Goal: Task Accomplishment & Management: Manage account settings

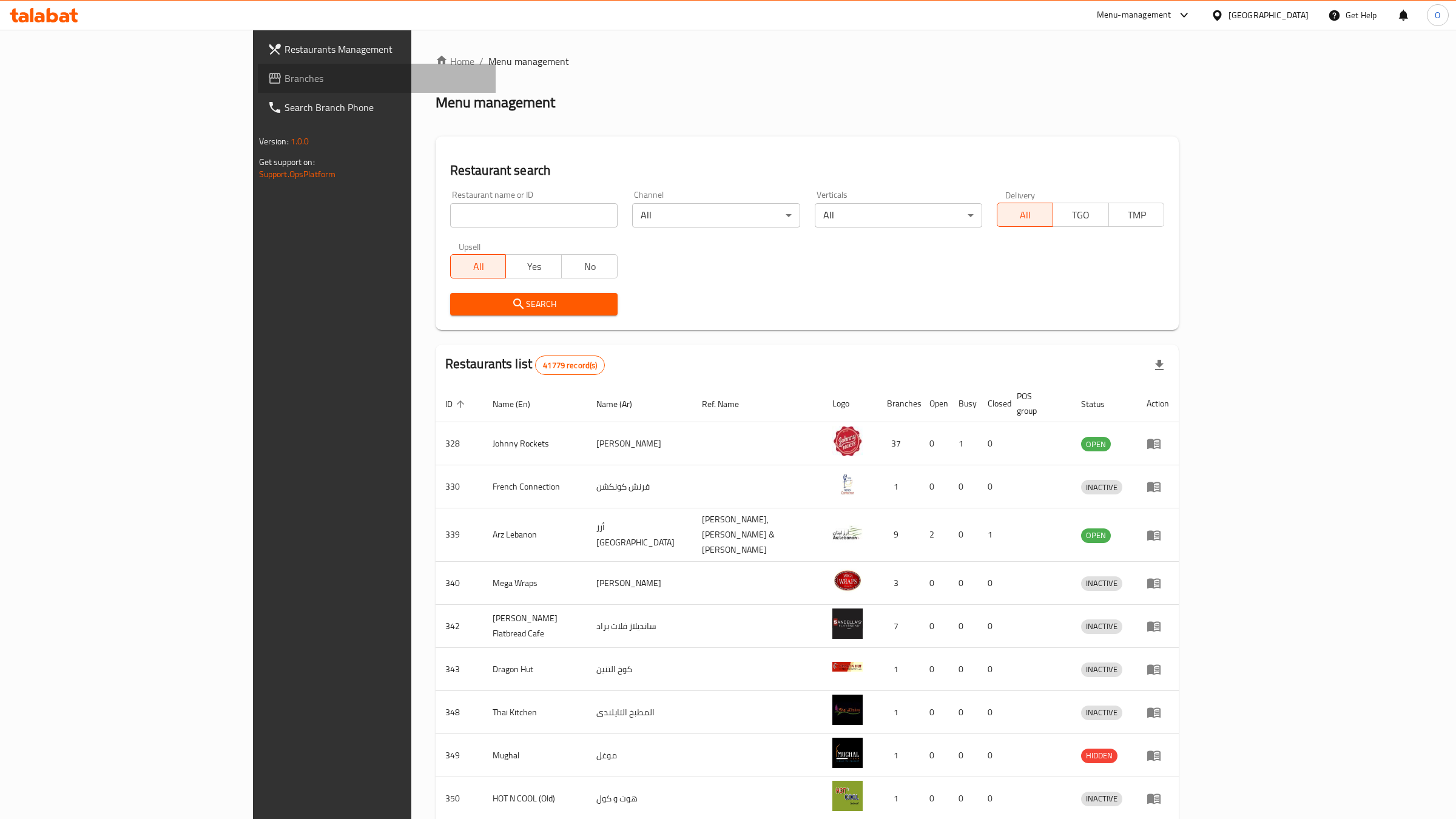
click at [285, 78] on span "Branches" at bounding box center [386, 77] width 202 height 15
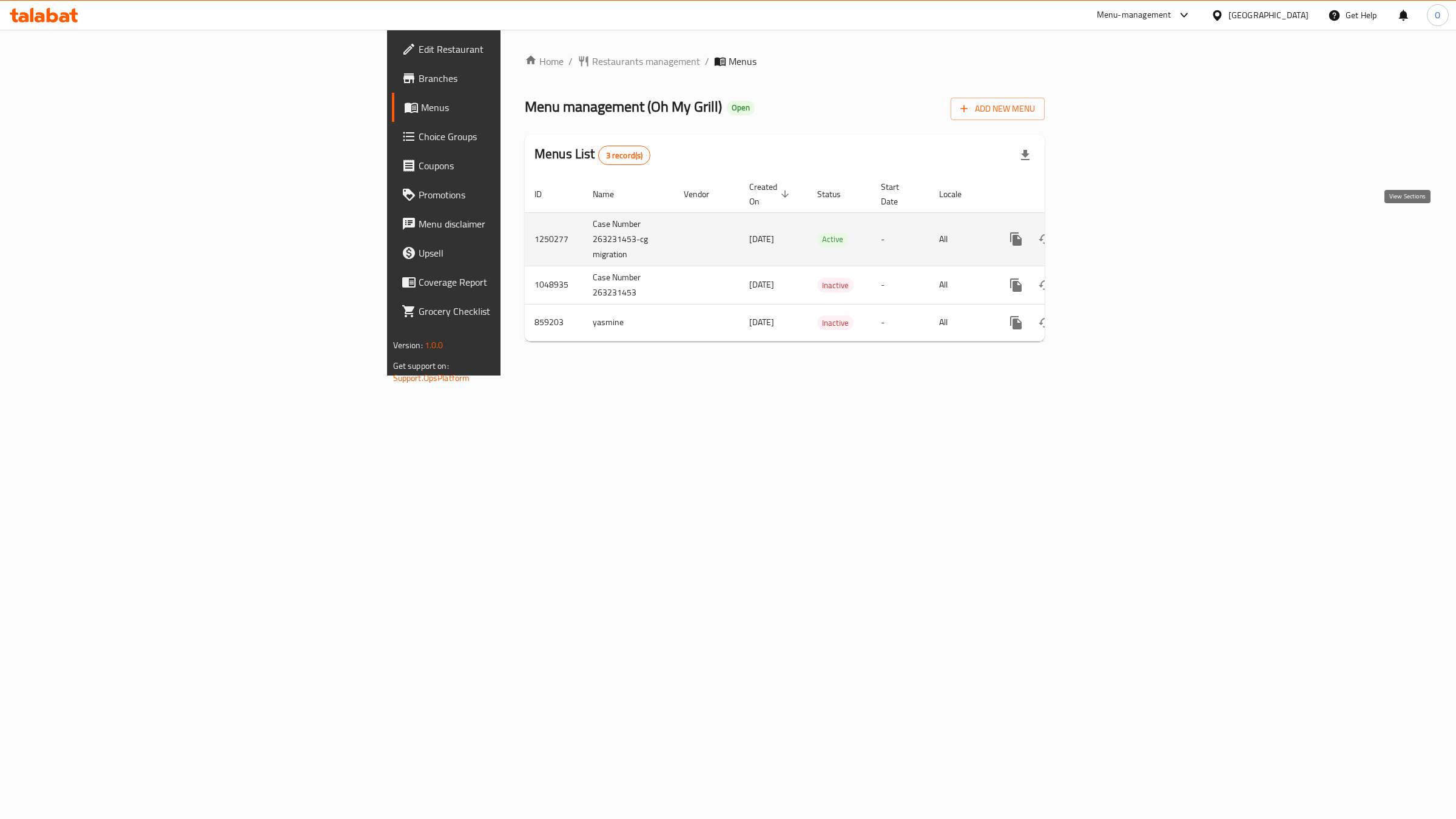
click at [1110, 233] on icon "enhanced table" at bounding box center [1103, 238] width 11 height 11
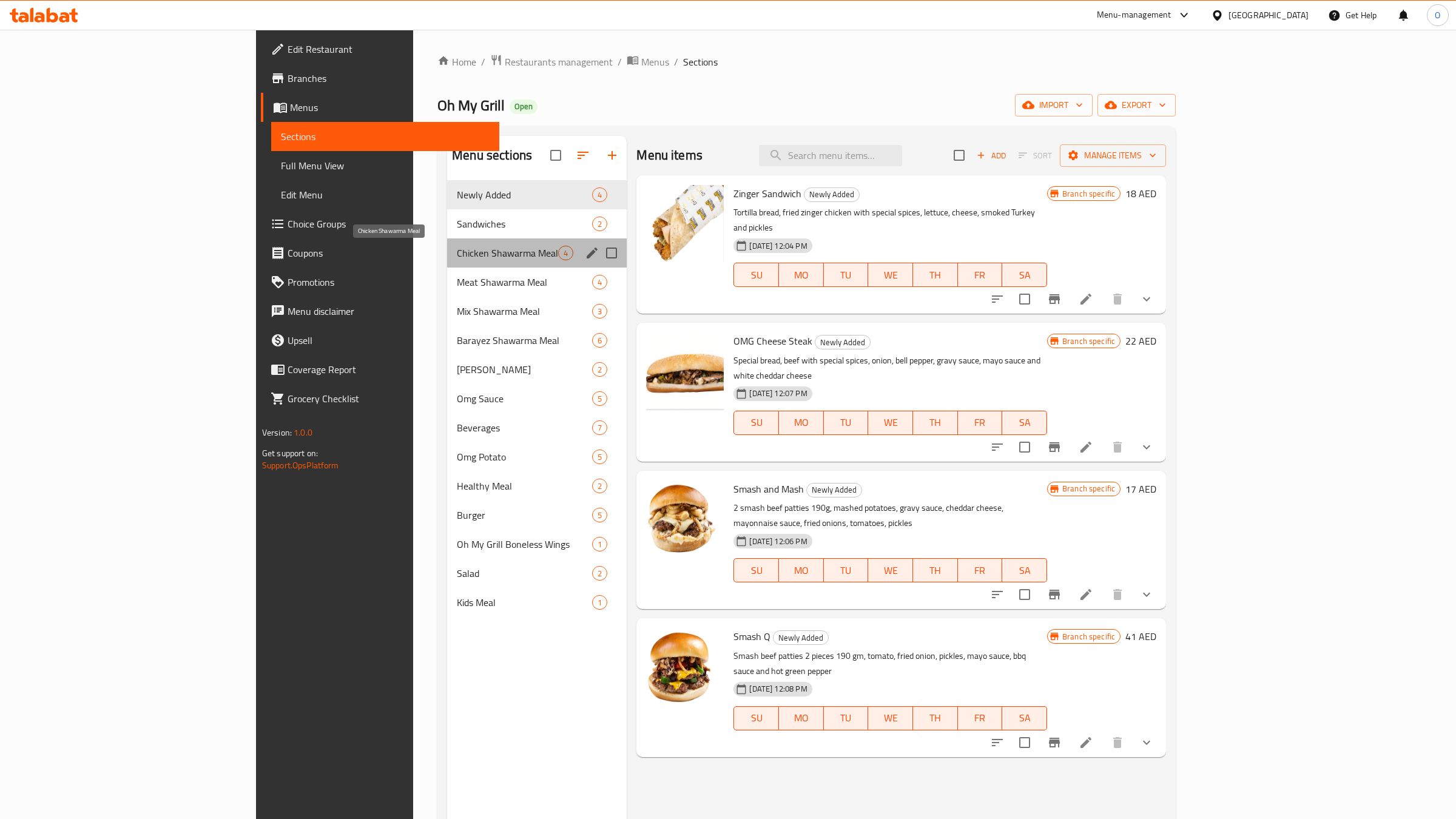
click at [457, 259] on span "Chicken Shawarma Meal" at bounding box center [507, 252] width 101 height 15
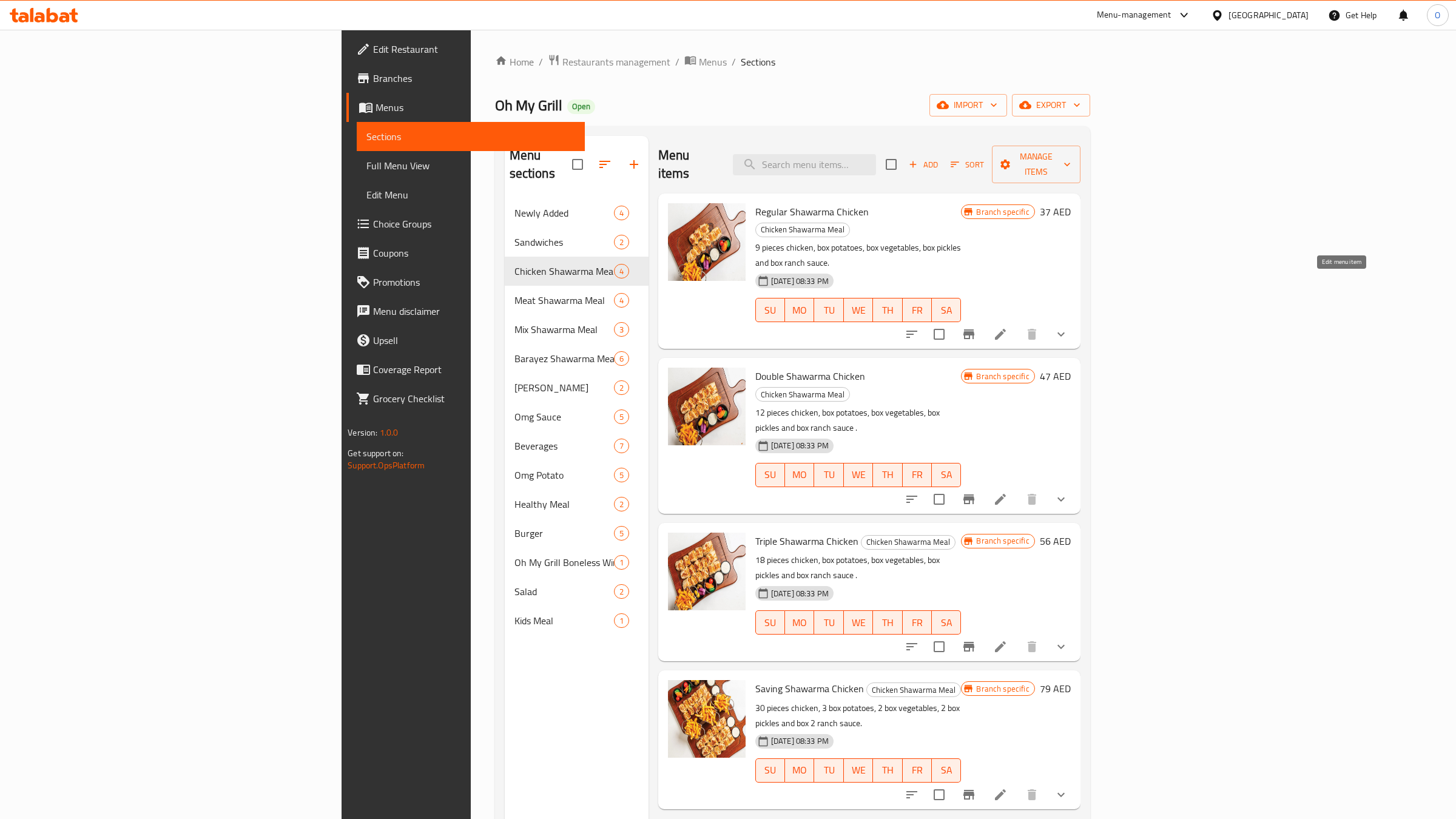
click at [1006, 329] on icon at bounding box center [1000, 333] width 11 height 11
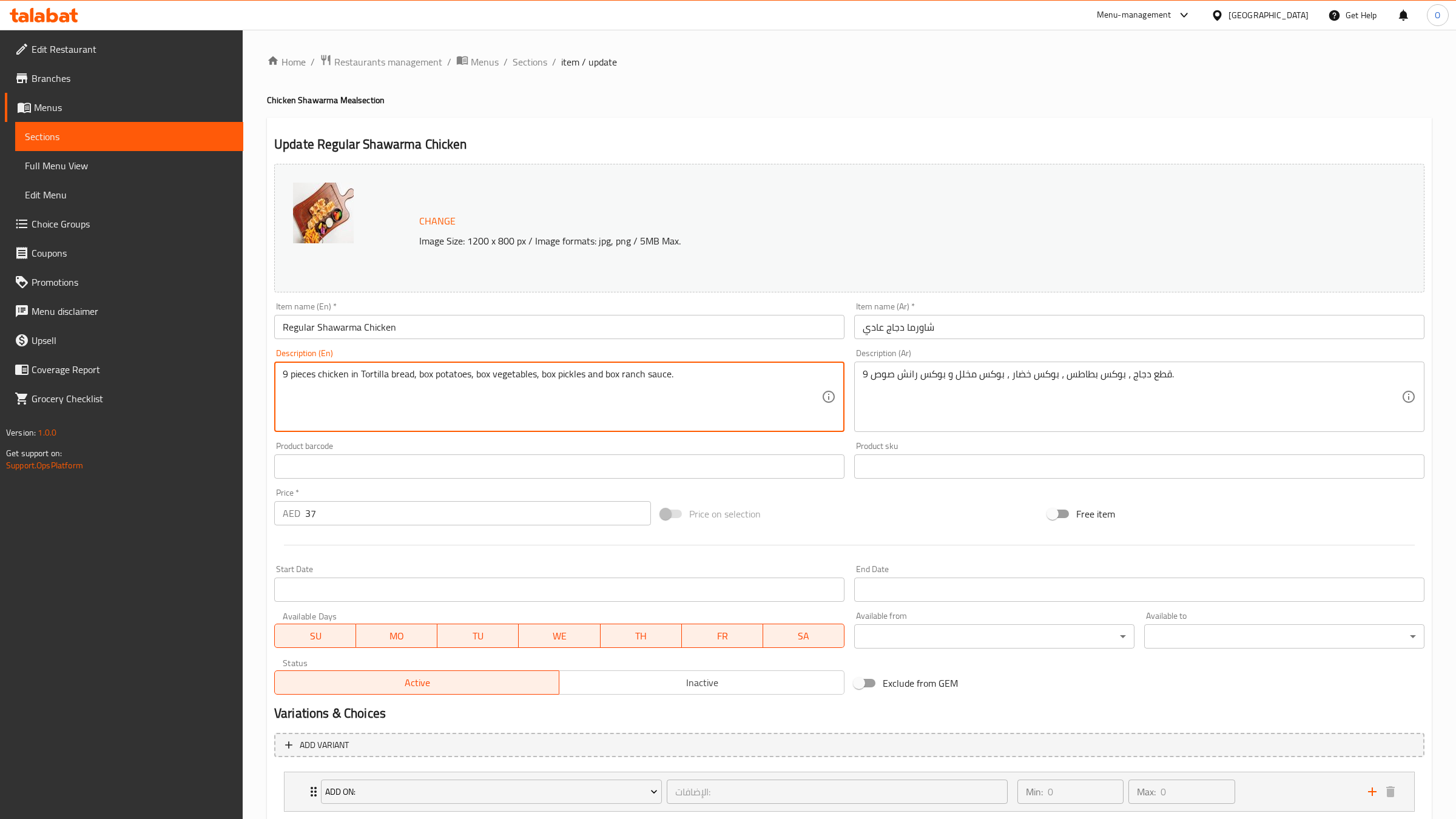
type textarea "9 pieces chicken in Tortilla bread, box potatoes, box vegetables, box pickles a…"
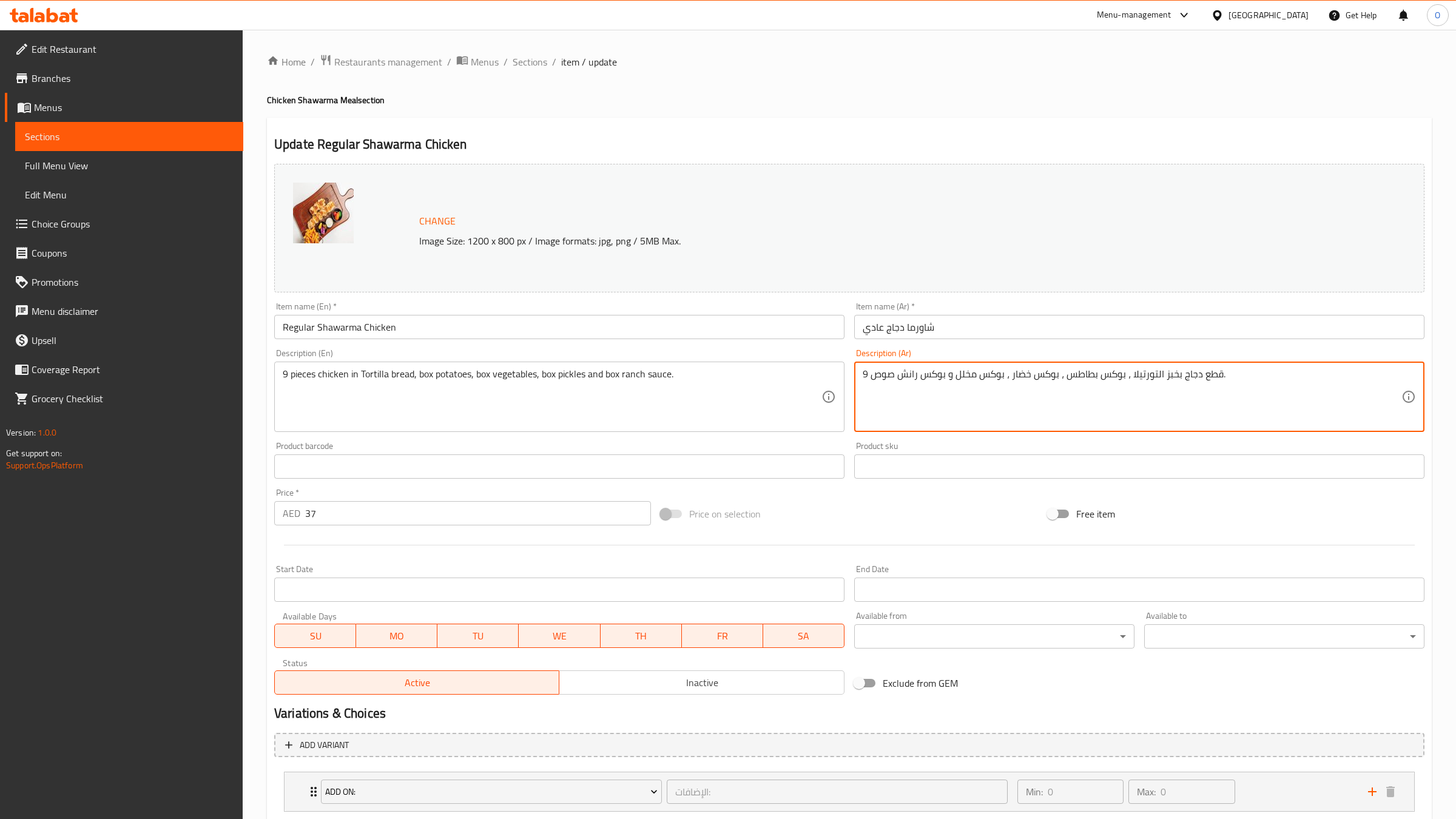
drag, startPoint x: 1178, startPoint y: 379, endPoint x: 1130, endPoint y: 378, distance: 48.0
click at [1130, 378] on textarea "9 قطع دجاج بخبز التورتيلا ، بوكس بطاطس ، بوكس خضار ، بوكس مخلل و بوكس رانش صوص." at bounding box center [1131, 396] width 539 height 58
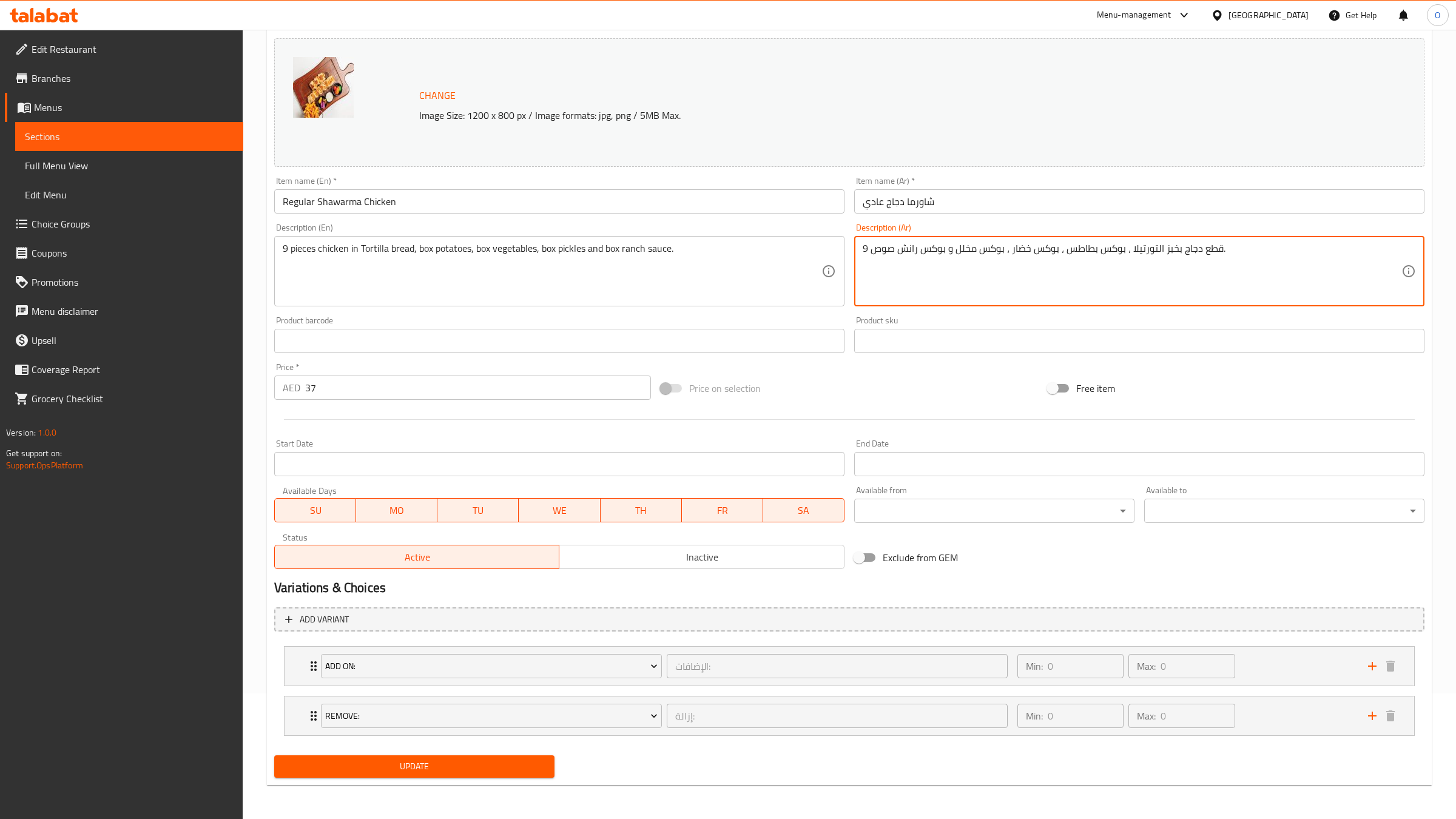
type textarea "9 قطع دجاج بخبز التورتيلا ، بوكس بطاطس ، بوكس خضار ، بوكس مخلل و بوكس رانش صوص."
click at [519, 773] on span "Update" at bounding box center [414, 766] width 261 height 15
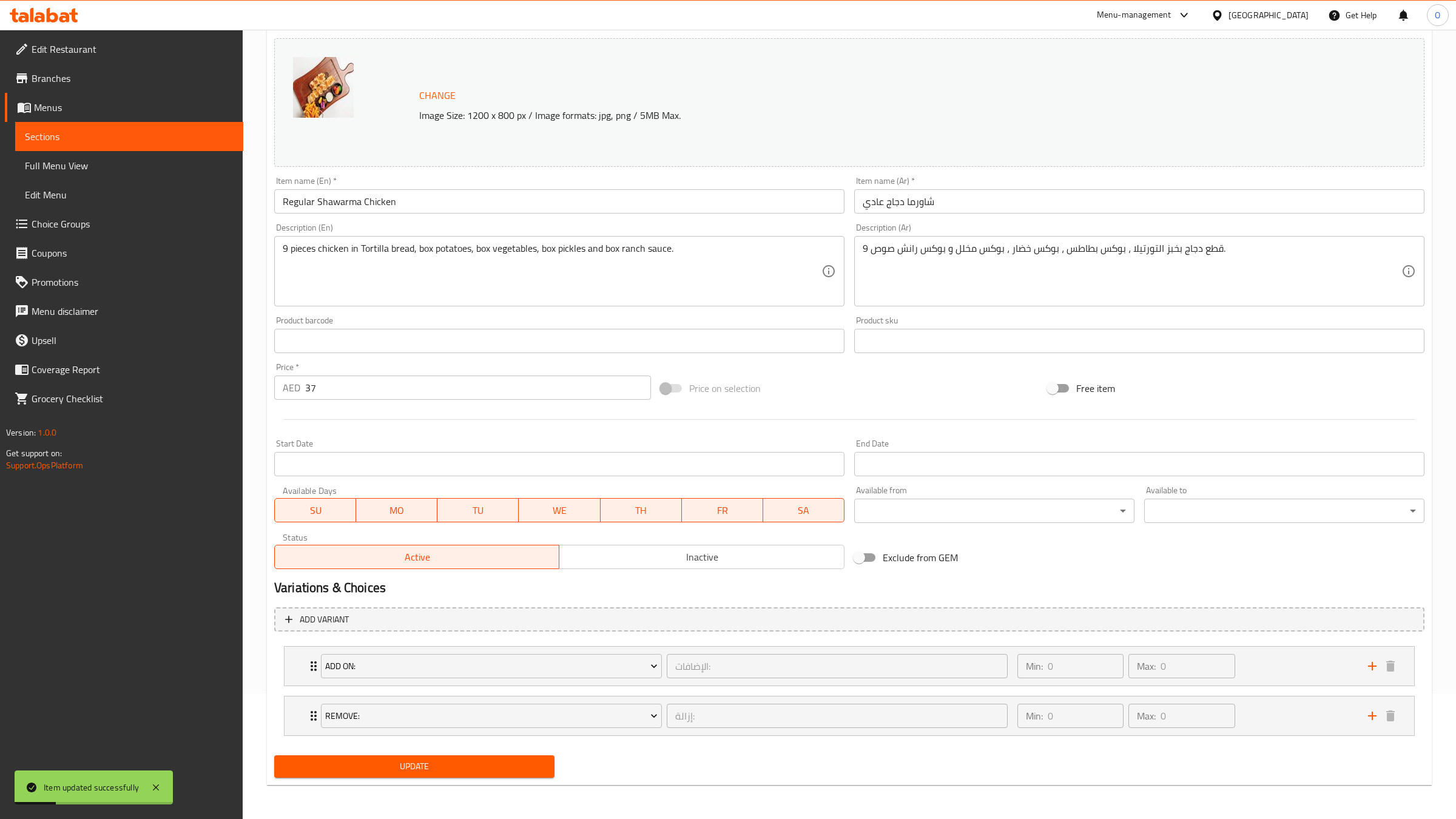
scroll to position [0, 0]
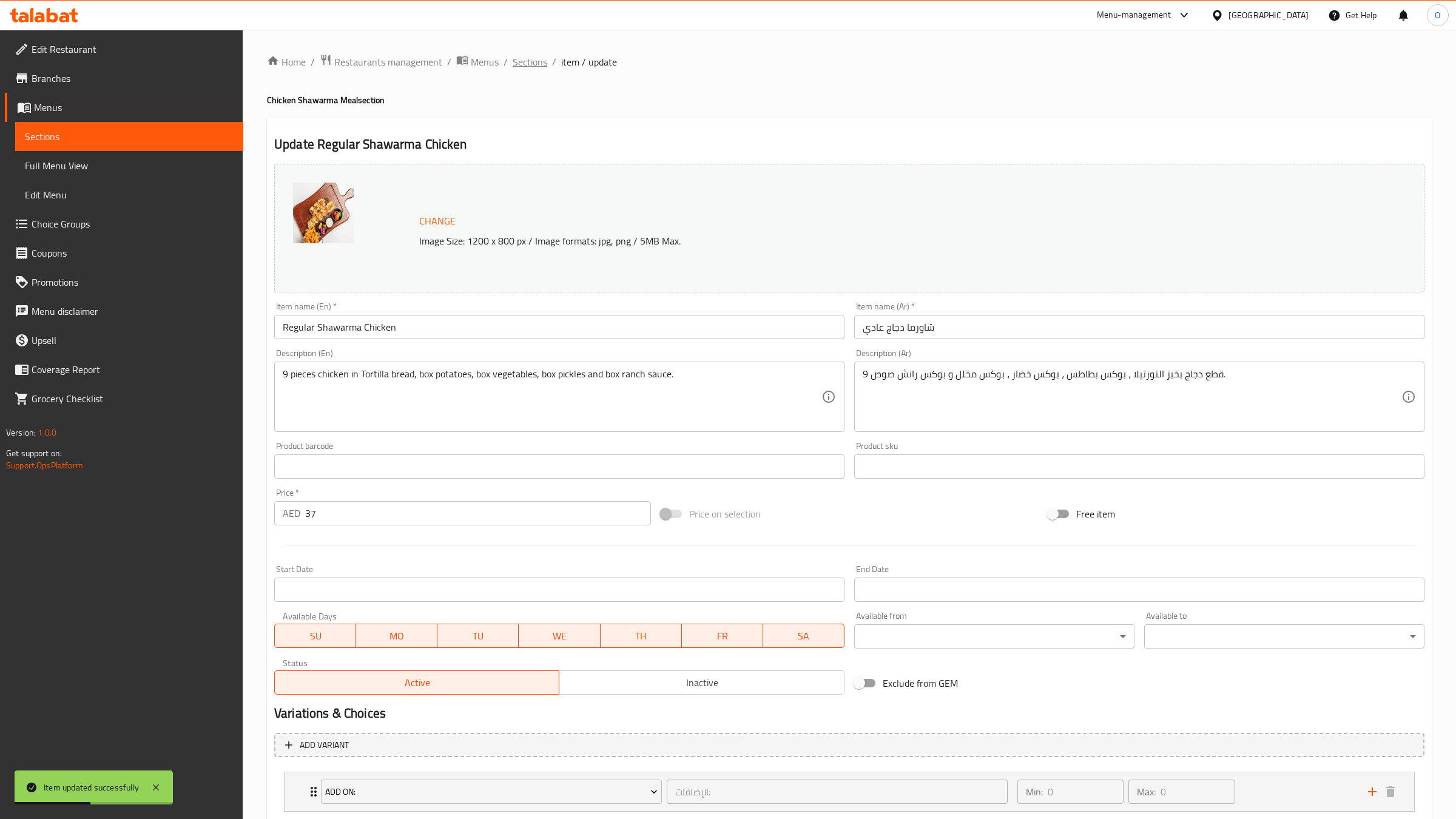
click at [536, 65] on span "Sections" at bounding box center [530, 62] width 34 height 15
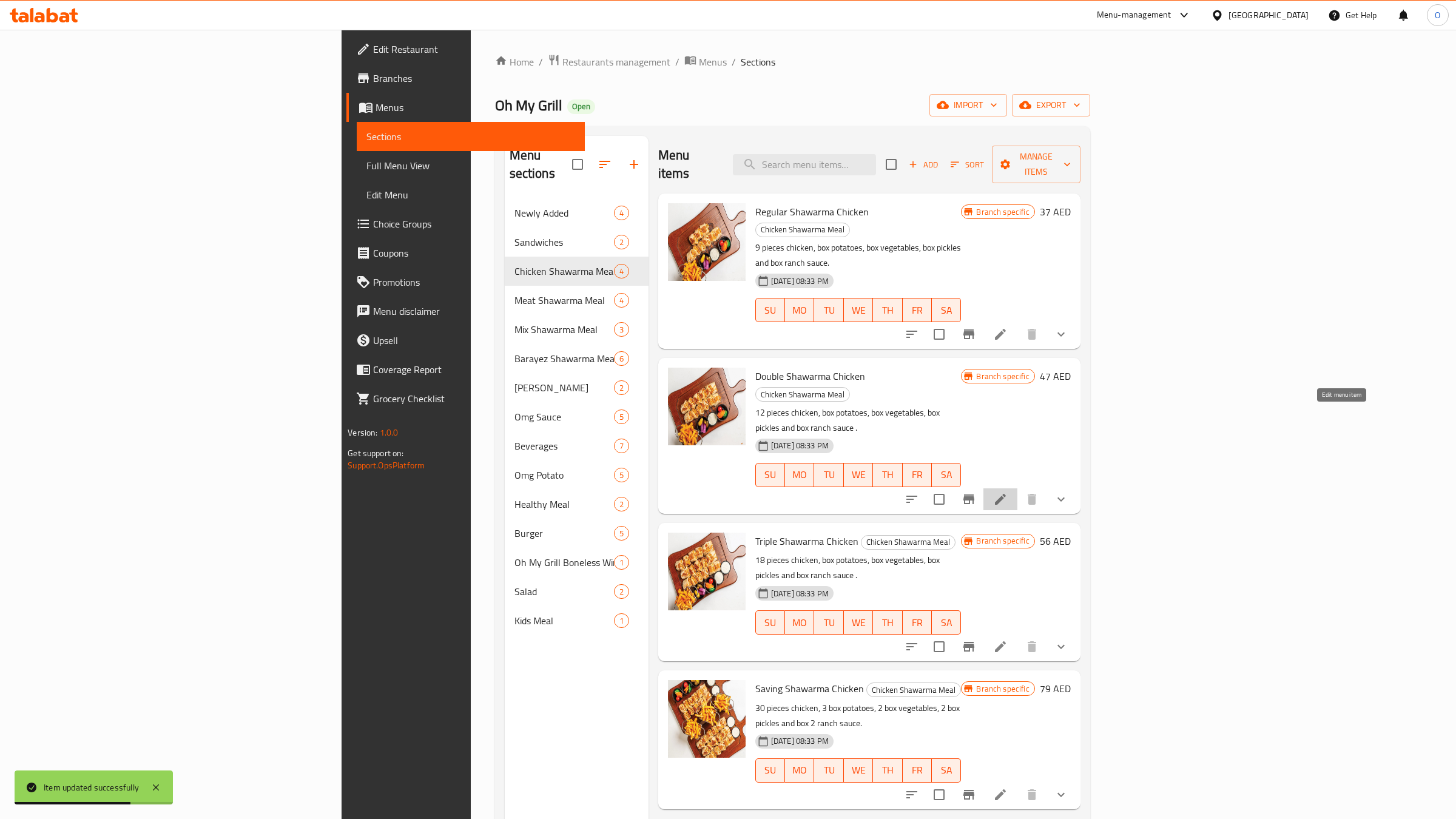
click at [1008, 492] on icon at bounding box center [1000, 499] width 15 height 15
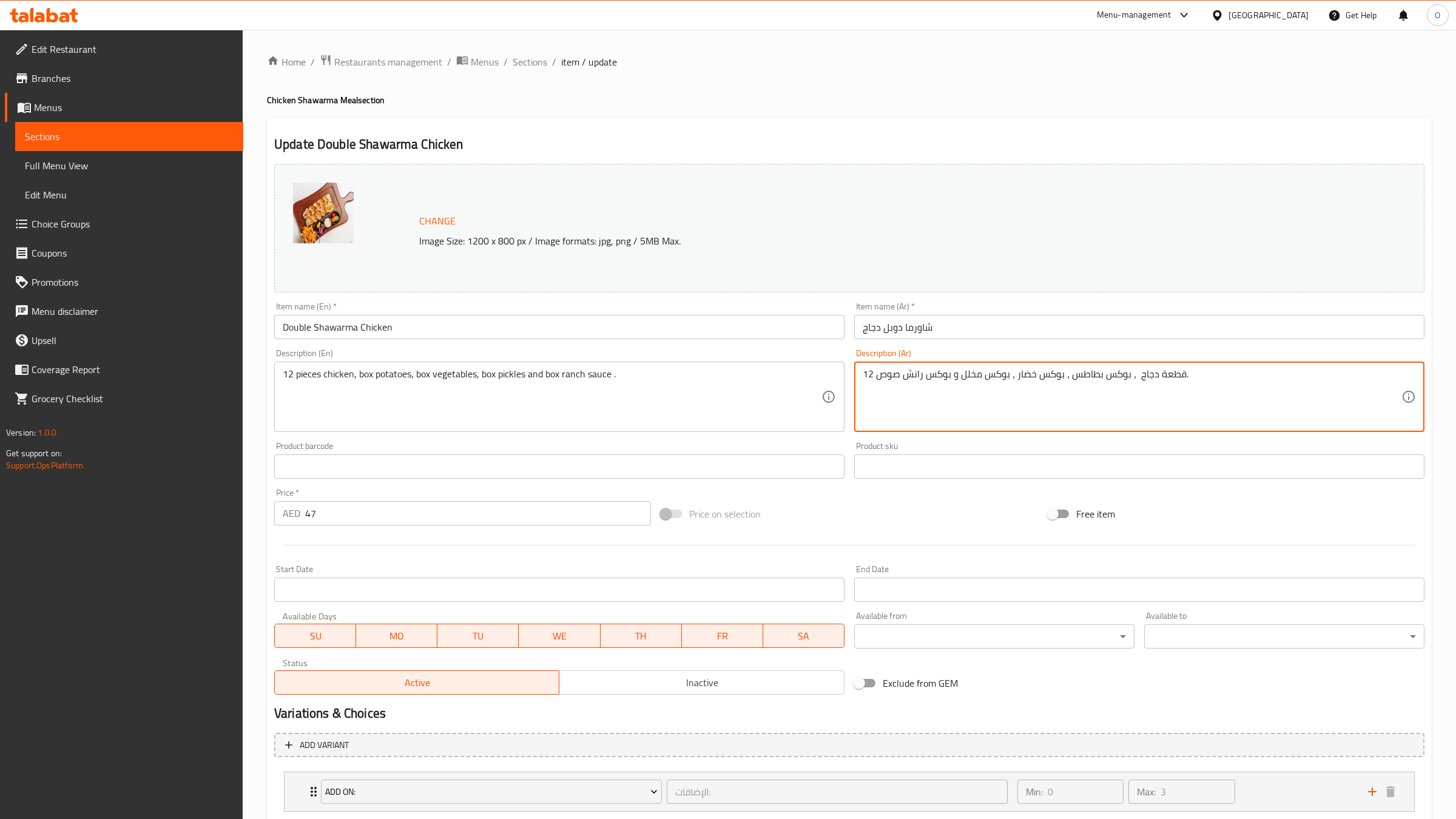
paste textarea "بخبز التورتيلا"
type textarea "12 قطعة دجاج بخبز التورتيلا ، بوكس بطاطس ، بوكس خضار ، بوكس مخلل و بوكس رانش صو…"
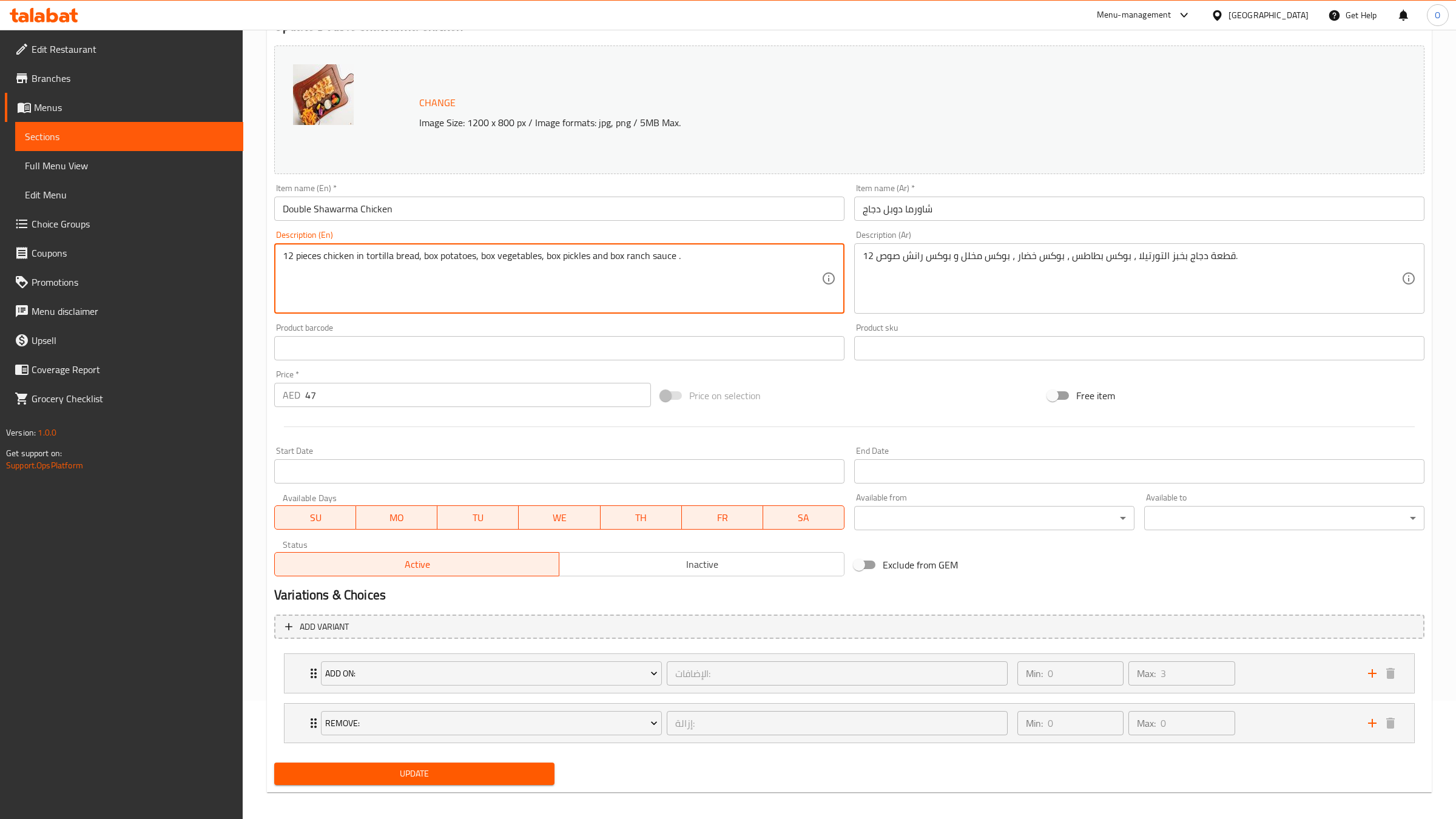
scroll to position [126, 0]
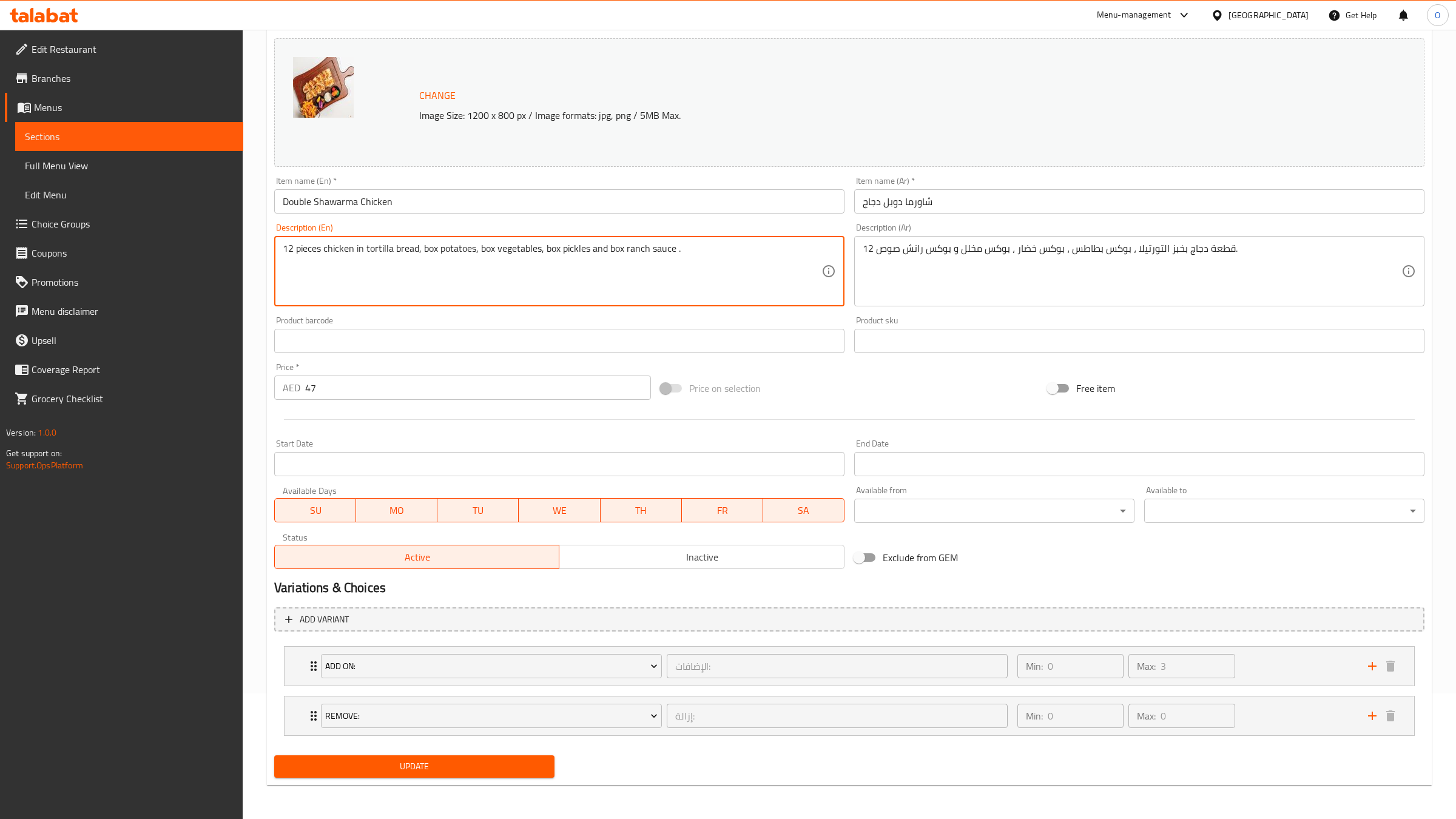
type textarea "12 pieces chicken in tortilla bread, box potatoes, box vegetables, box pickles …"
click at [391, 770] on span "Update" at bounding box center [414, 766] width 261 height 15
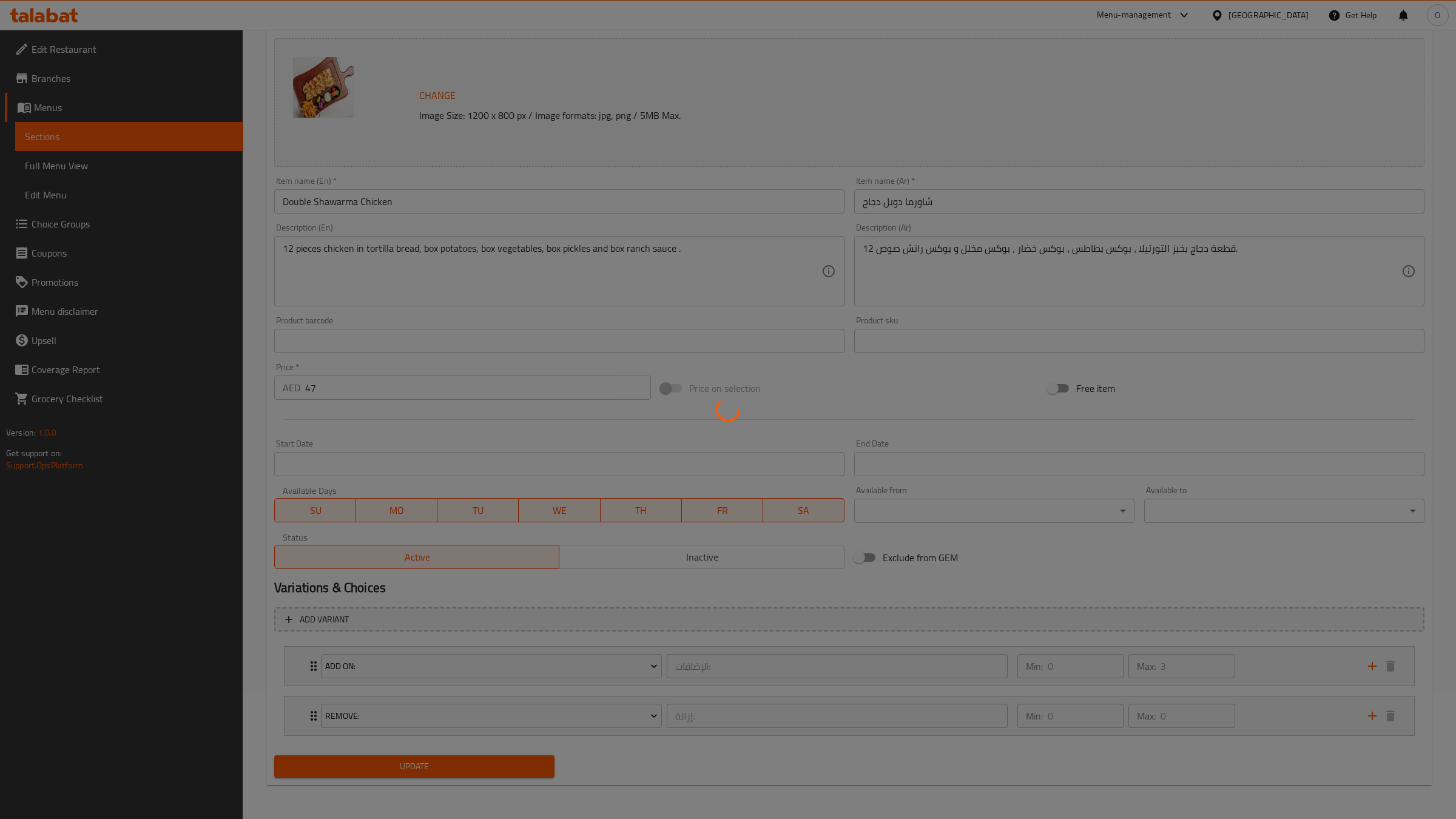
scroll to position [0, 0]
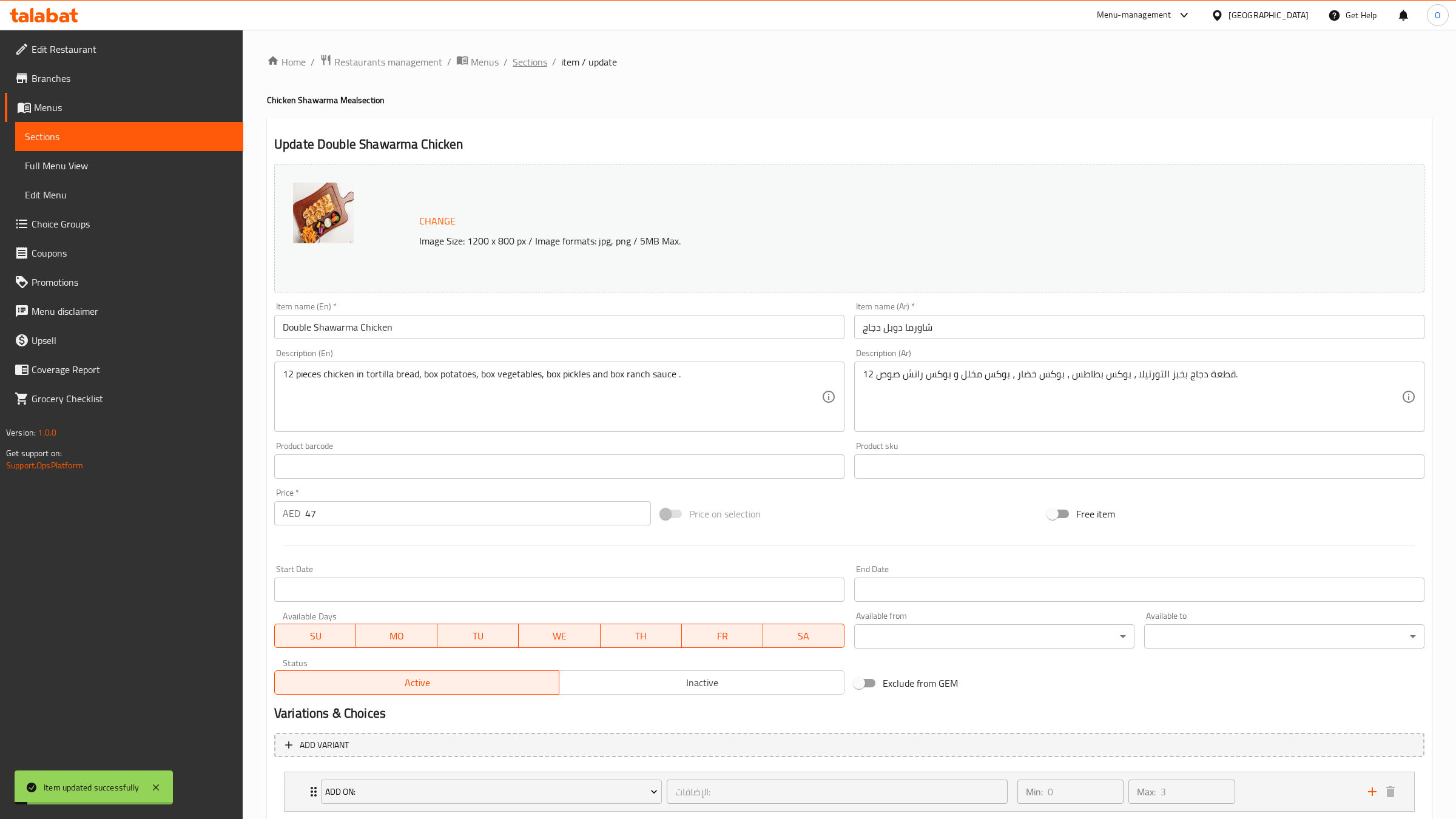
click at [534, 59] on span "Sections" at bounding box center [530, 62] width 34 height 15
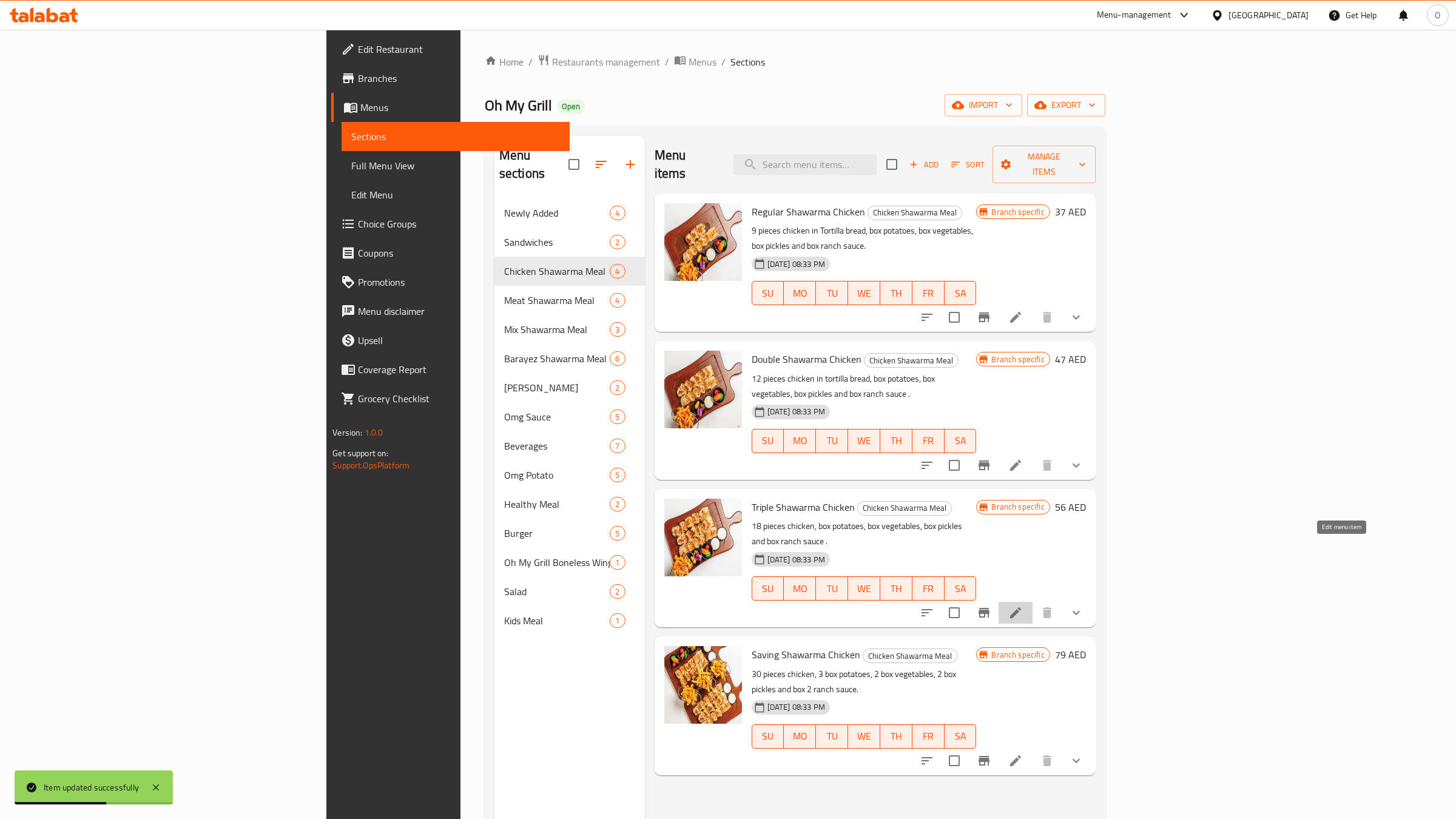
click at [1023, 605] on icon at bounding box center [1015, 612] width 15 height 15
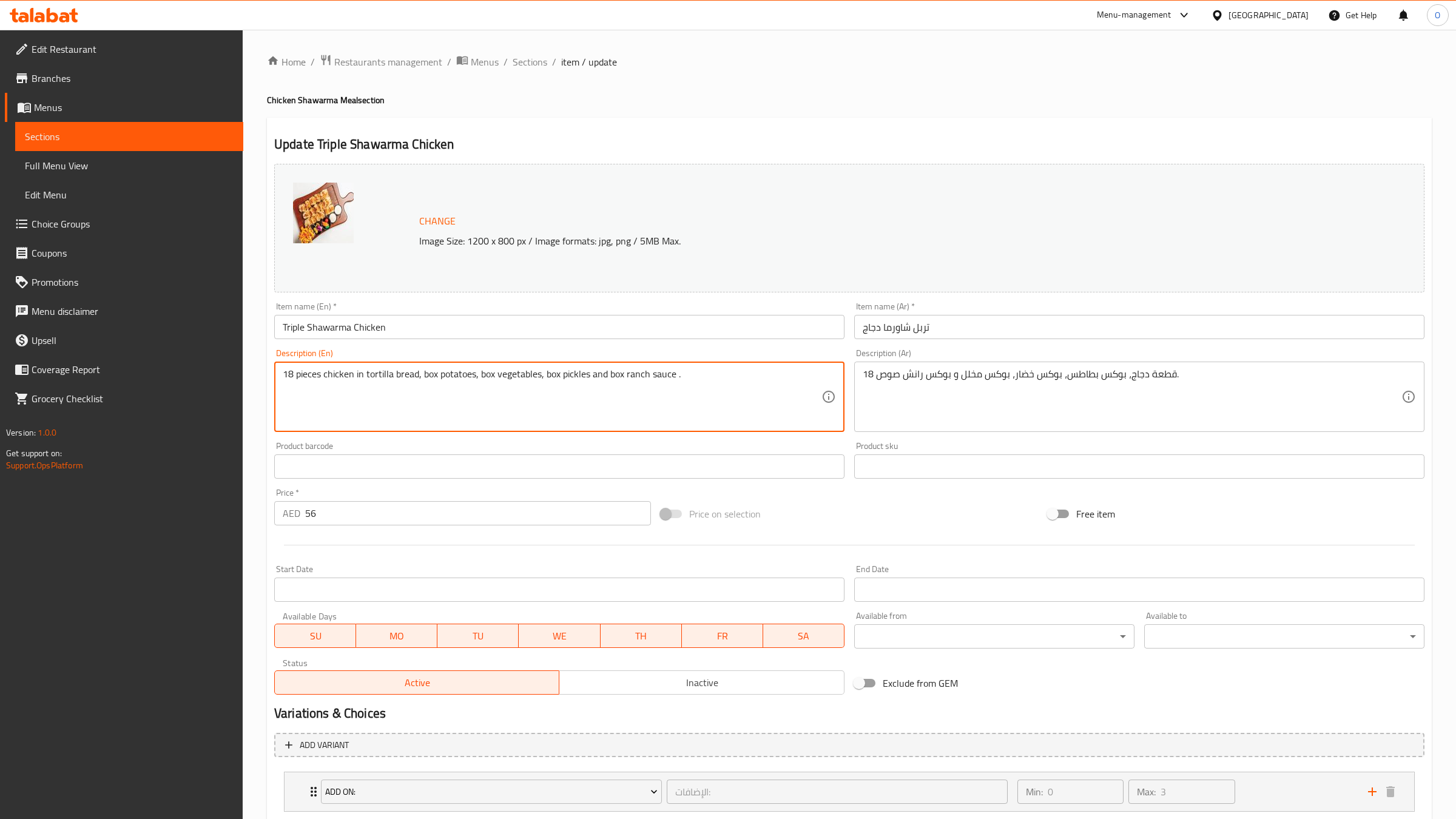
type textarea "18 pieces chicken in tortilla bread, box potatoes, box vegetables, box pickles …"
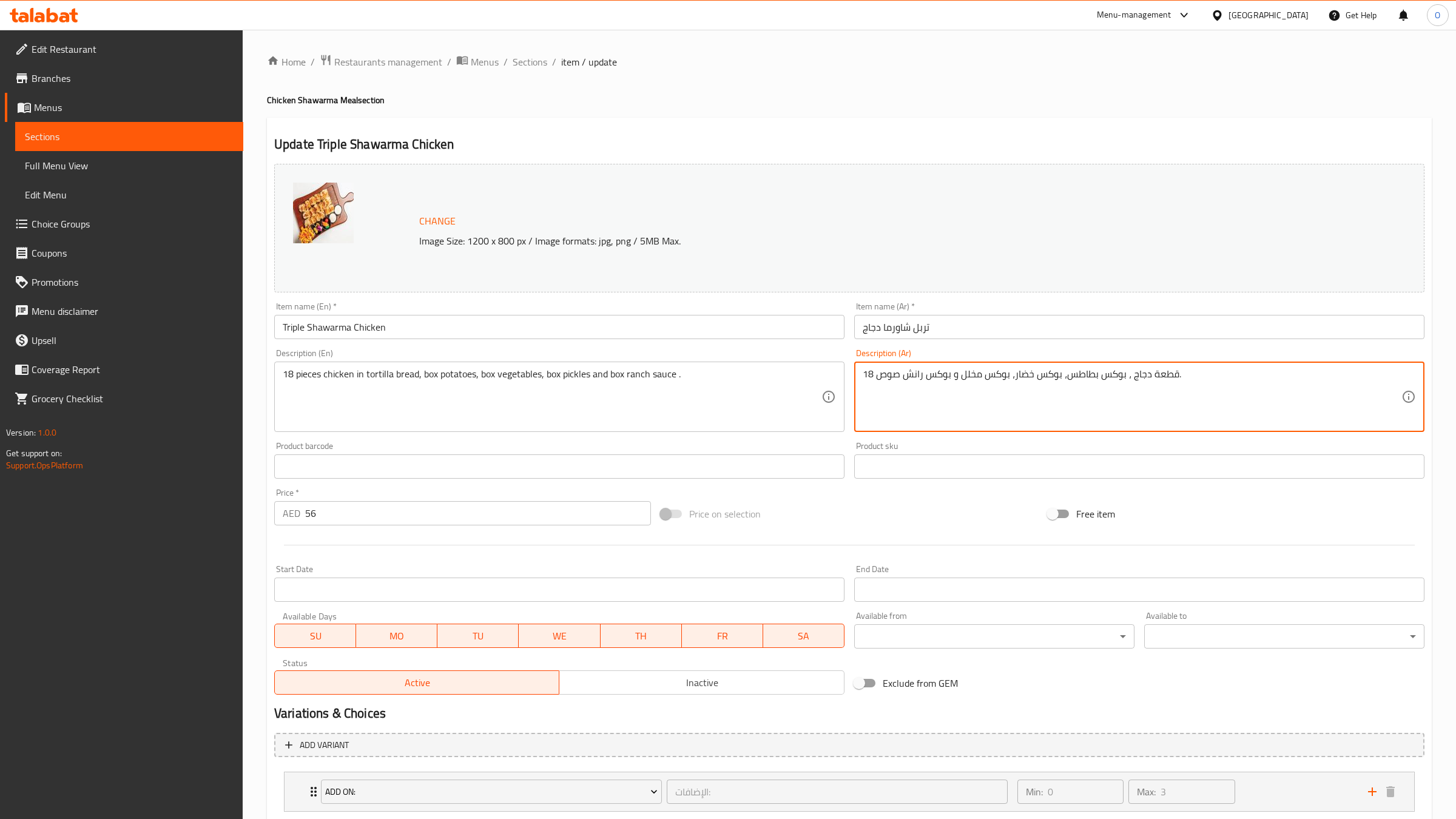
paste textarea "خبز التورتيلا"
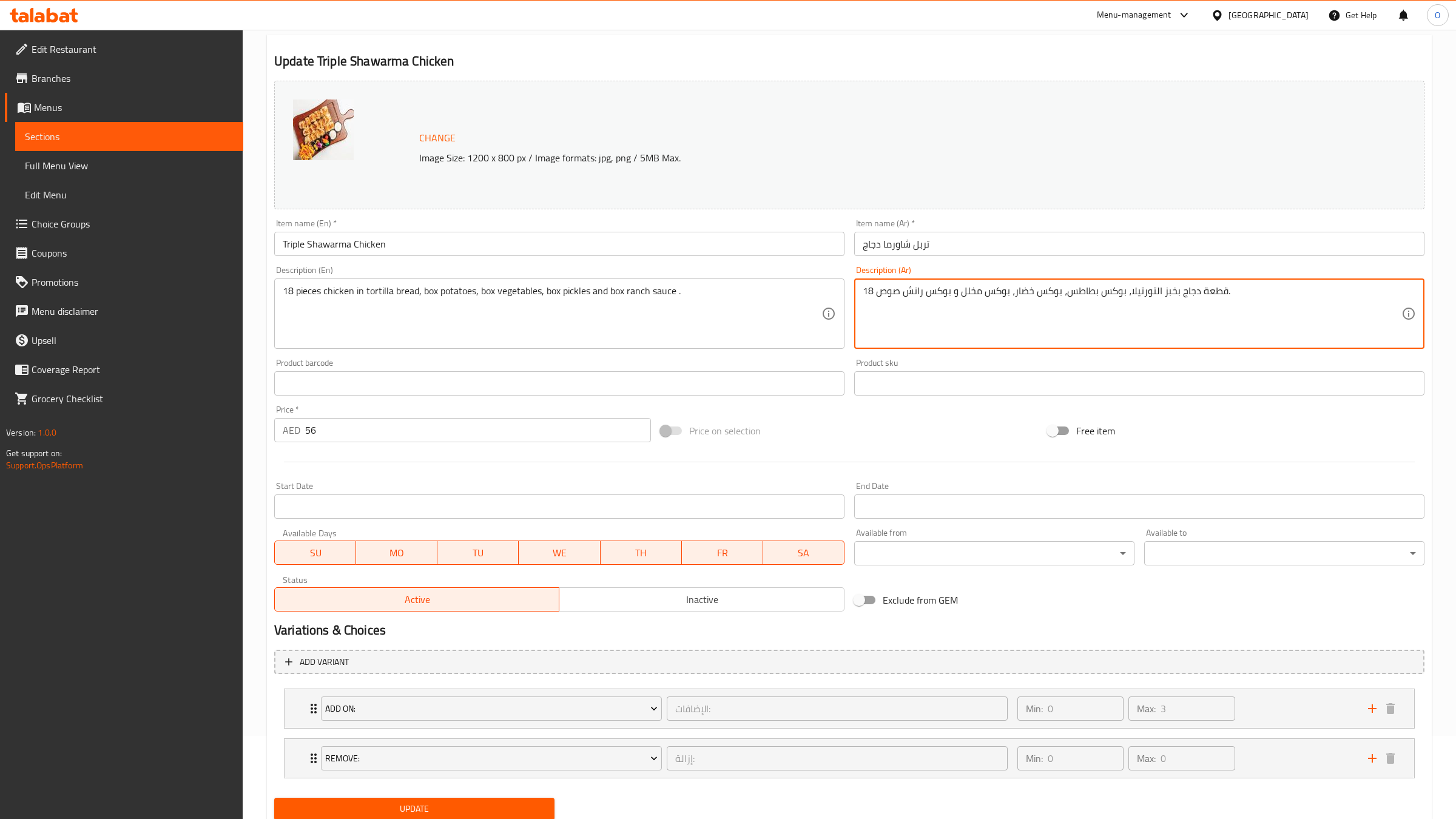
scroll to position [126, 0]
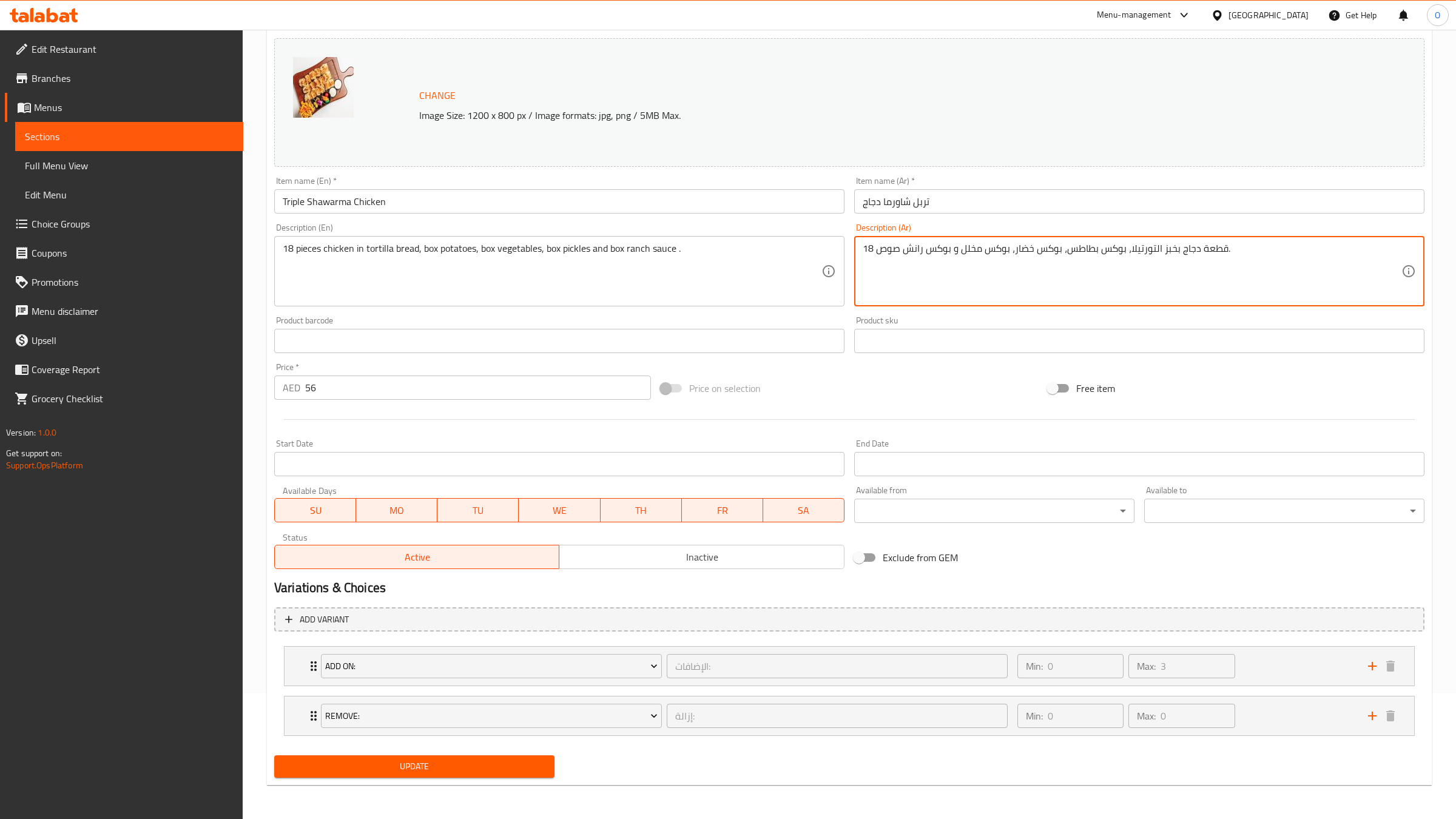
type textarea "18 قطعة دجاج بخبز التورتيلا، بوكس بطاطس، بوكس خضار، بوكس مخلل و بوكس رانش صوص."
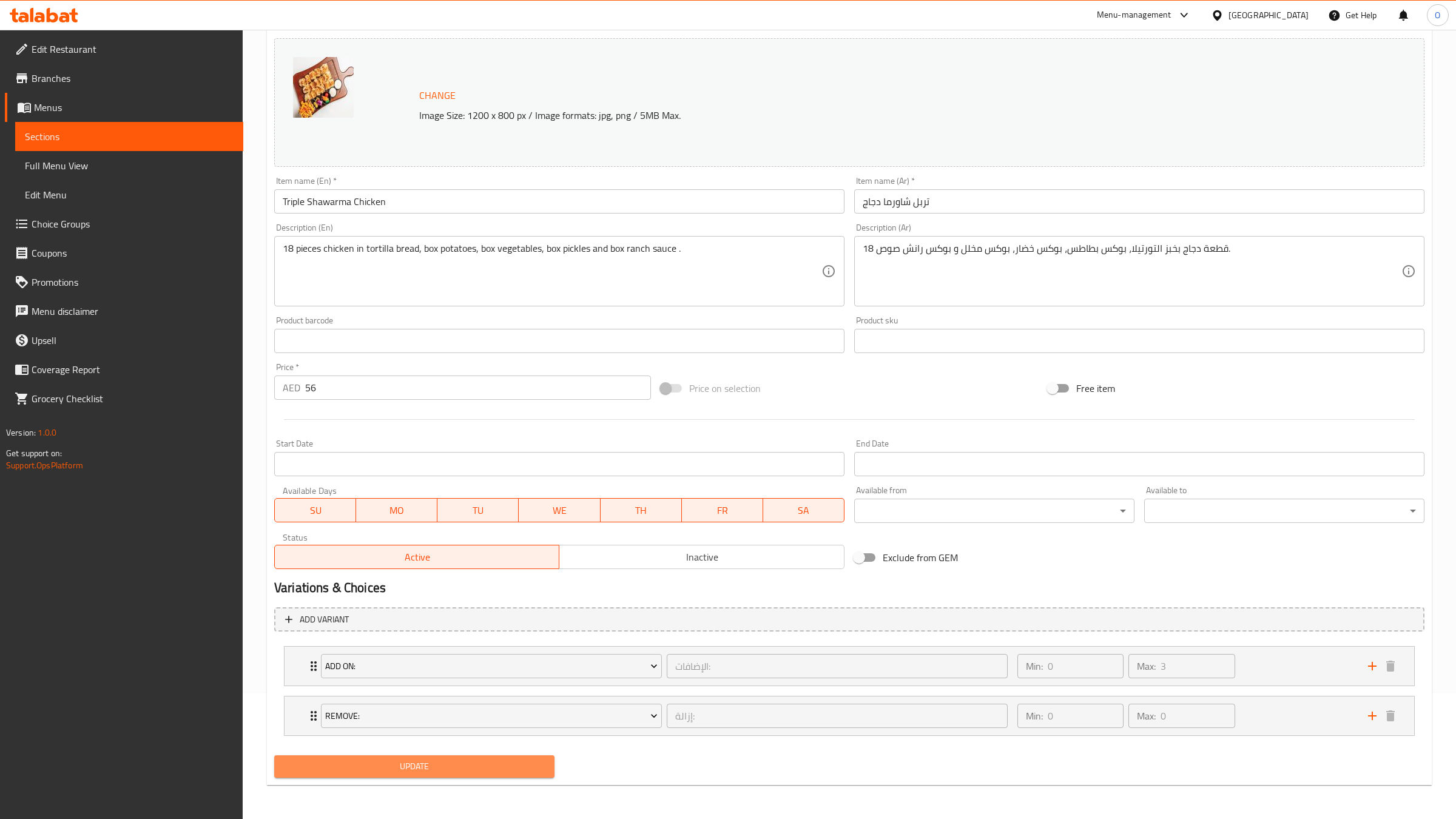
click at [449, 764] on span "Update" at bounding box center [414, 766] width 261 height 15
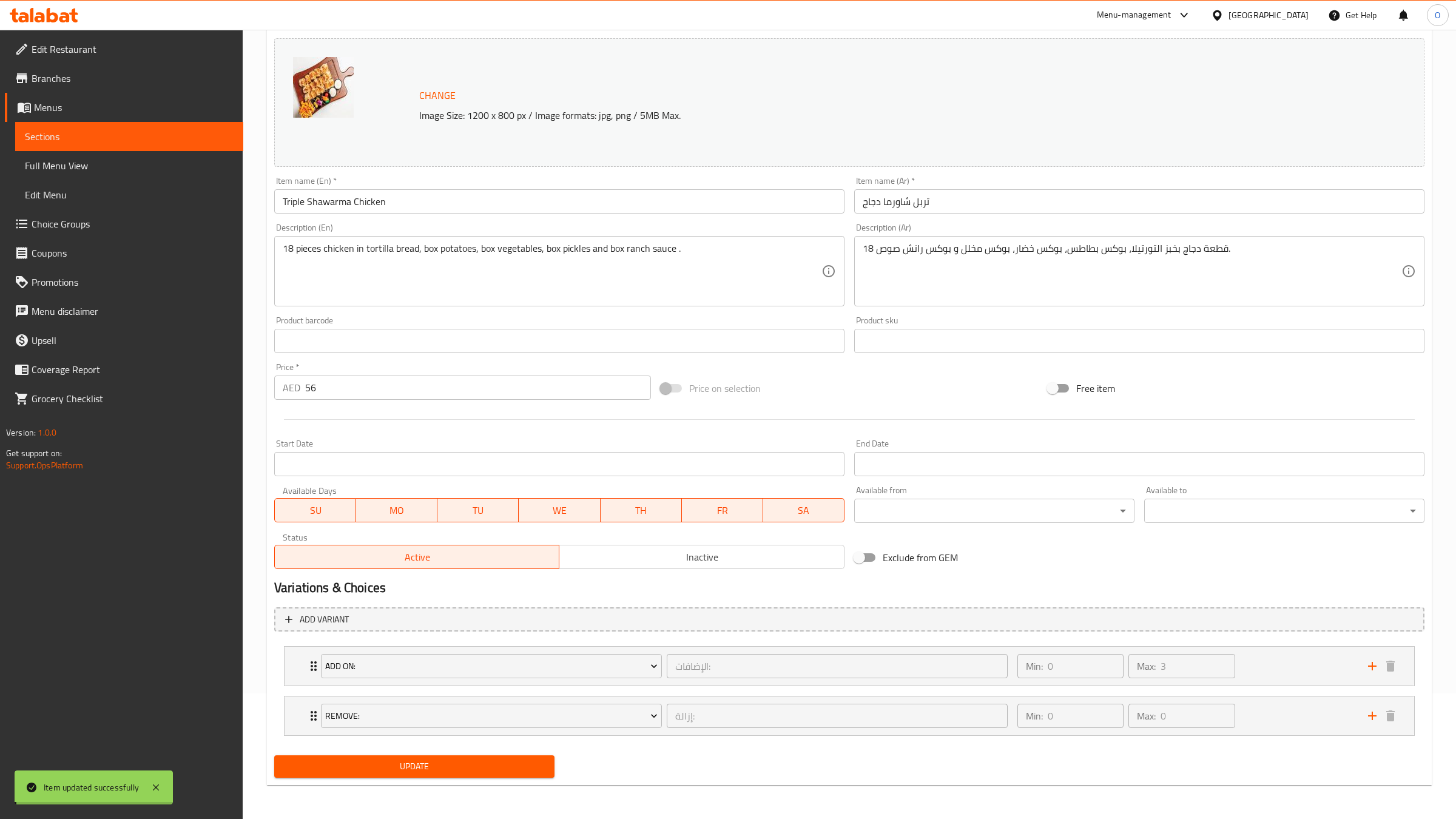
scroll to position [0, 0]
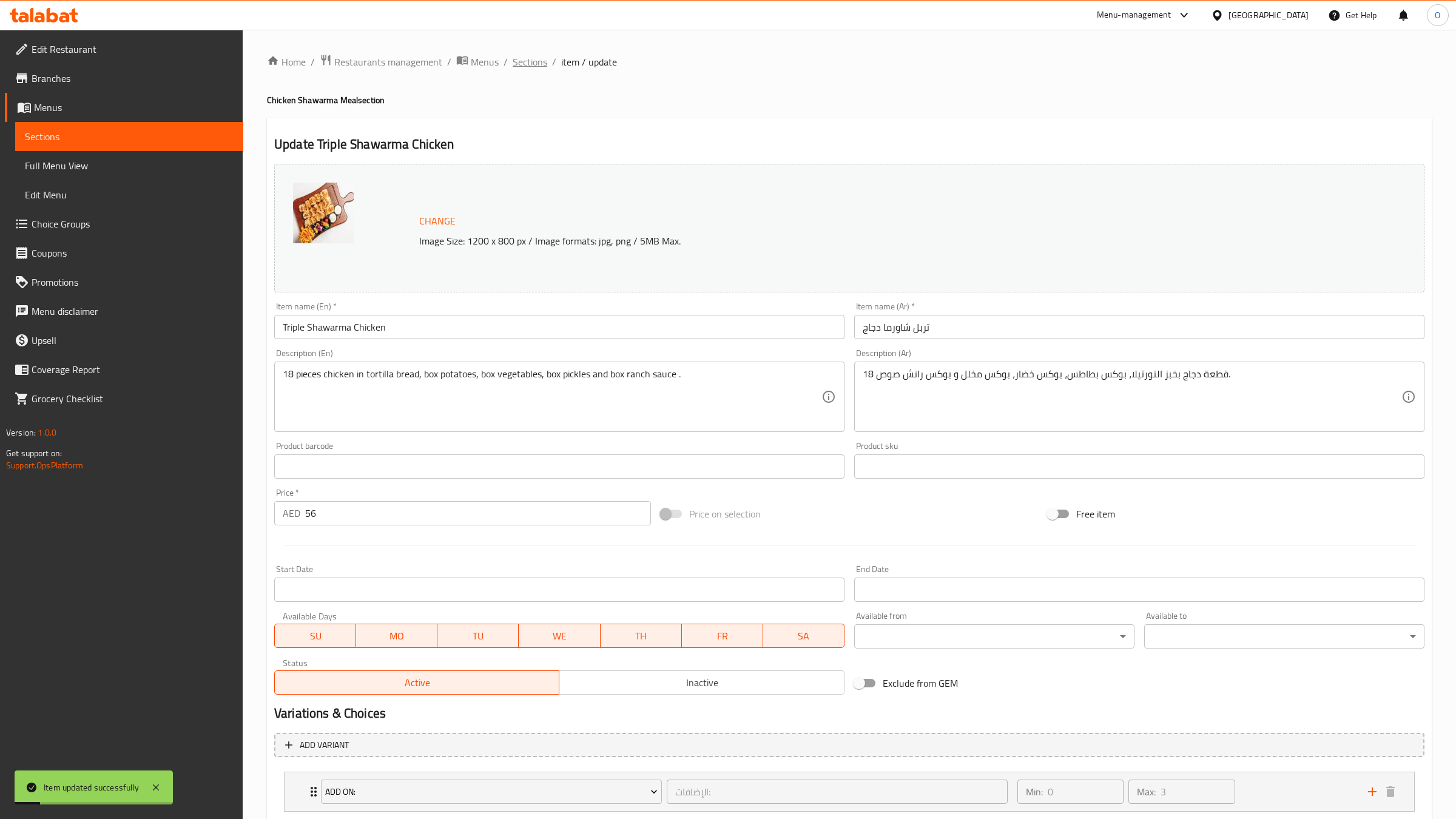
click at [534, 60] on span "Sections" at bounding box center [530, 62] width 34 height 15
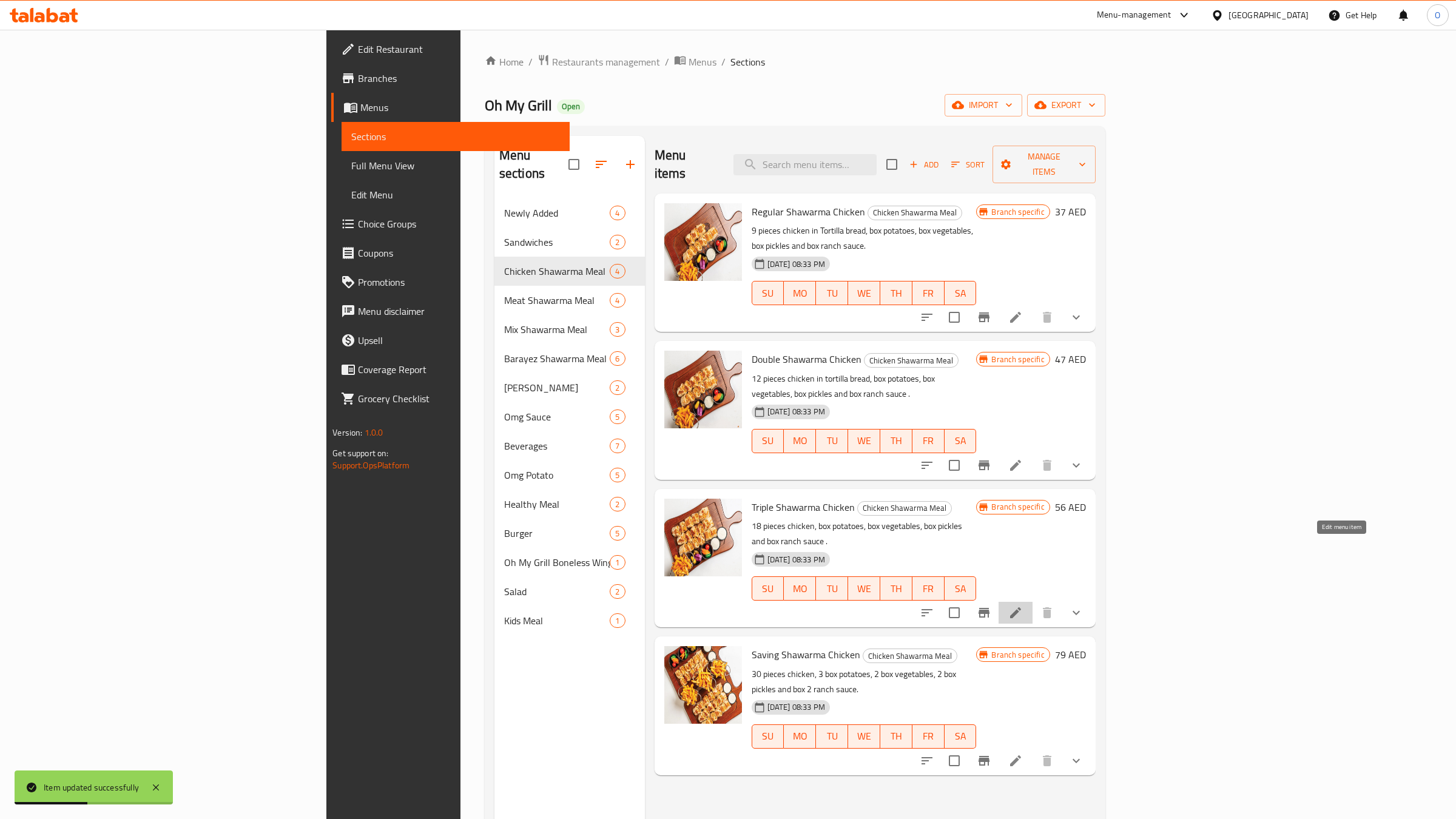
click at [1023, 605] on icon at bounding box center [1015, 612] width 15 height 15
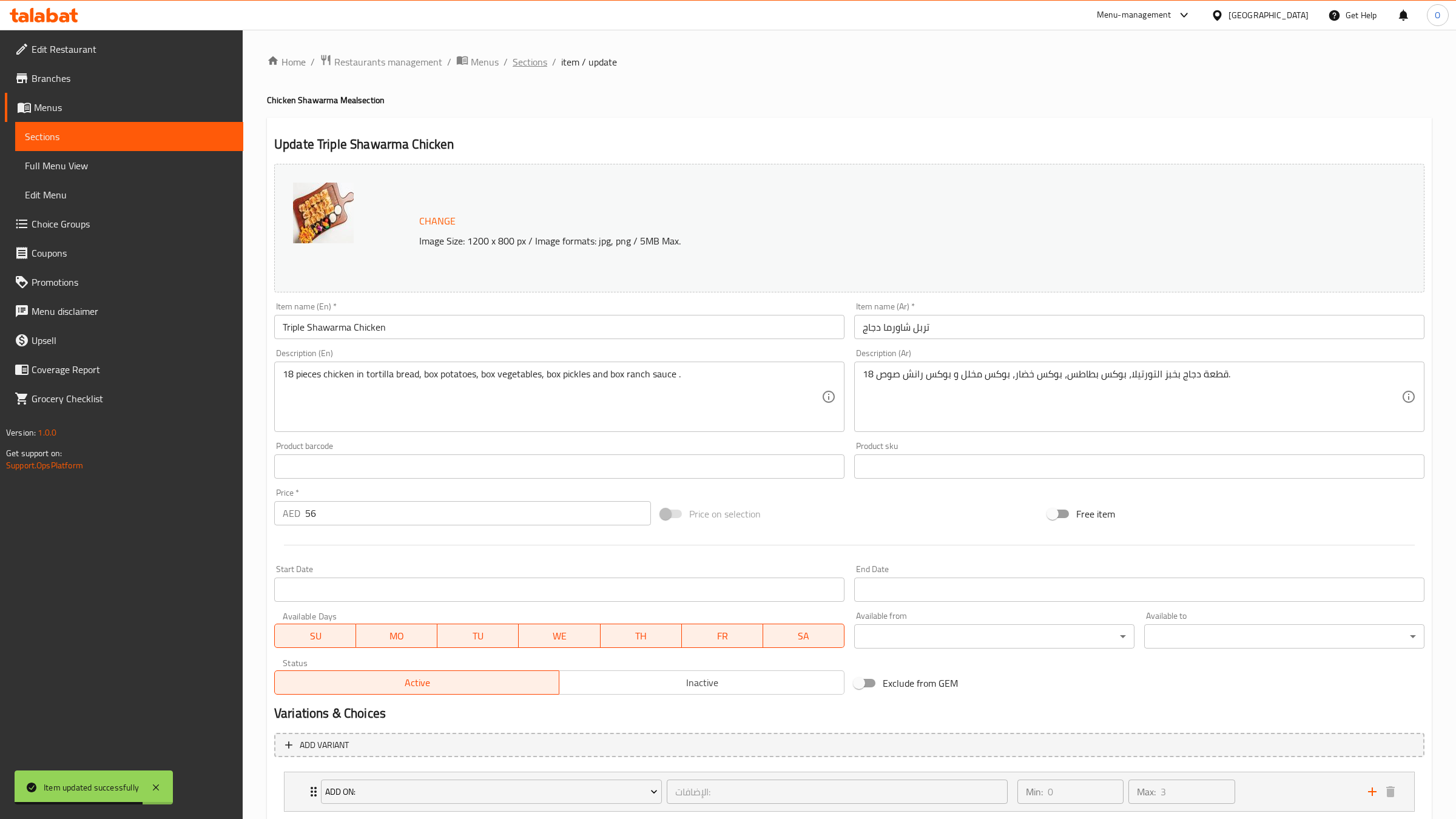
click at [536, 60] on span "Sections" at bounding box center [530, 62] width 34 height 15
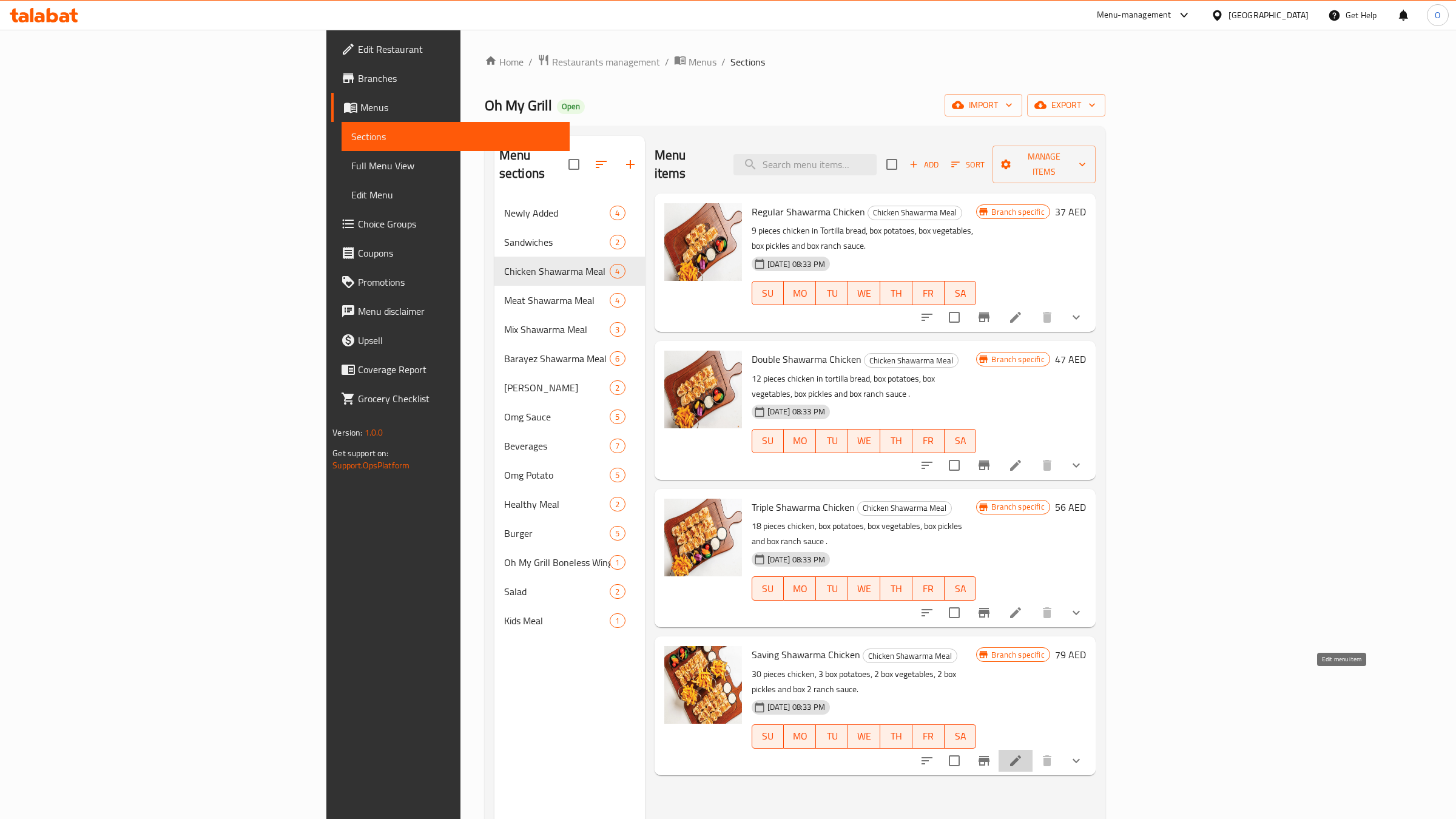
click at [1023, 753] on icon at bounding box center [1015, 760] width 15 height 15
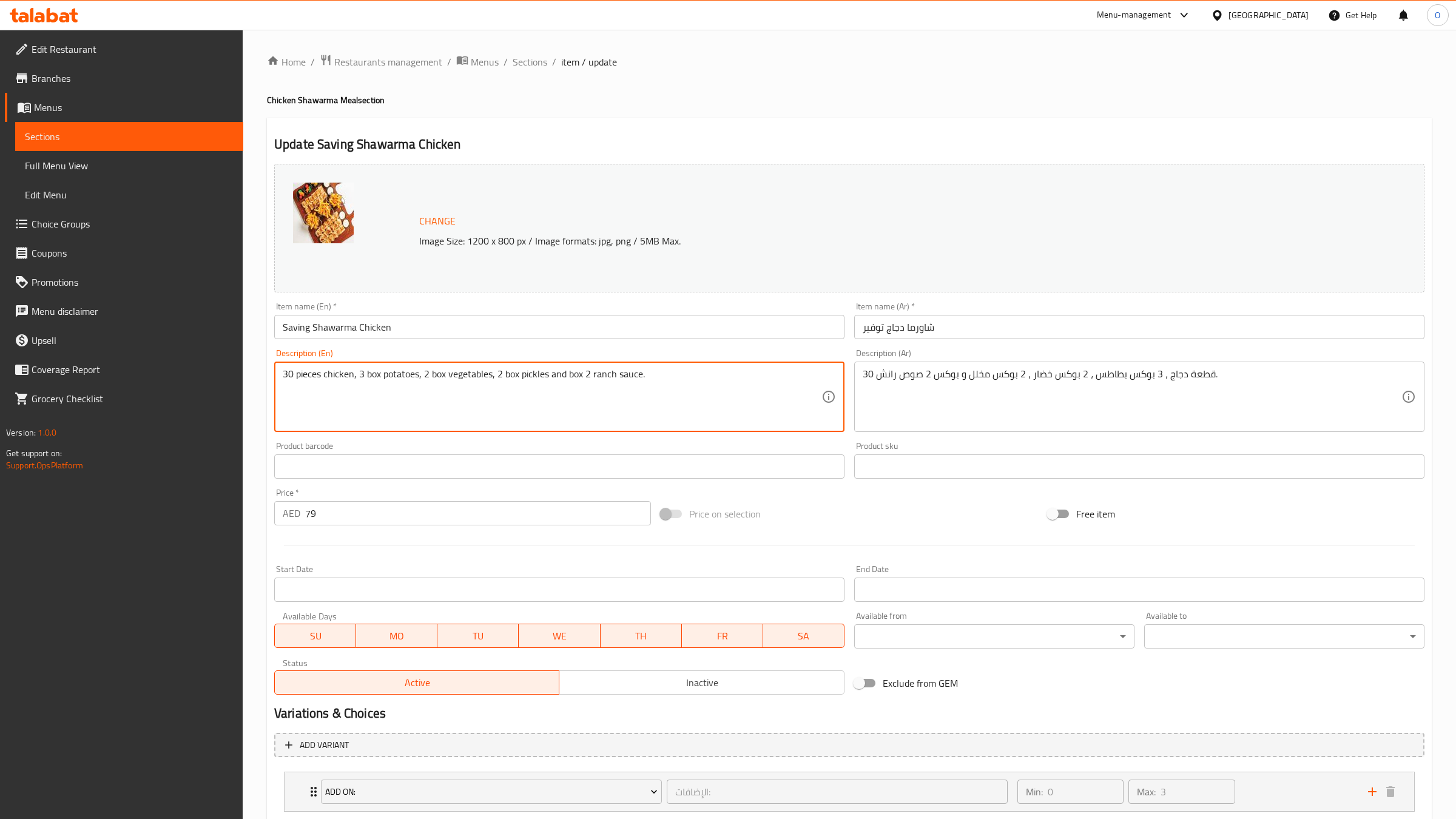
click at [352, 378] on textarea "30 pieces chicken, 3 box potatoes, 2 box vegetables, 2 box pickles and box 2 ra…" at bounding box center [551, 396] width 539 height 58
type textarea "30 pieces chicken in tortilla bread, 3 box potatoes, 2 box vegetables, 2 box pi…"
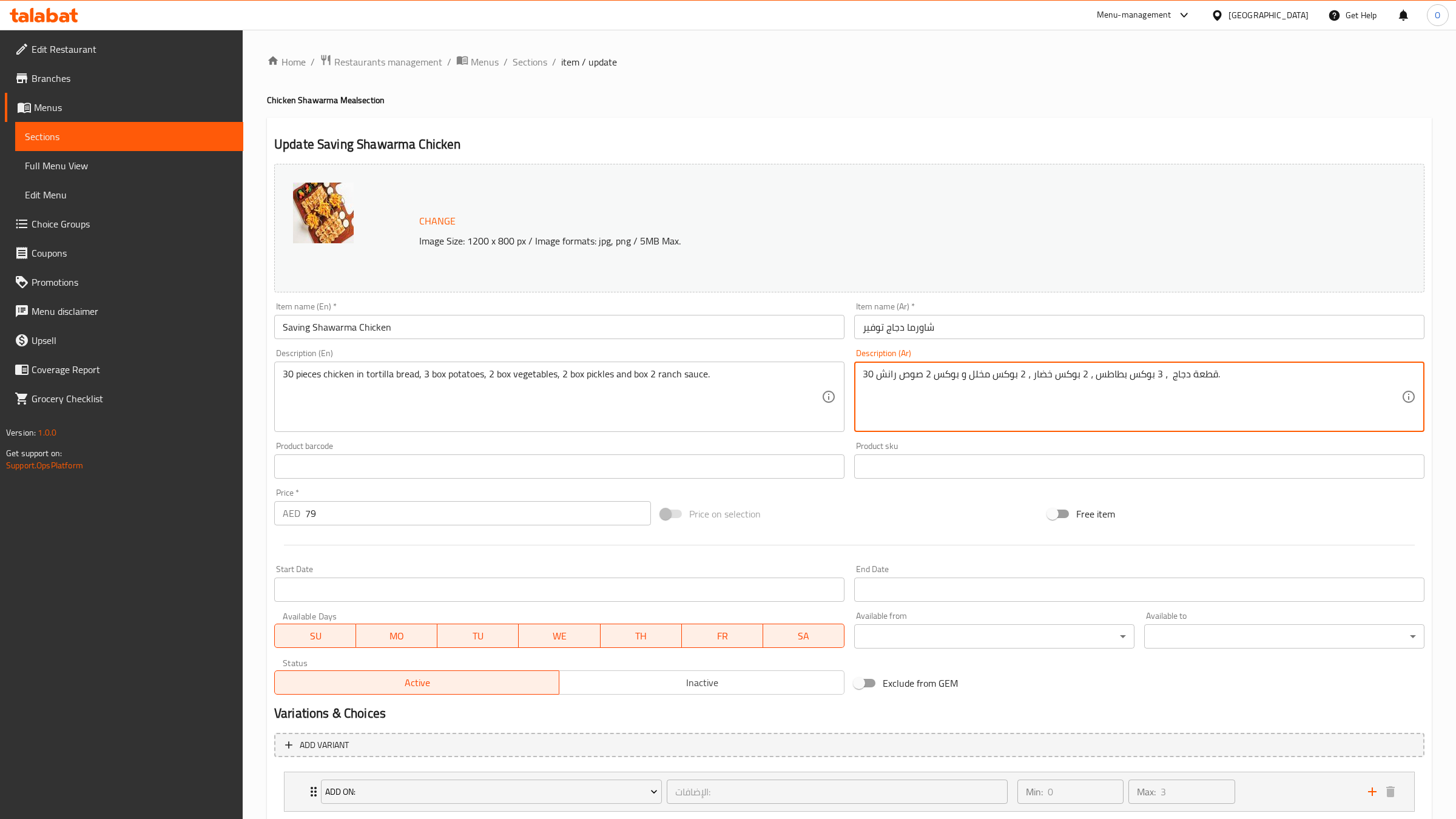
paste textarea "بخبز التورتيلا"
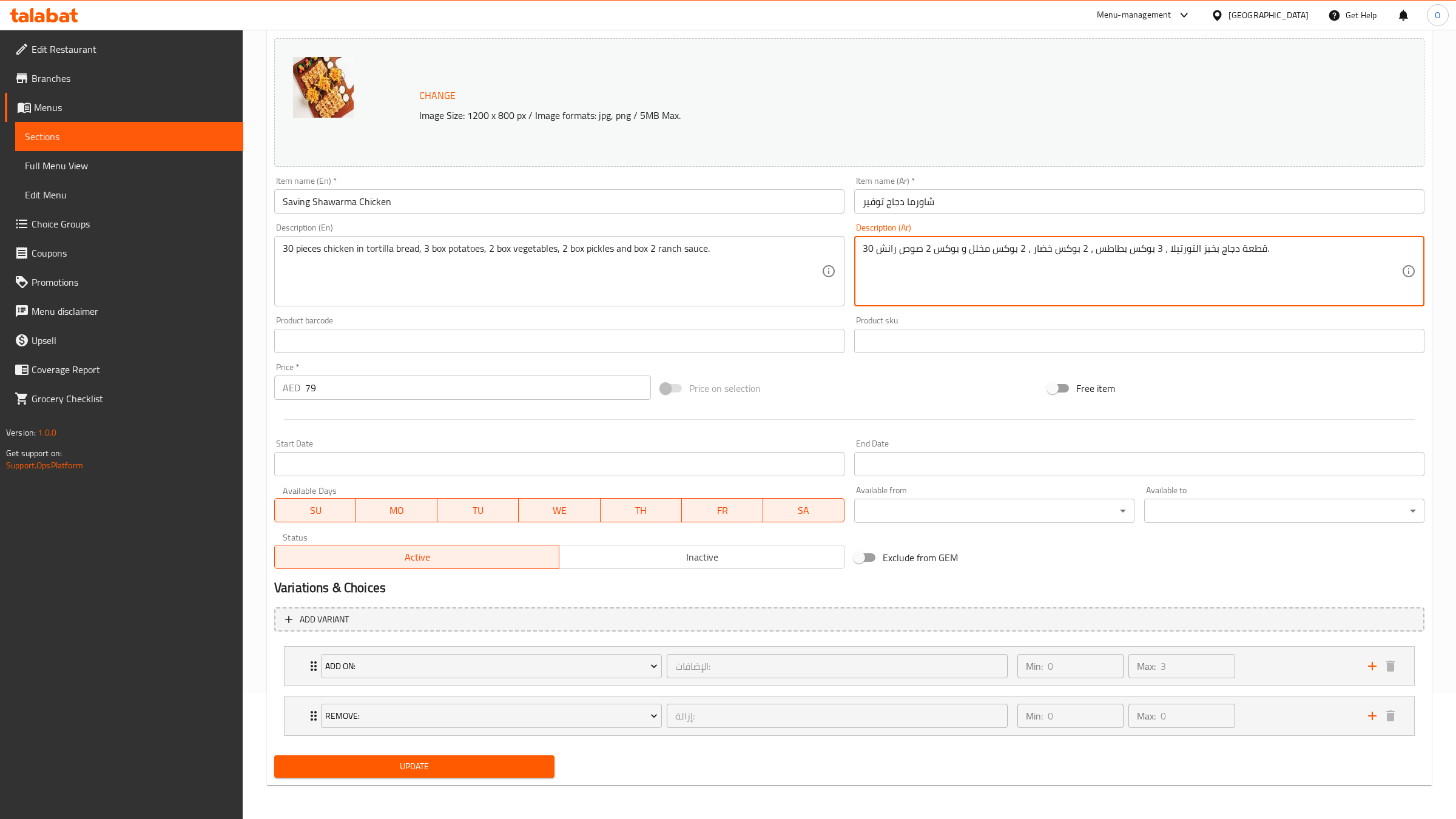
type textarea "30 قطعة دجاج بخبز التورتيلا ، 3 بوكس بطاطس ، 2 بوكس خضار ، 2 بوكس مخلل و بوكس 2…"
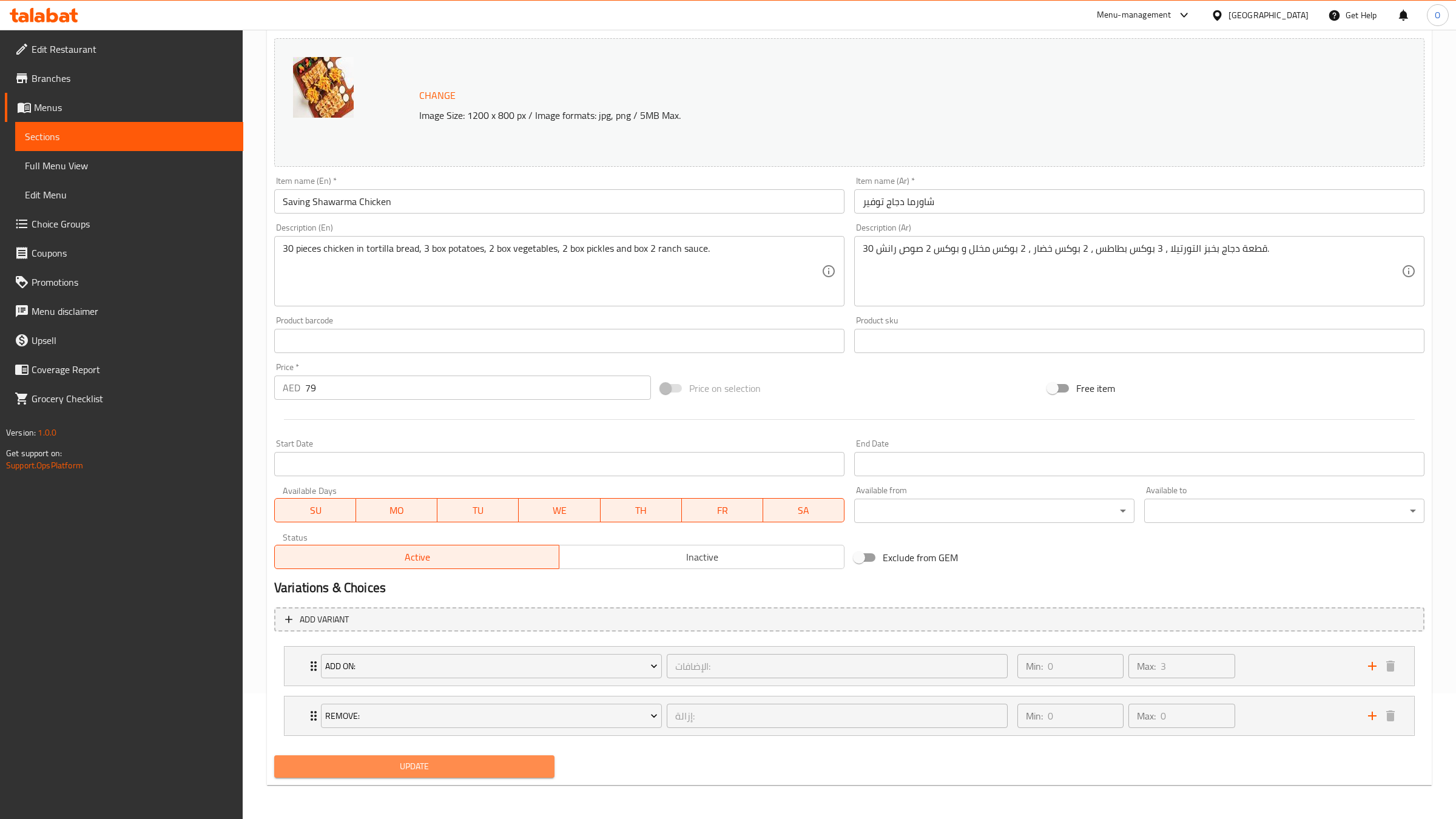
click at [476, 759] on span "Update" at bounding box center [414, 766] width 261 height 15
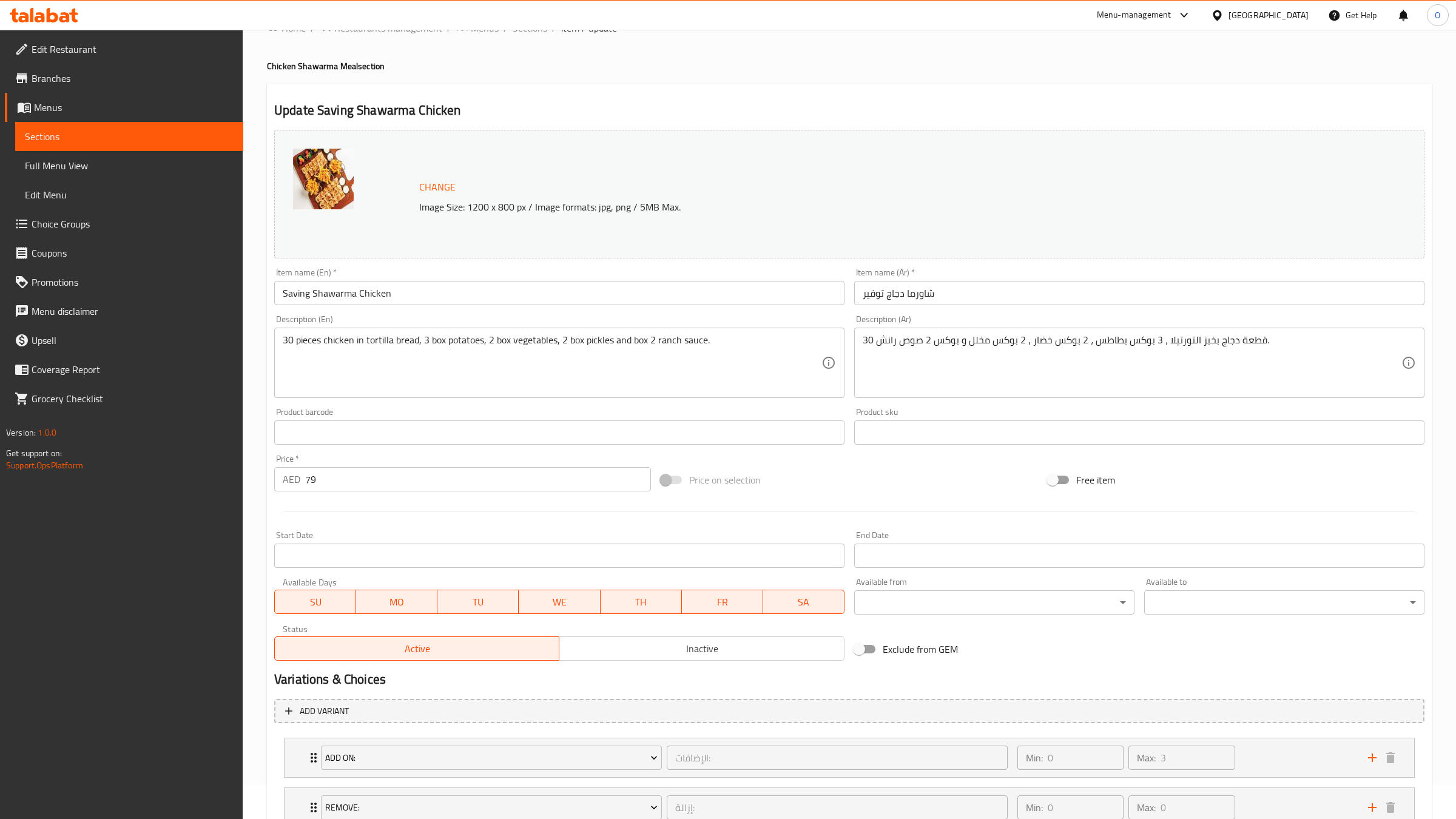
scroll to position [0, 0]
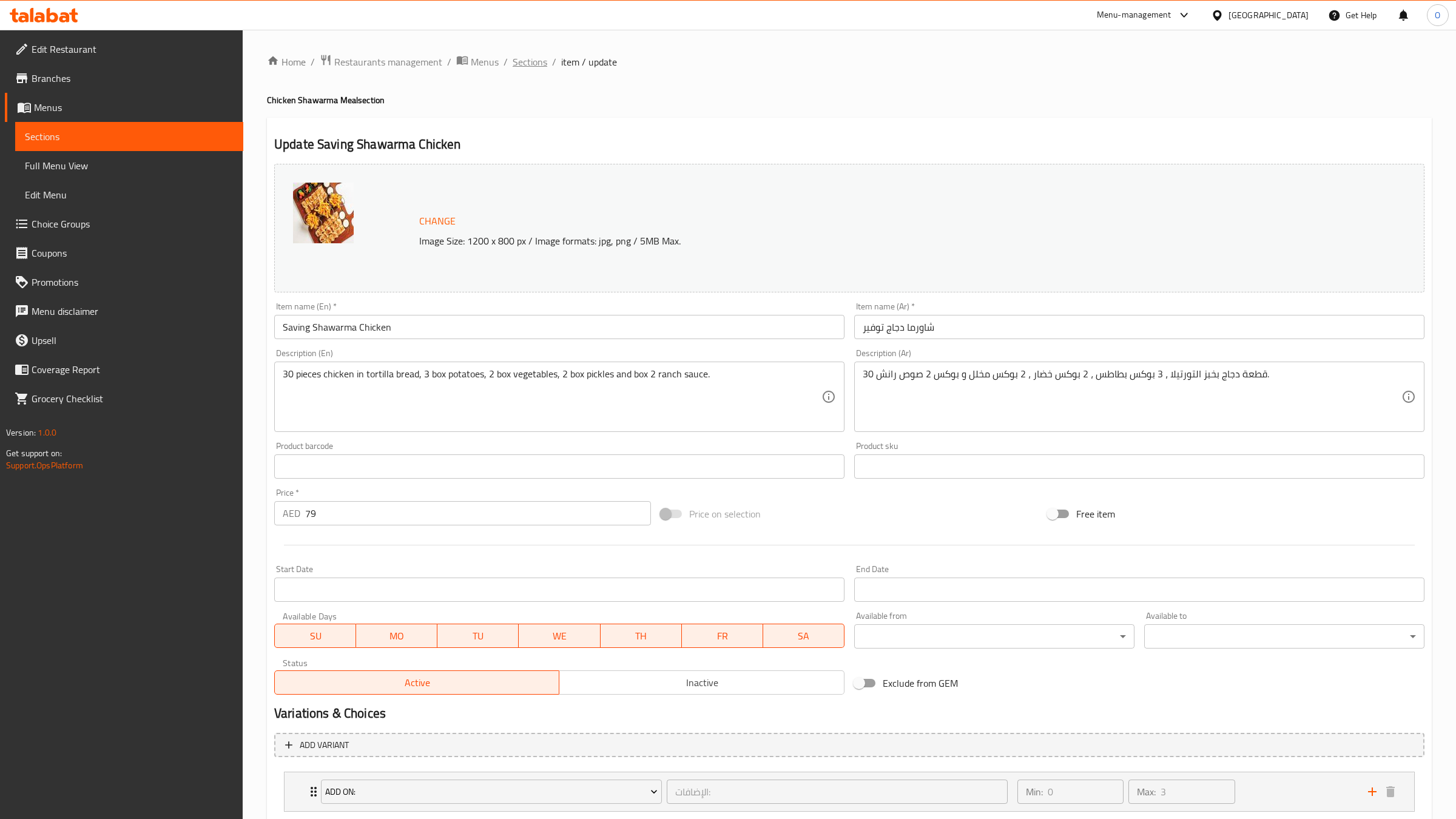
click at [540, 61] on span "Sections" at bounding box center [530, 62] width 34 height 15
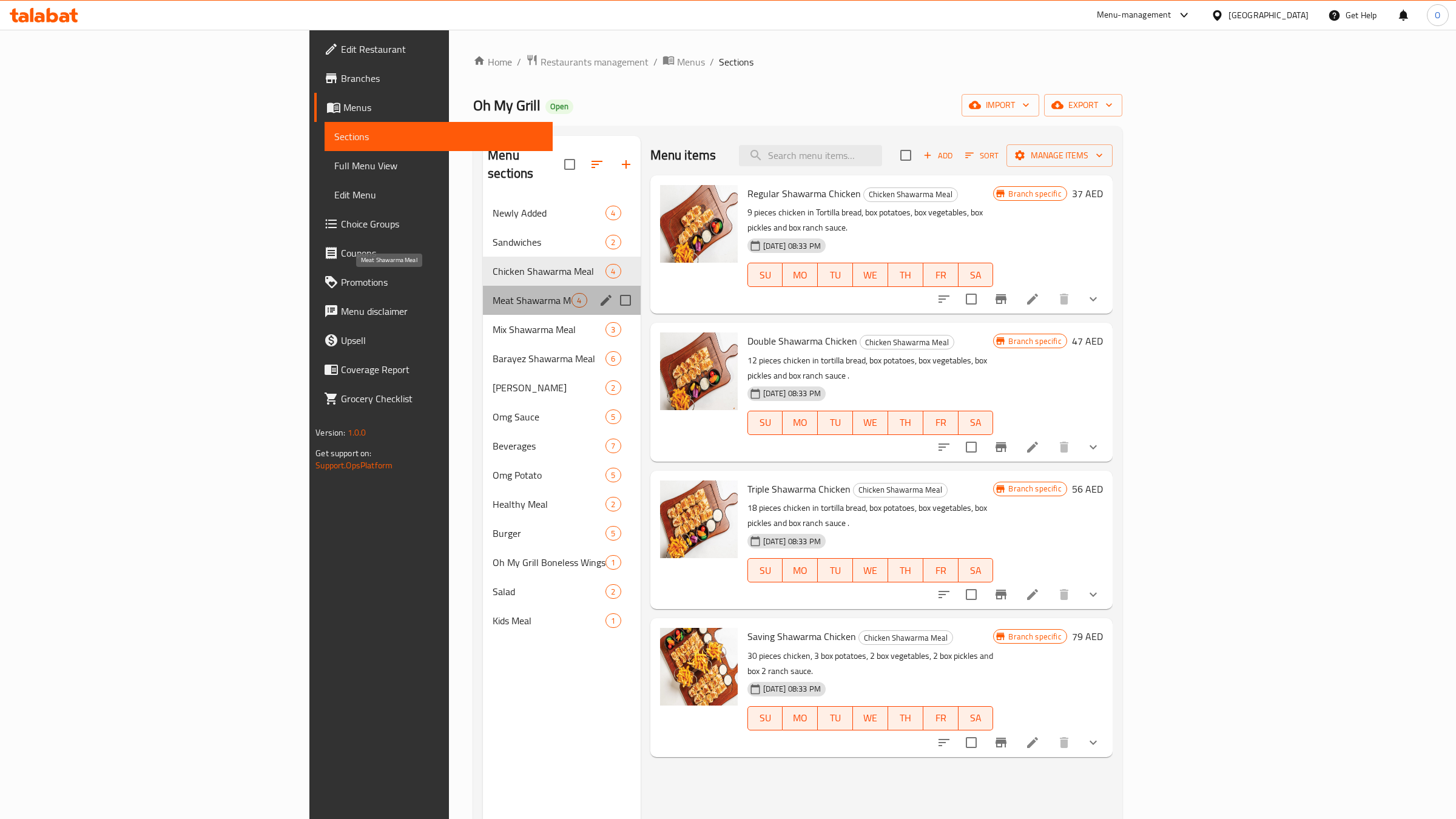
click at [493, 293] on span "Meat Shawarma Meal" at bounding box center [532, 300] width 78 height 15
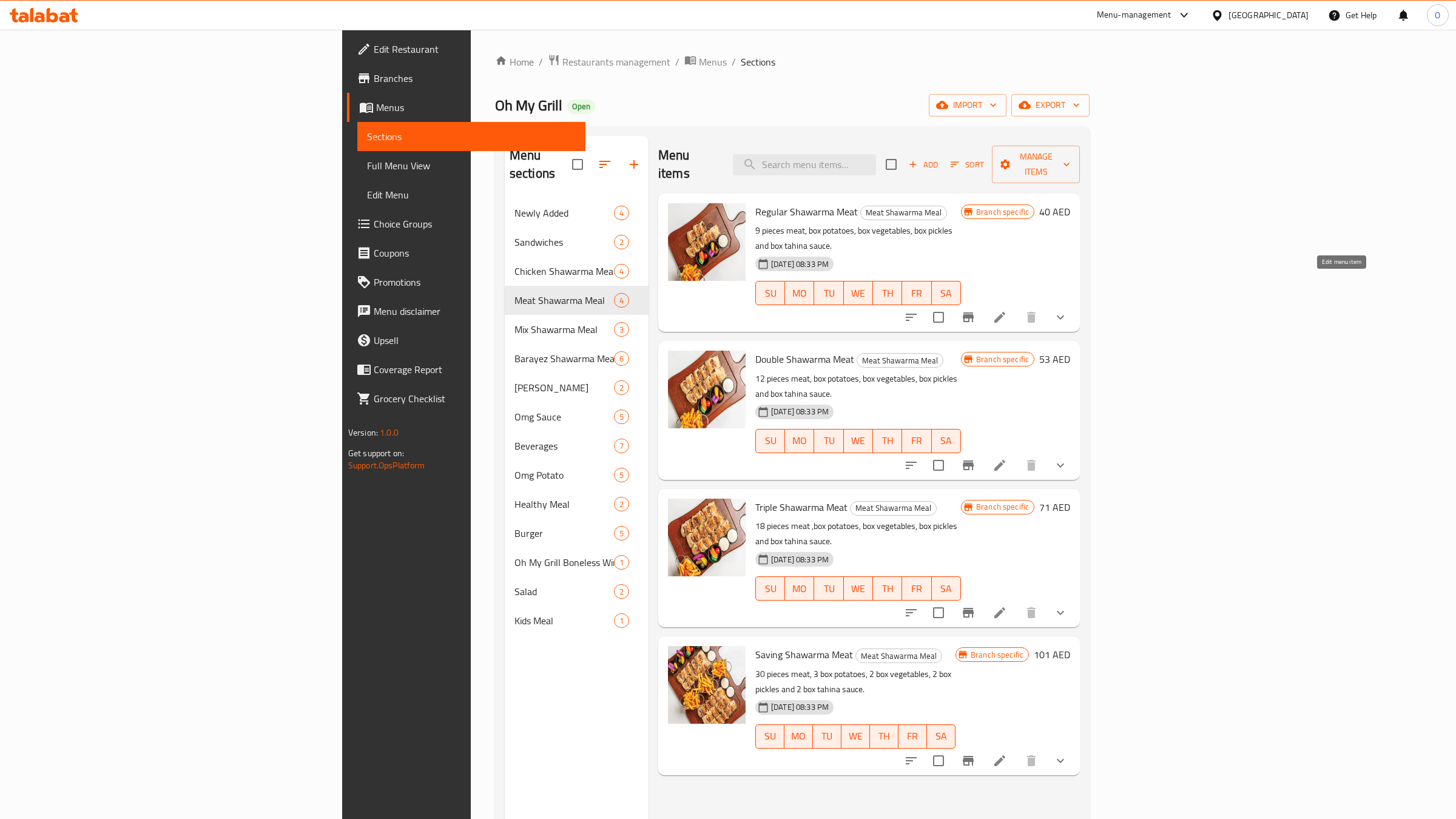
click at [1008, 310] on icon at bounding box center [1000, 317] width 15 height 15
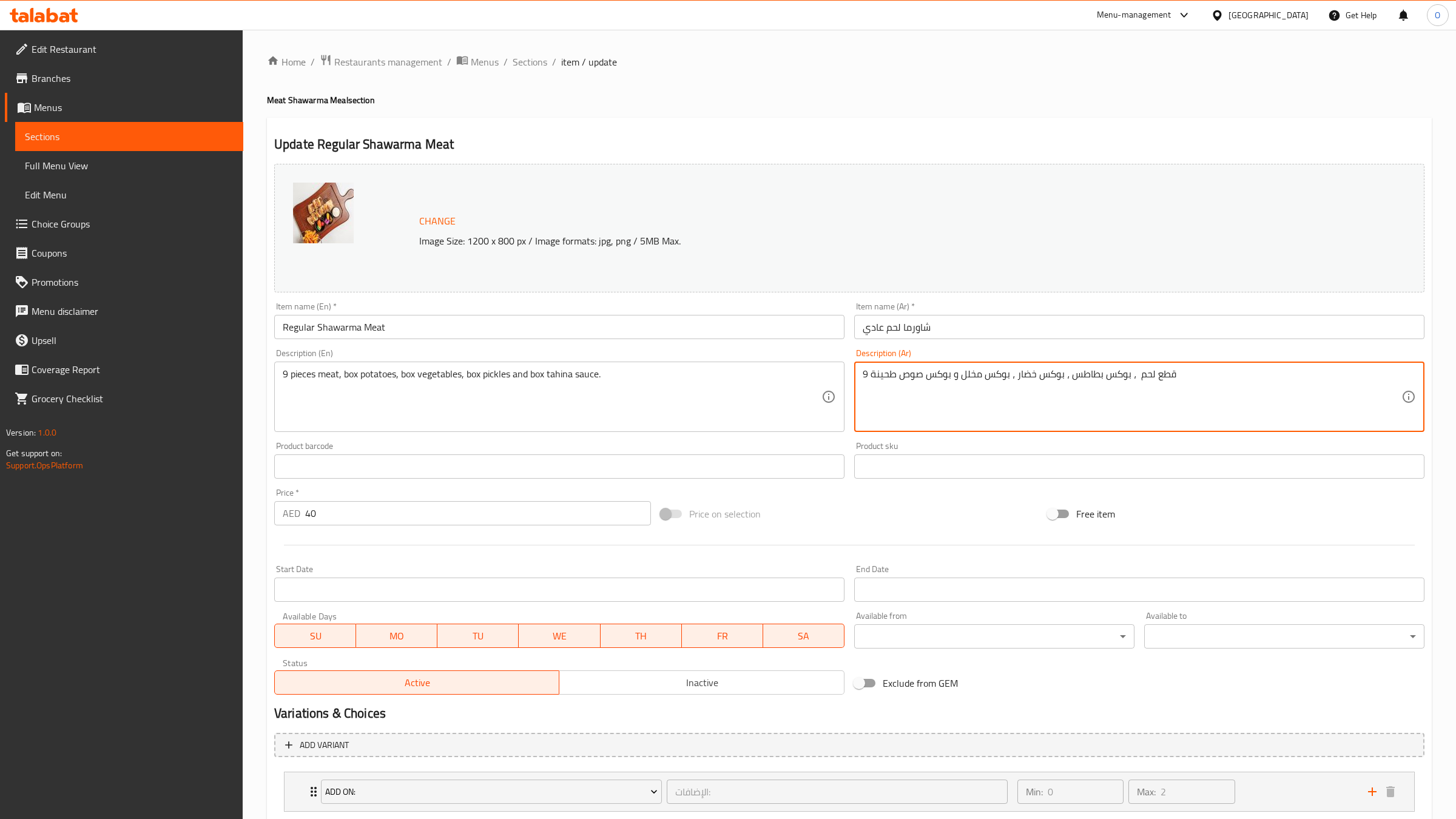
paste textarea "بخبز التورتيلا"
type textarea "9 قطع لحم بخبز التورتيلا ، بوكس بطاطس ، بوكس خضار ، بوكس مخلل و بوكس صوص طحينة"
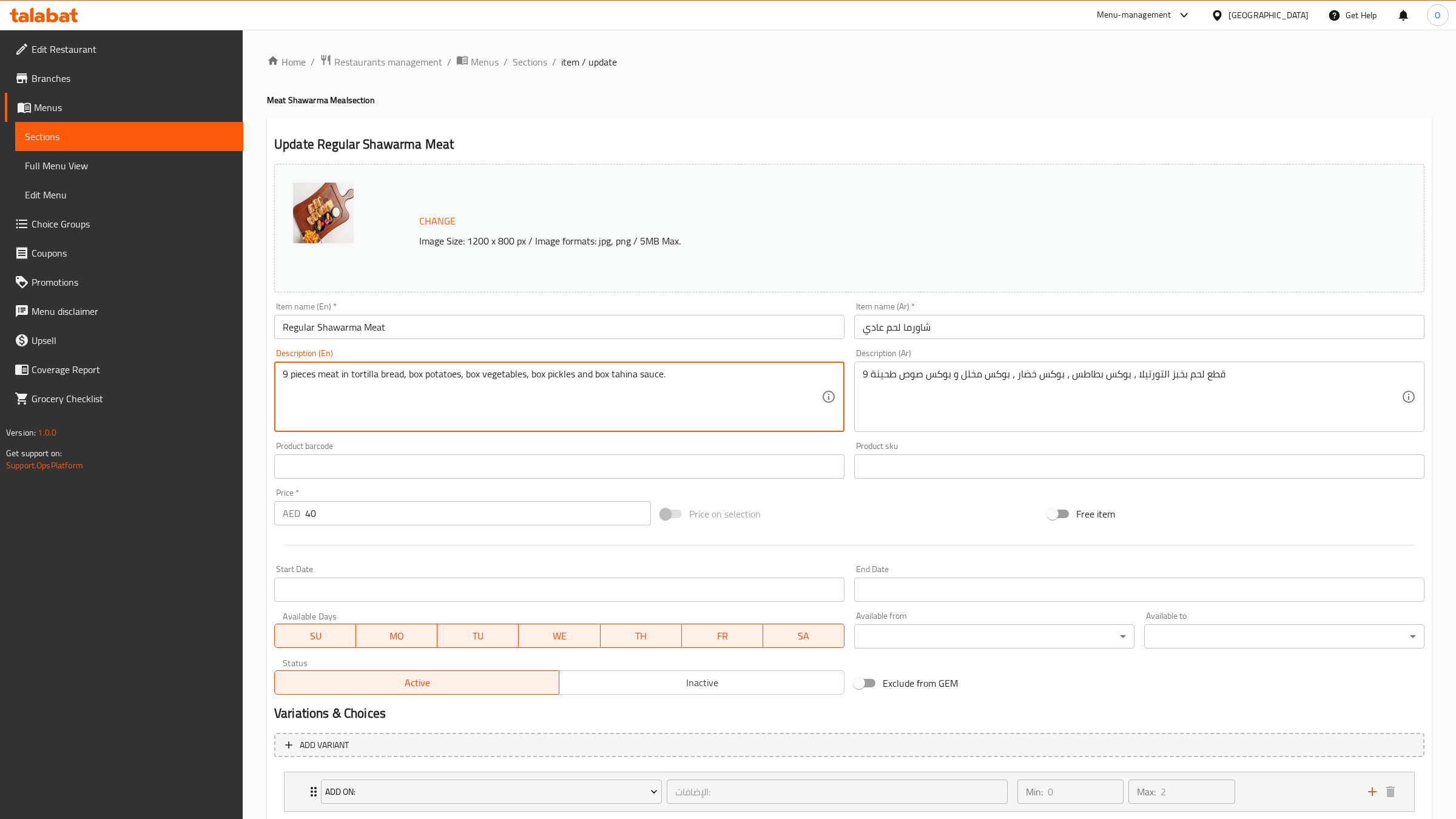
scroll to position [126, 0]
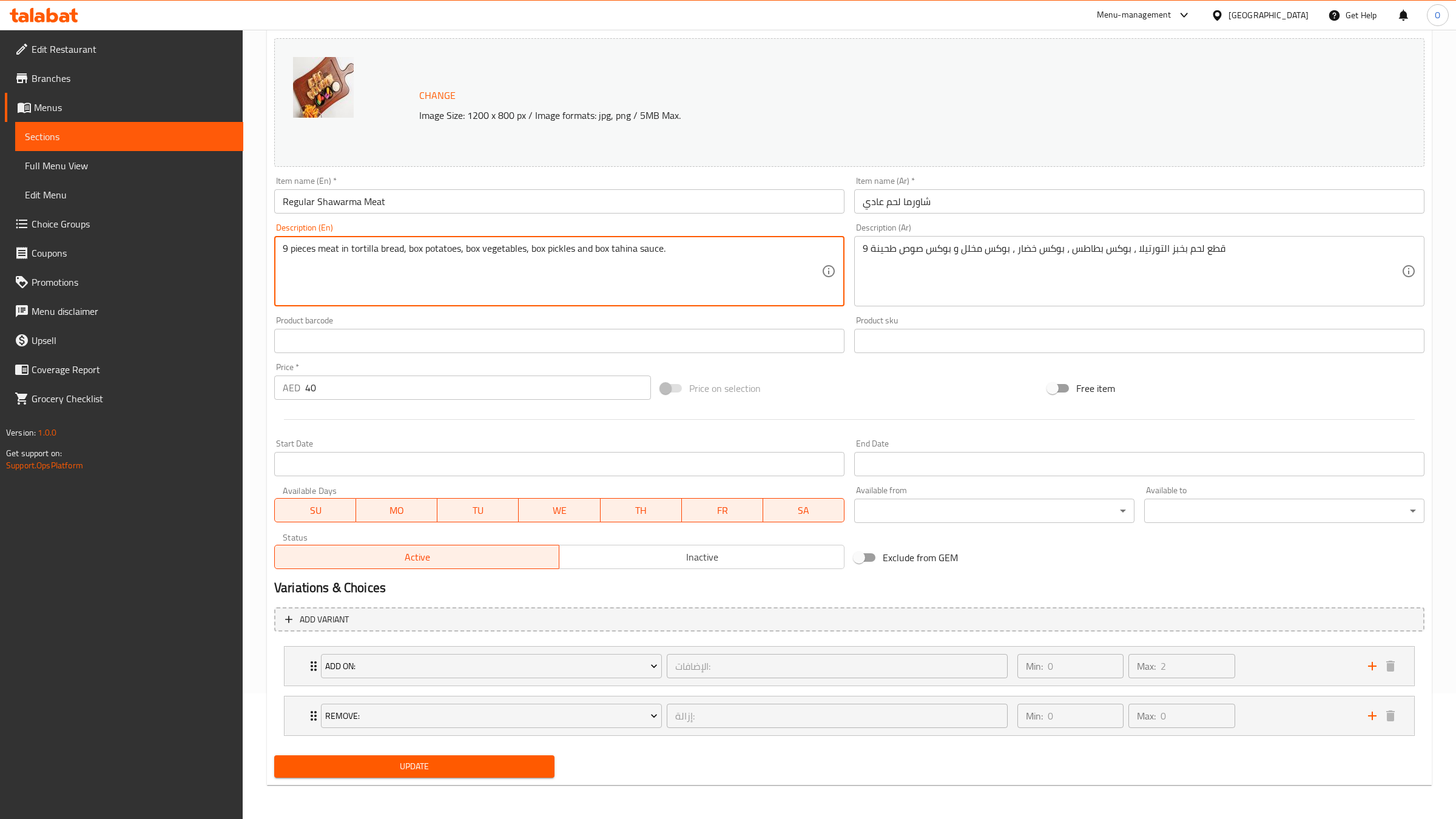
type textarea "9 pieces meat in tortilla bread, box potatoes, box vegetables, box pickles and …"
click at [405, 761] on span "Update" at bounding box center [414, 766] width 261 height 15
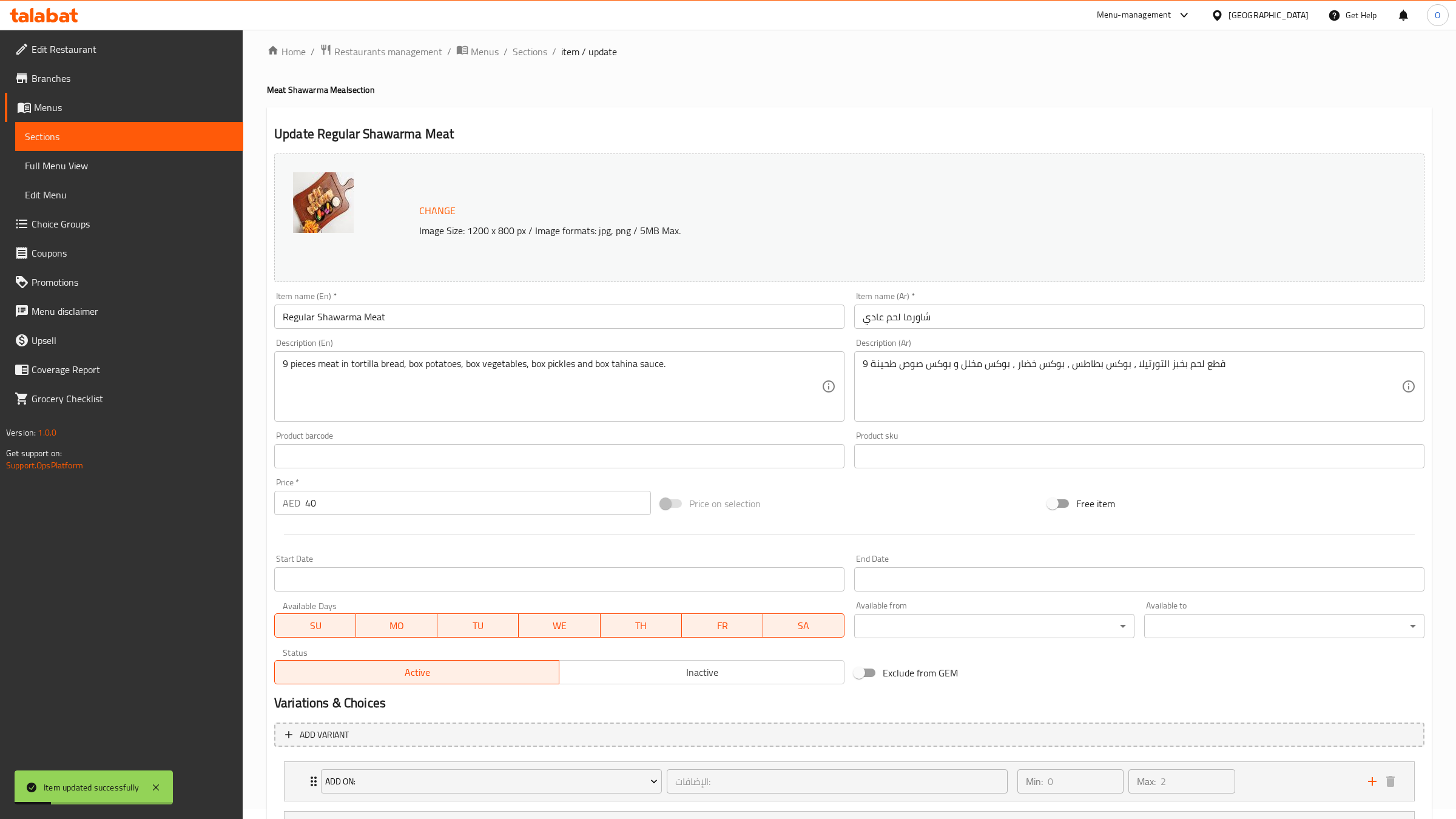
scroll to position [0, 0]
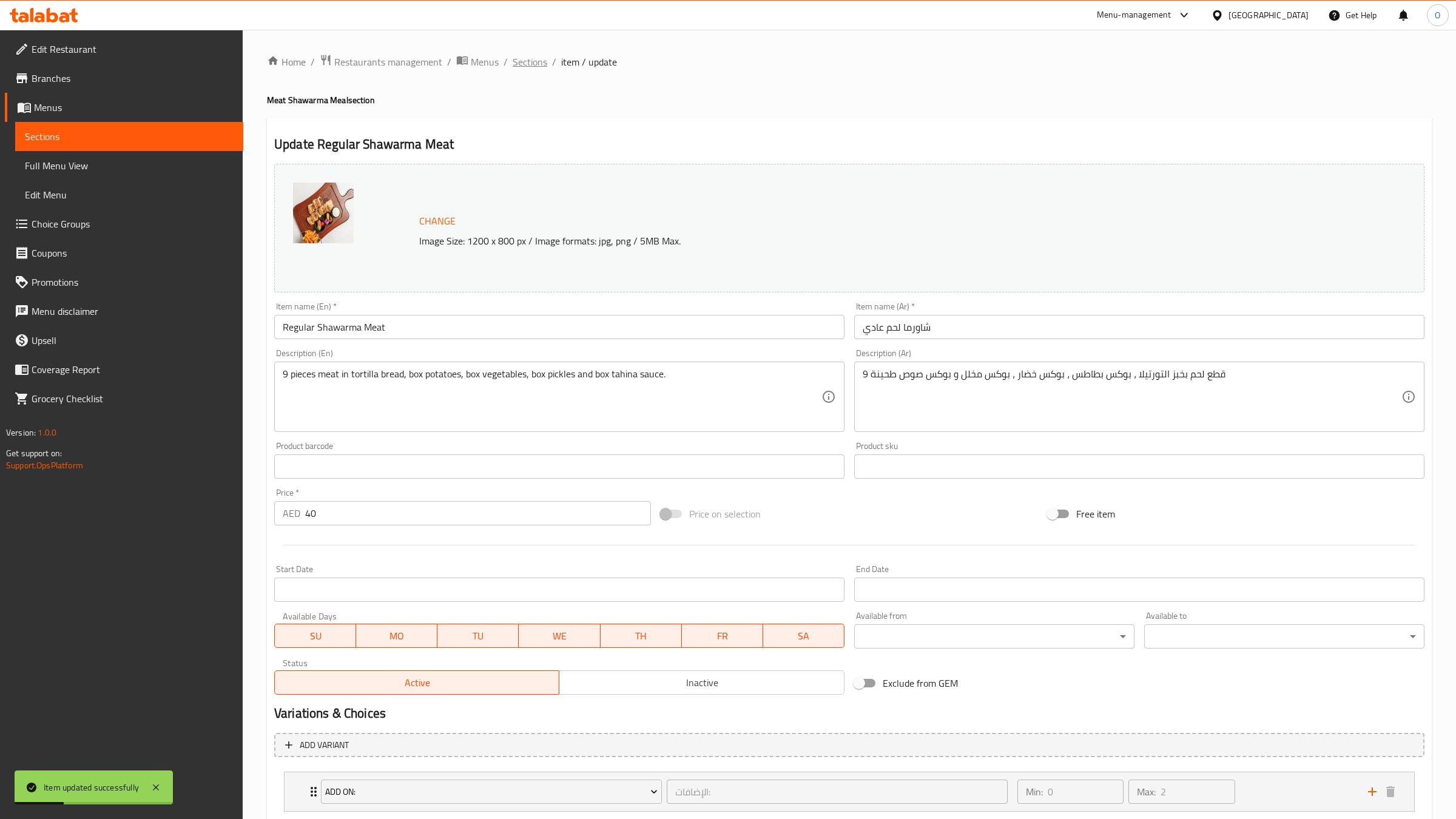
click at [532, 62] on span "Sections" at bounding box center [530, 62] width 34 height 15
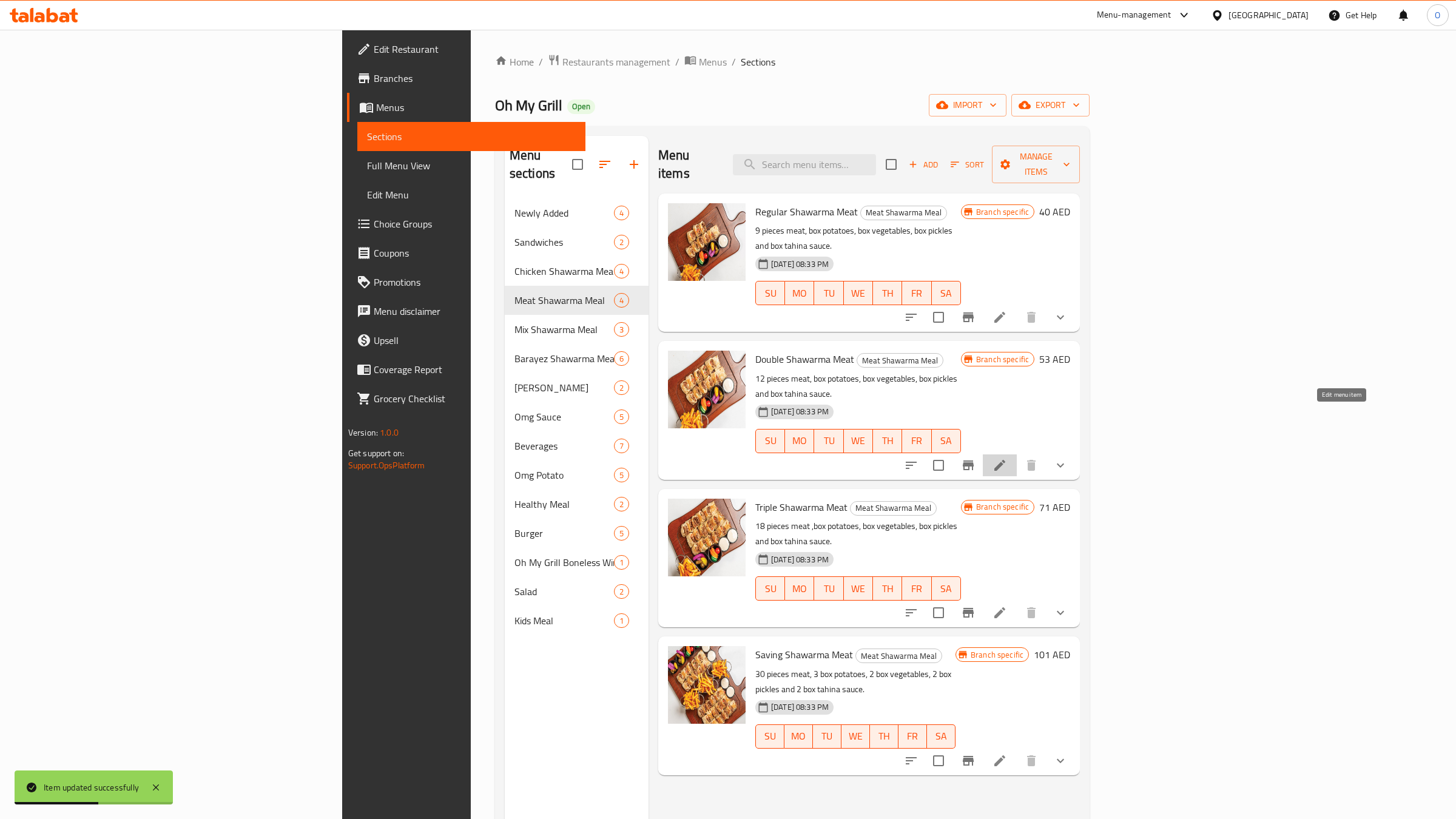
click at [1006, 460] on icon at bounding box center [1000, 465] width 11 height 11
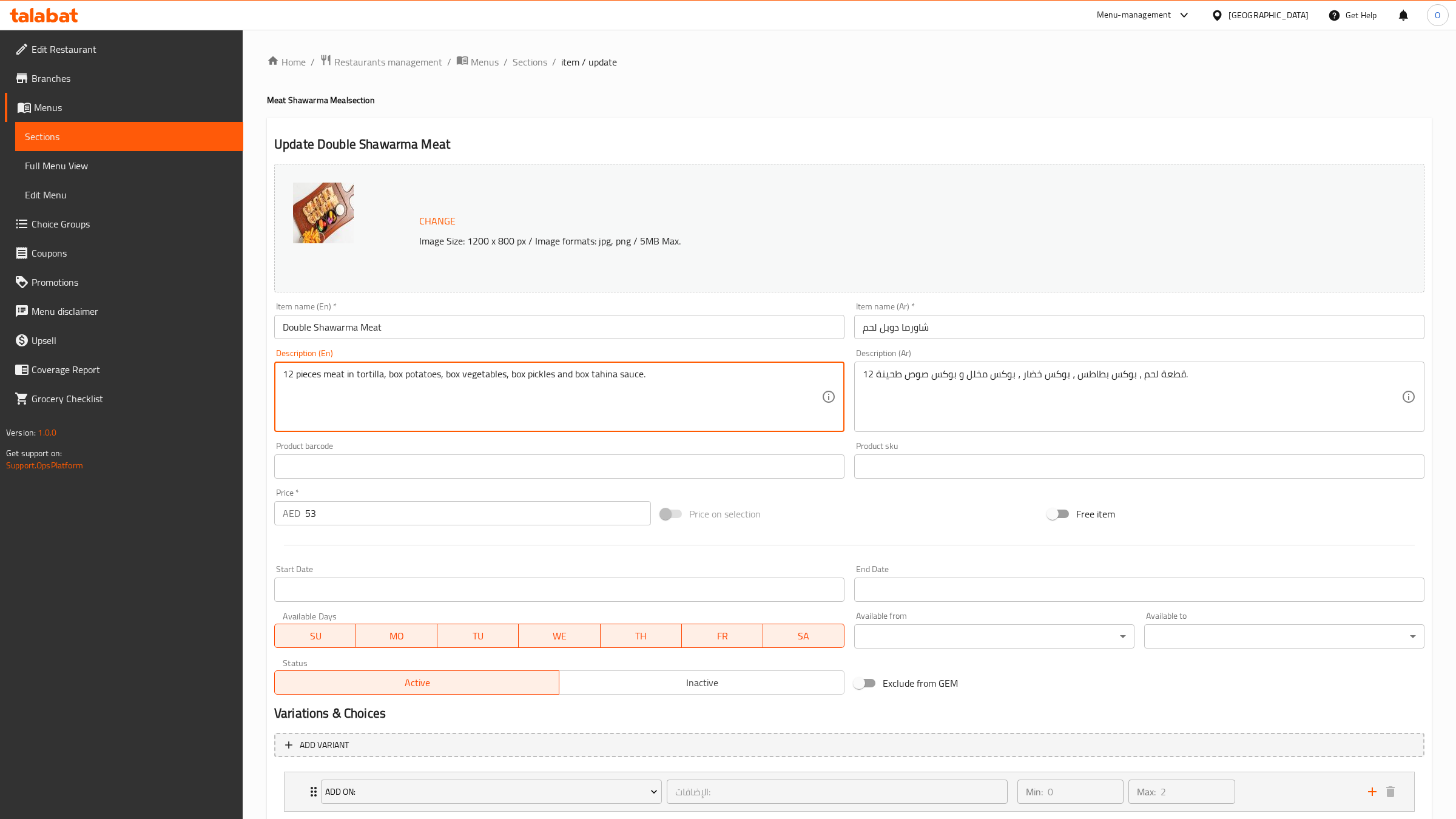
type textarea "12 pieces meat in tortilla, box potatoes, box vegetables, box pickles and box t…"
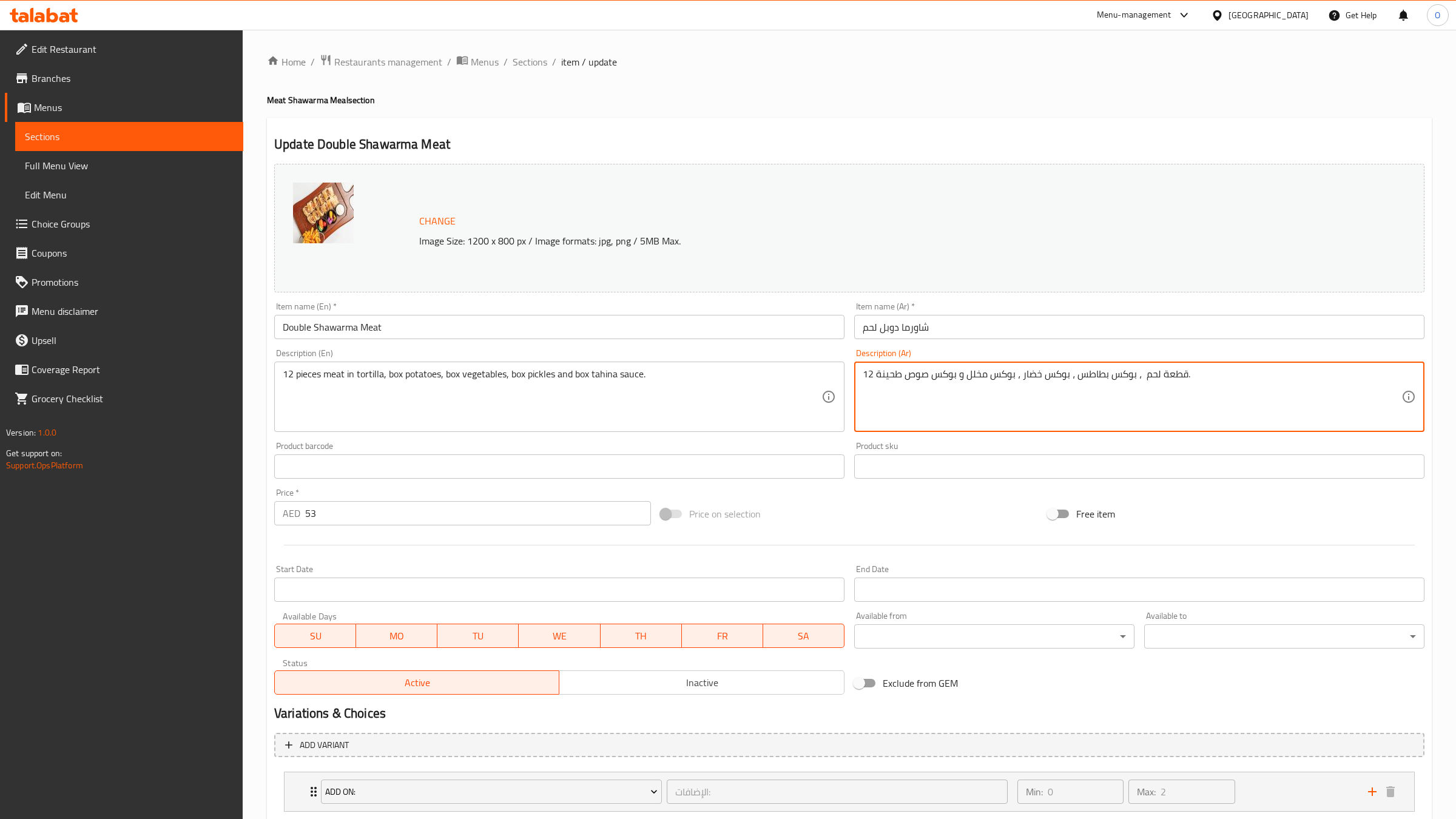
paste textarea "بخبز التورتيلا"
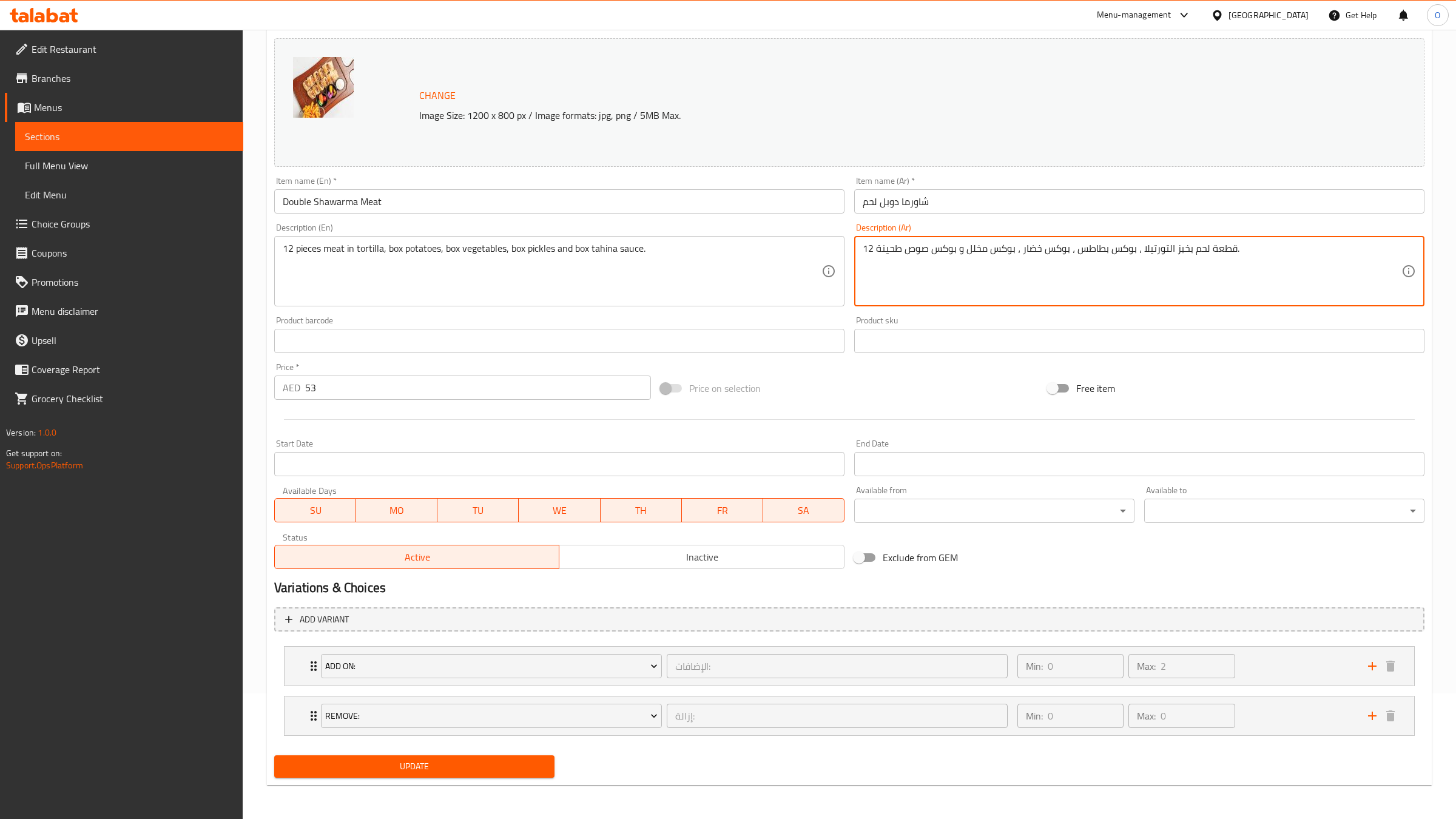
type textarea "12 قطعة لحم بخبز التورتيلا ، بوكس بطاطس ، بوكس خضار ، بوكس مخلل و بوكس صوص طحين…"
click at [481, 761] on span "Update" at bounding box center [414, 766] width 261 height 15
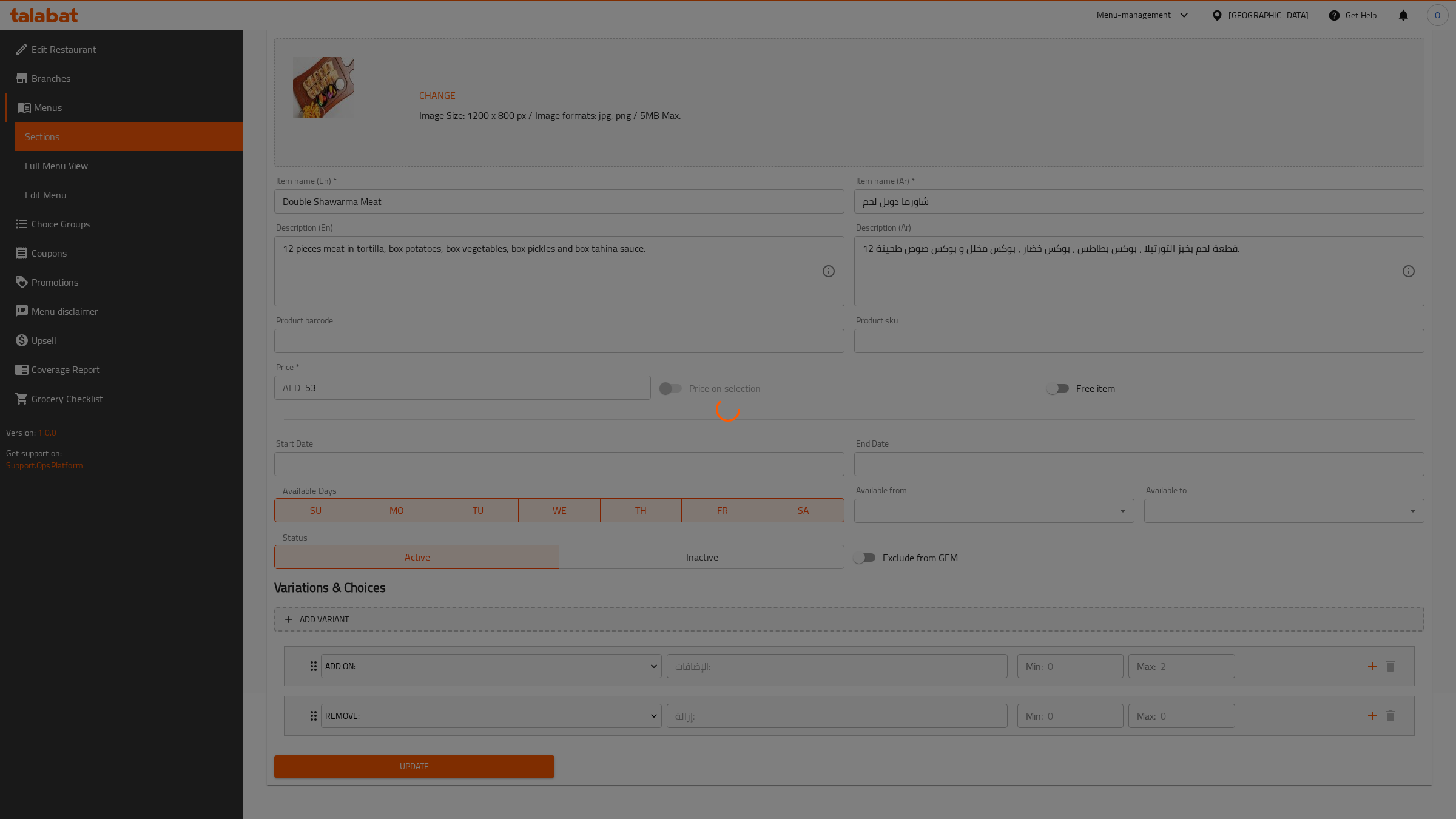
scroll to position [0, 0]
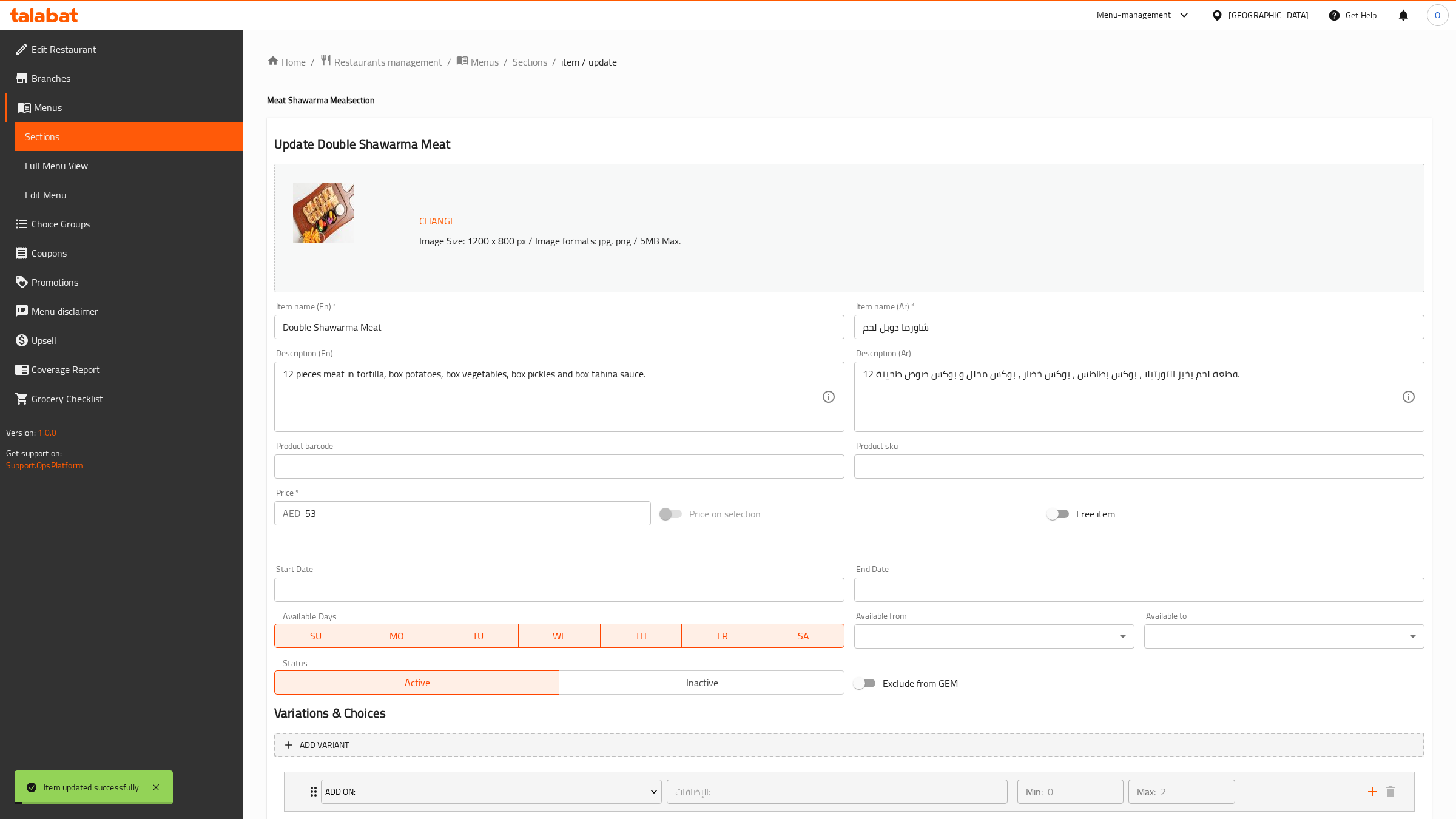
click at [528, 62] on span "Sections" at bounding box center [530, 62] width 34 height 15
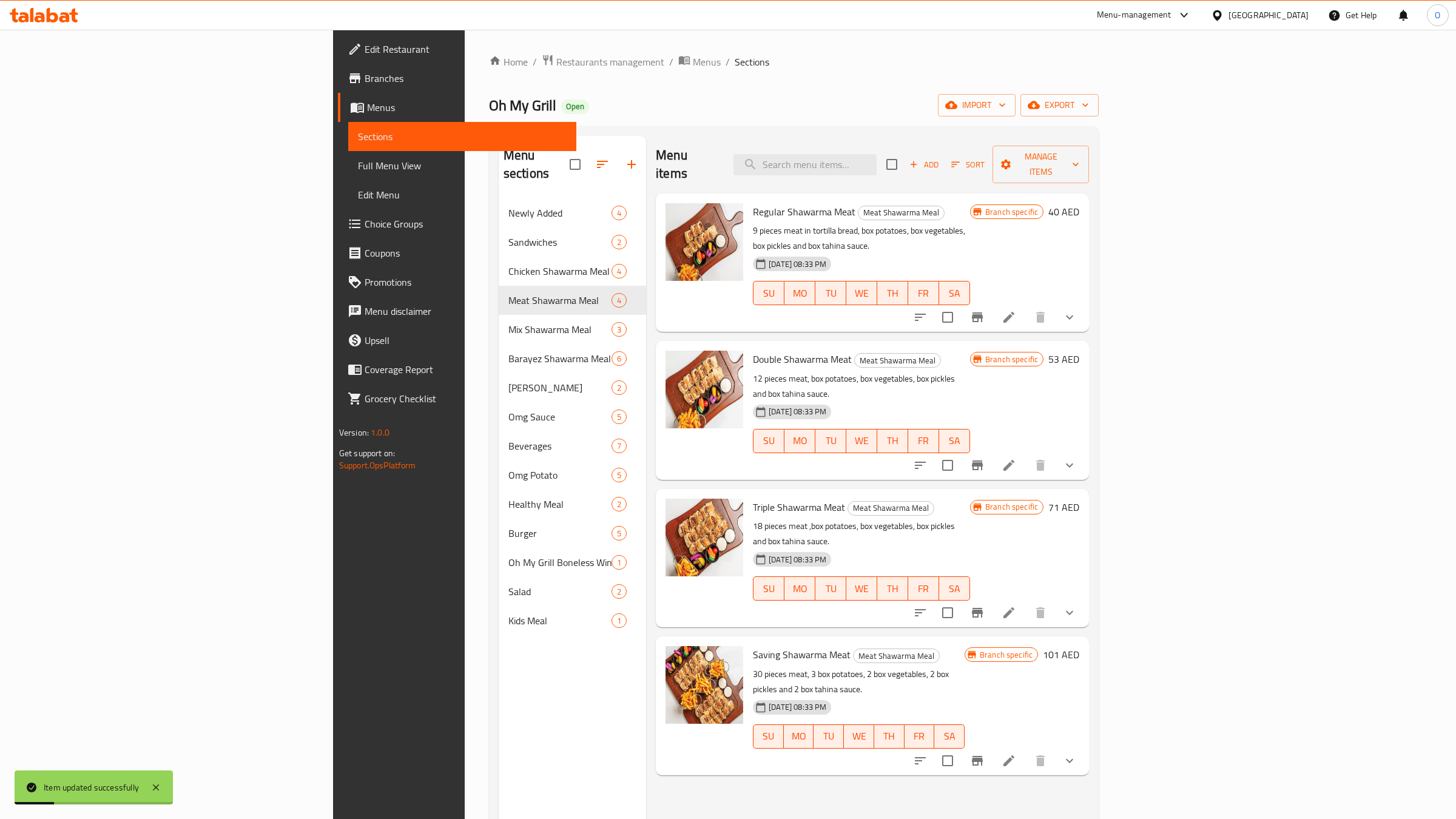
click at [1014, 607] on icon at bounding box center [1009, 612] width 11 height 11
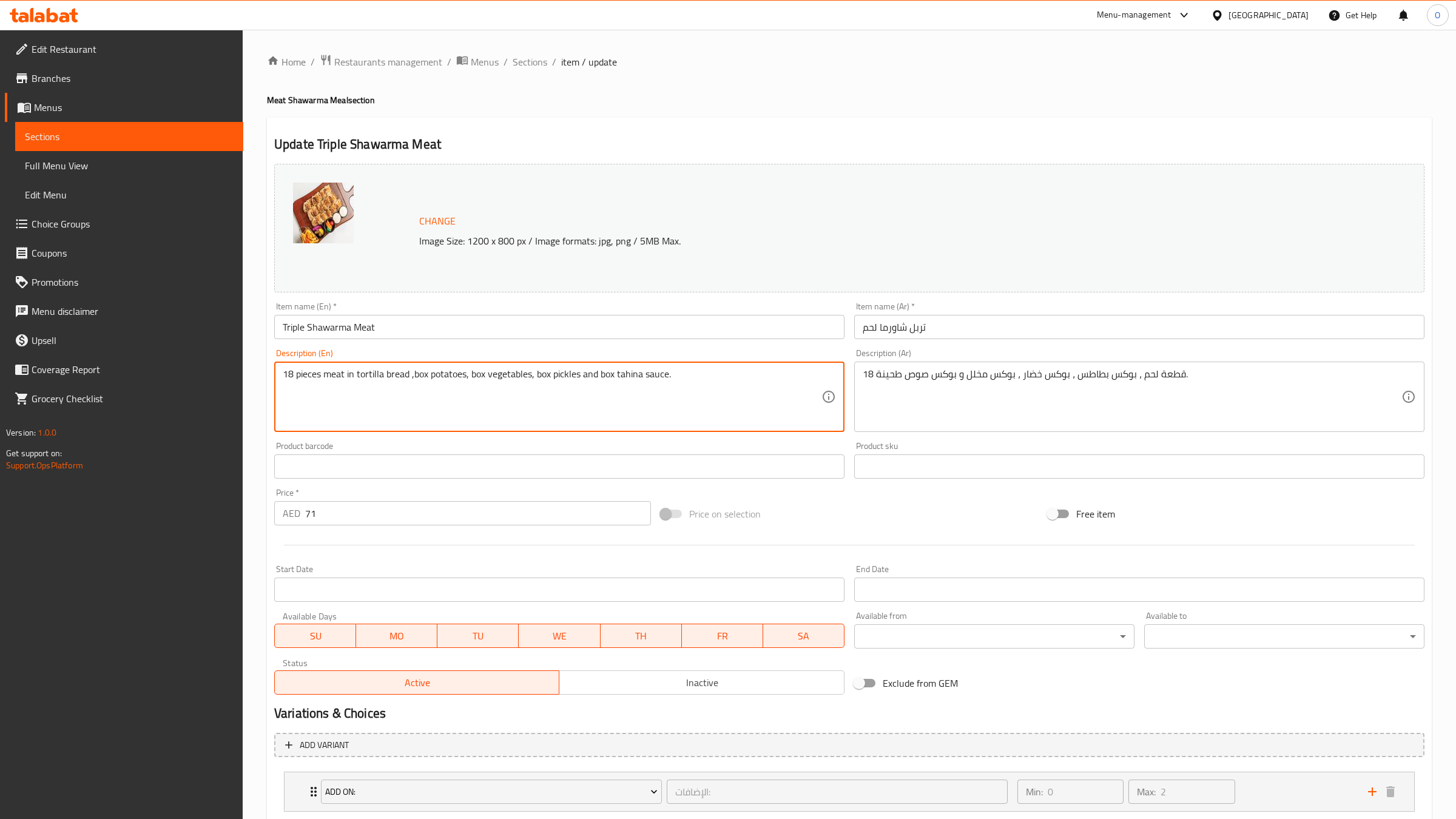
type textarea "18 pieces meat in tortilla bread ,box potatoes, box vegetables, box pickles and…"
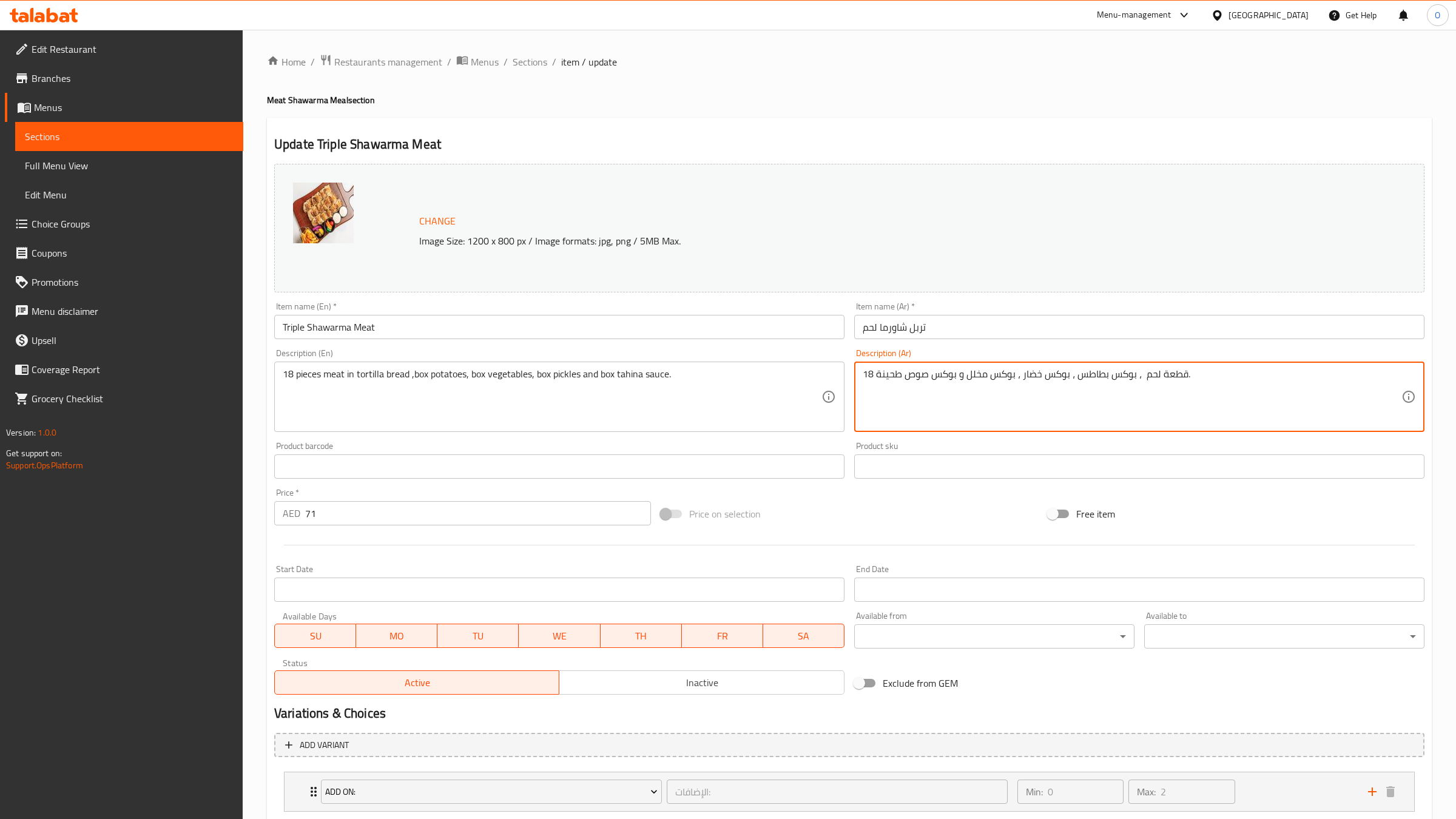
paste textarea "بخبز التورتيلا"
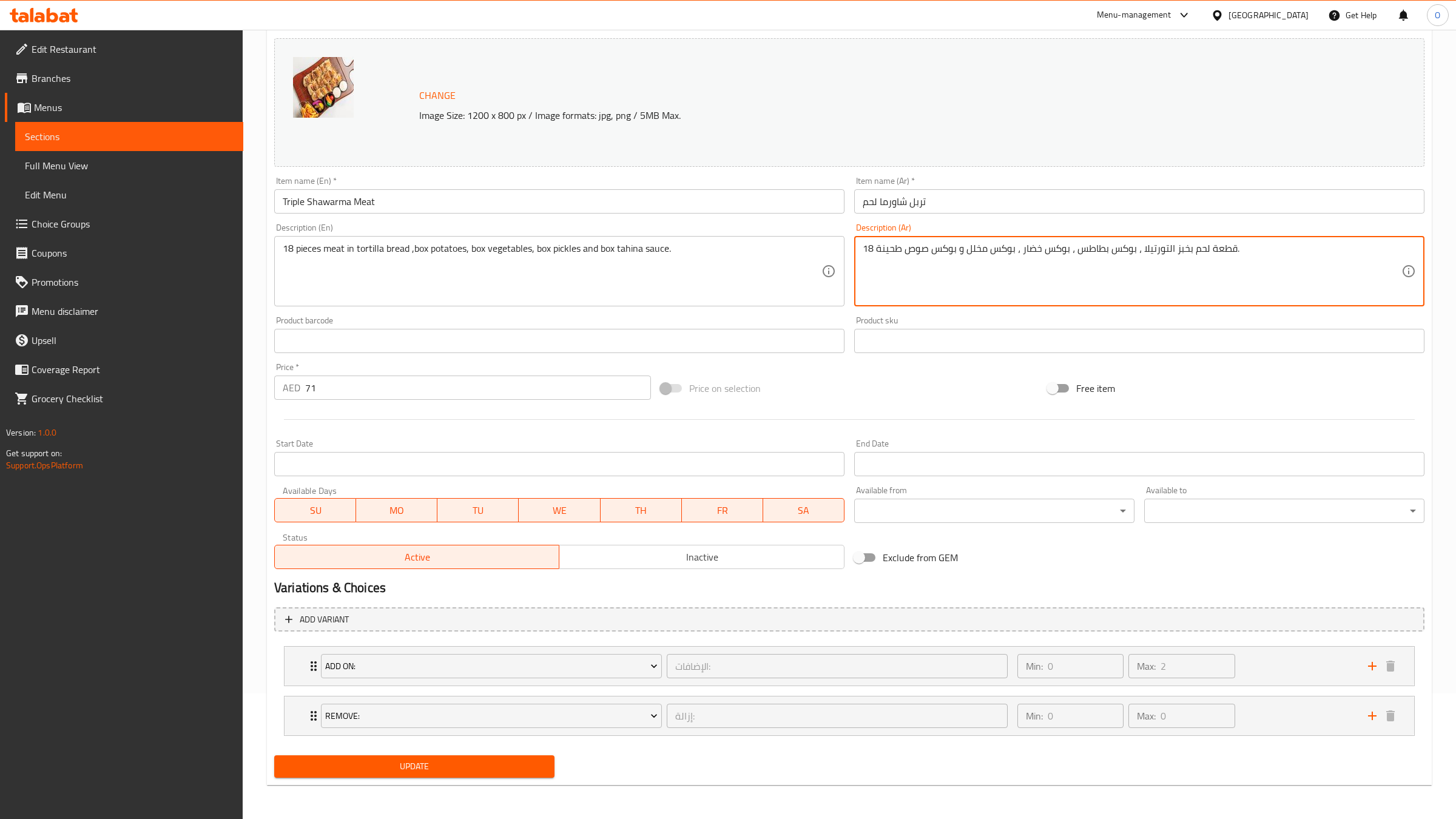
type textarea "18 قطعة لحم بخبز التورتيلا ، بوكس بطاطس ، بوكس خضار ، بوكس مخلل و بوكس صوص طحين…"
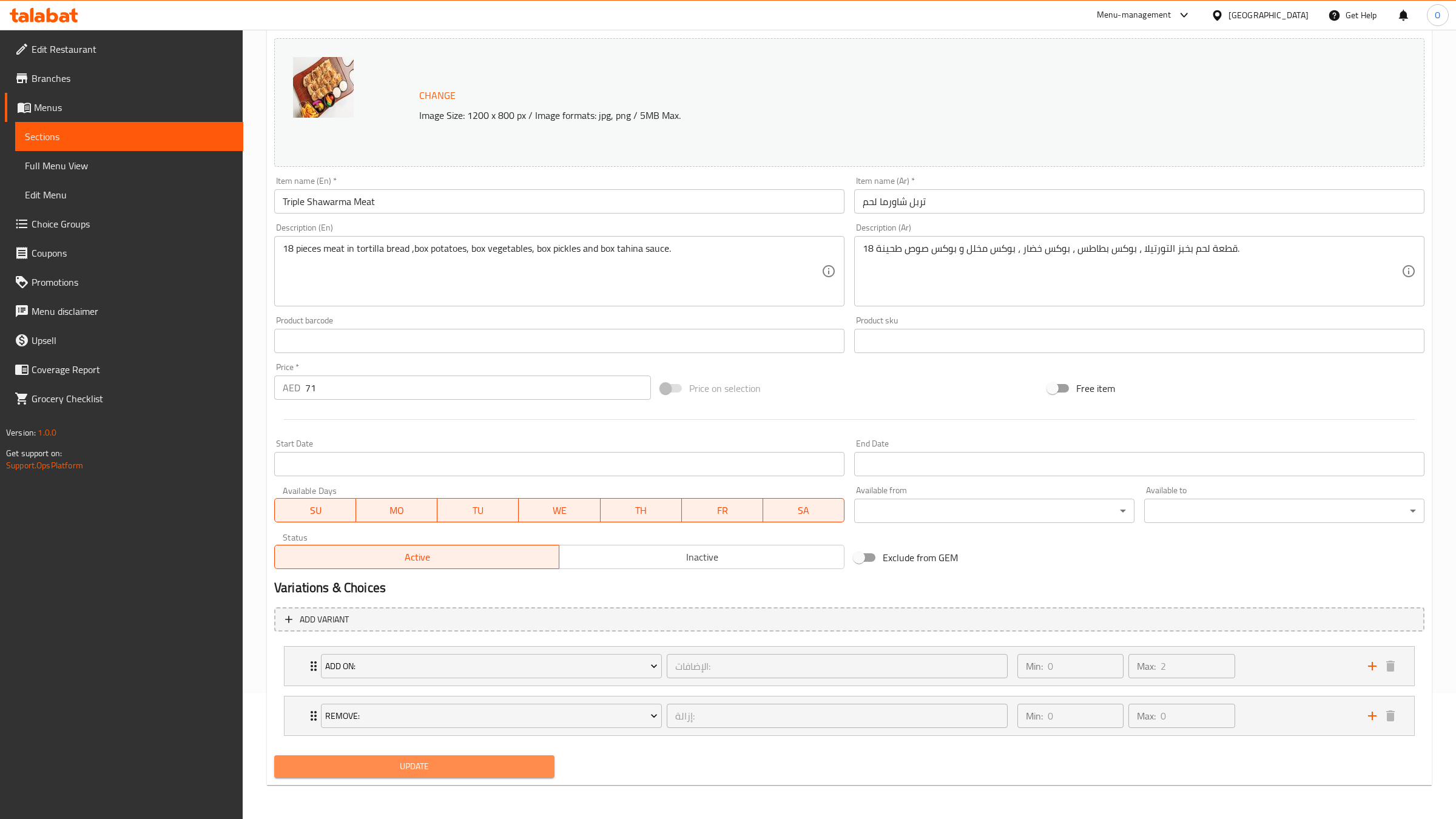
click at [488, 761] on span "Update" at bounding box center [414, 766] width 261 height 15
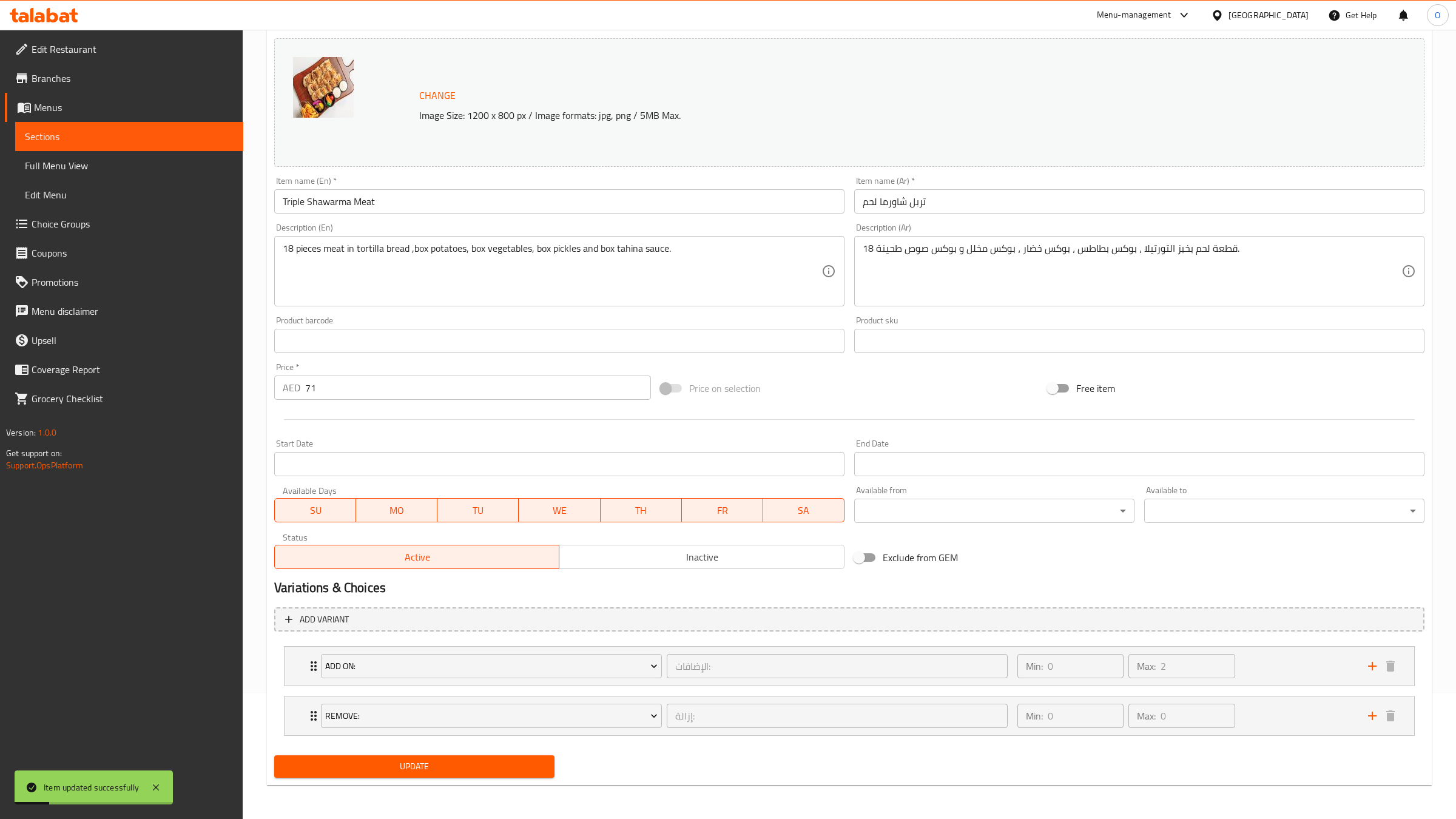
scroll to position [0, 0]
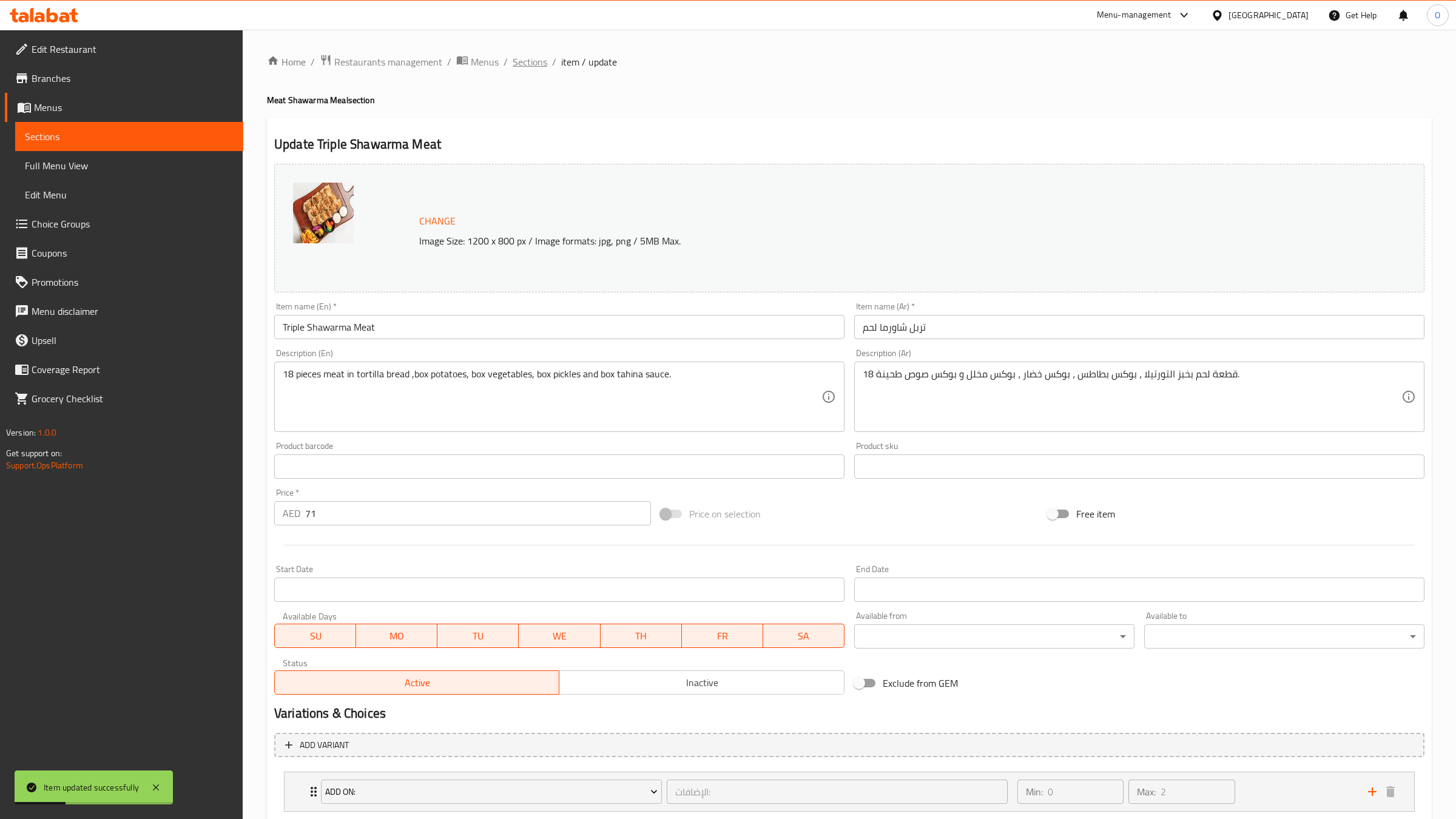
click at [534, 63] on span "Sections" at bounding box center [530, 62] width 34 height 15
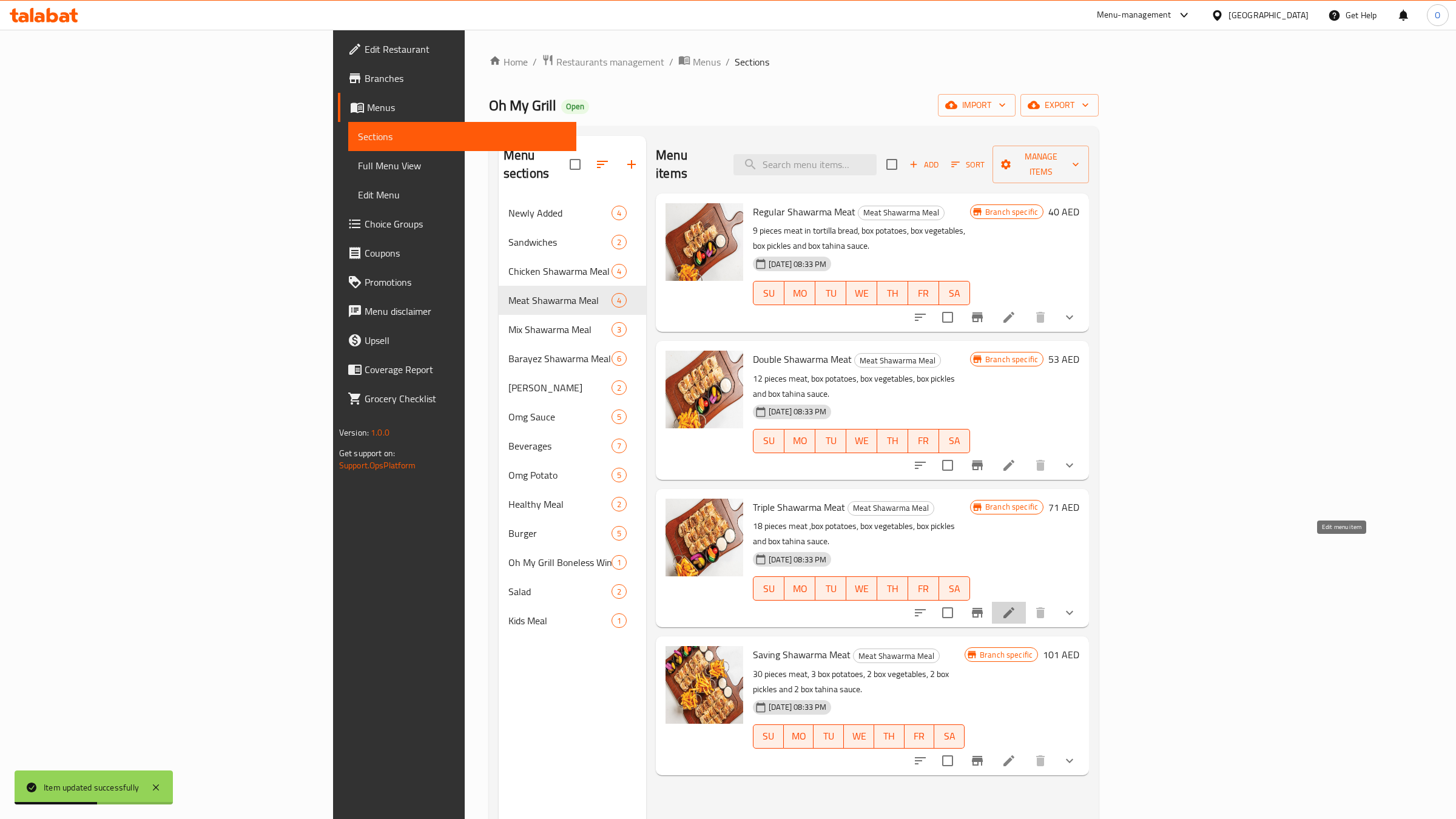
click at [1016, 605] on icon at bounding box center [1009, 612] width 15 height 15
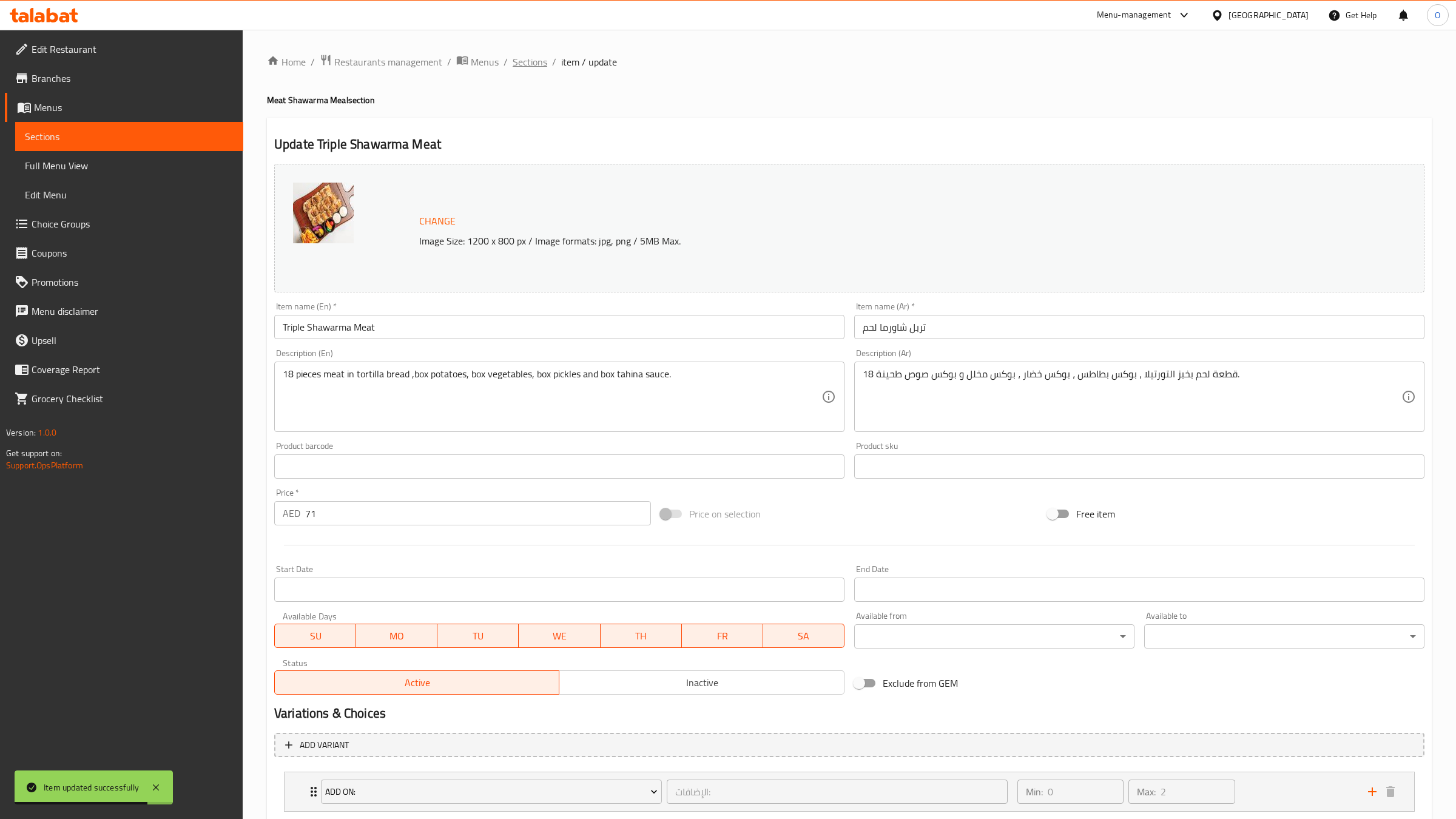
click at [535, 65] on span "Sections" at bounding box center [530, 62] width 34 height 15
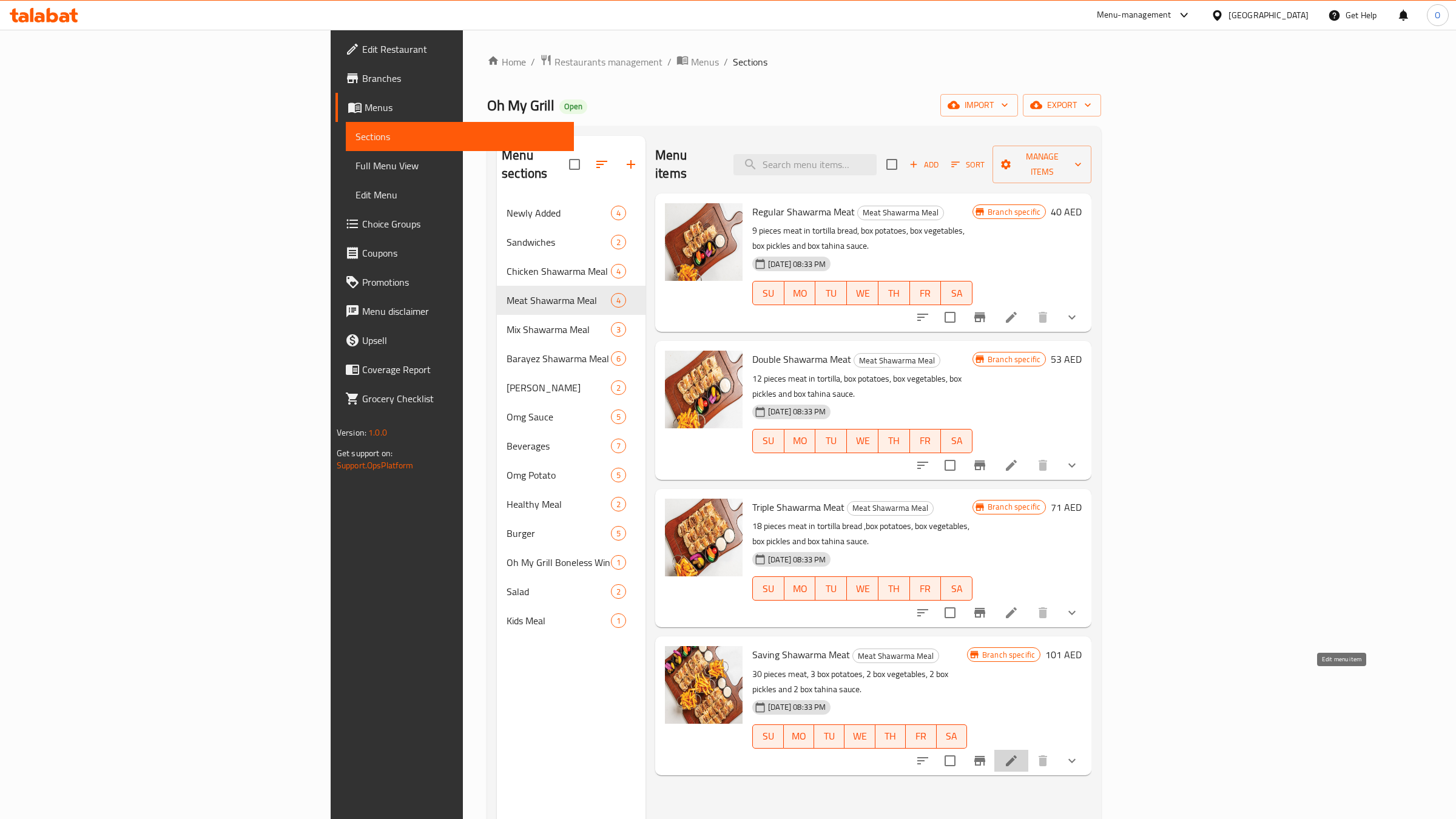
click at [1018, 753] on icon at bounding box center [1012, 760] width 15 height 15
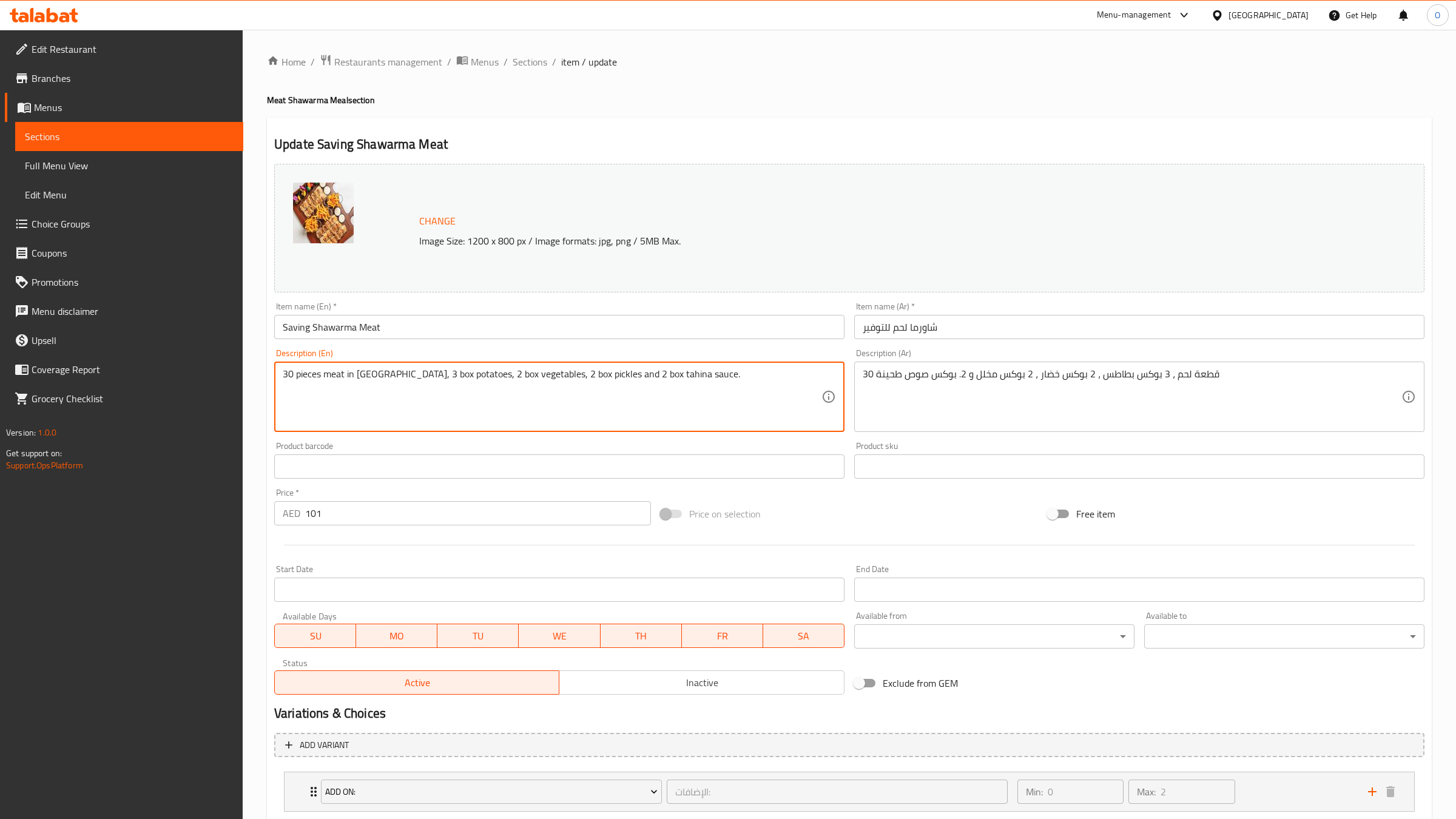
type textarea "30 pieces meat in [GEOGRAPHIC_DATA], 3 box potatoes, 2 box vegetables, 2 box pi…"
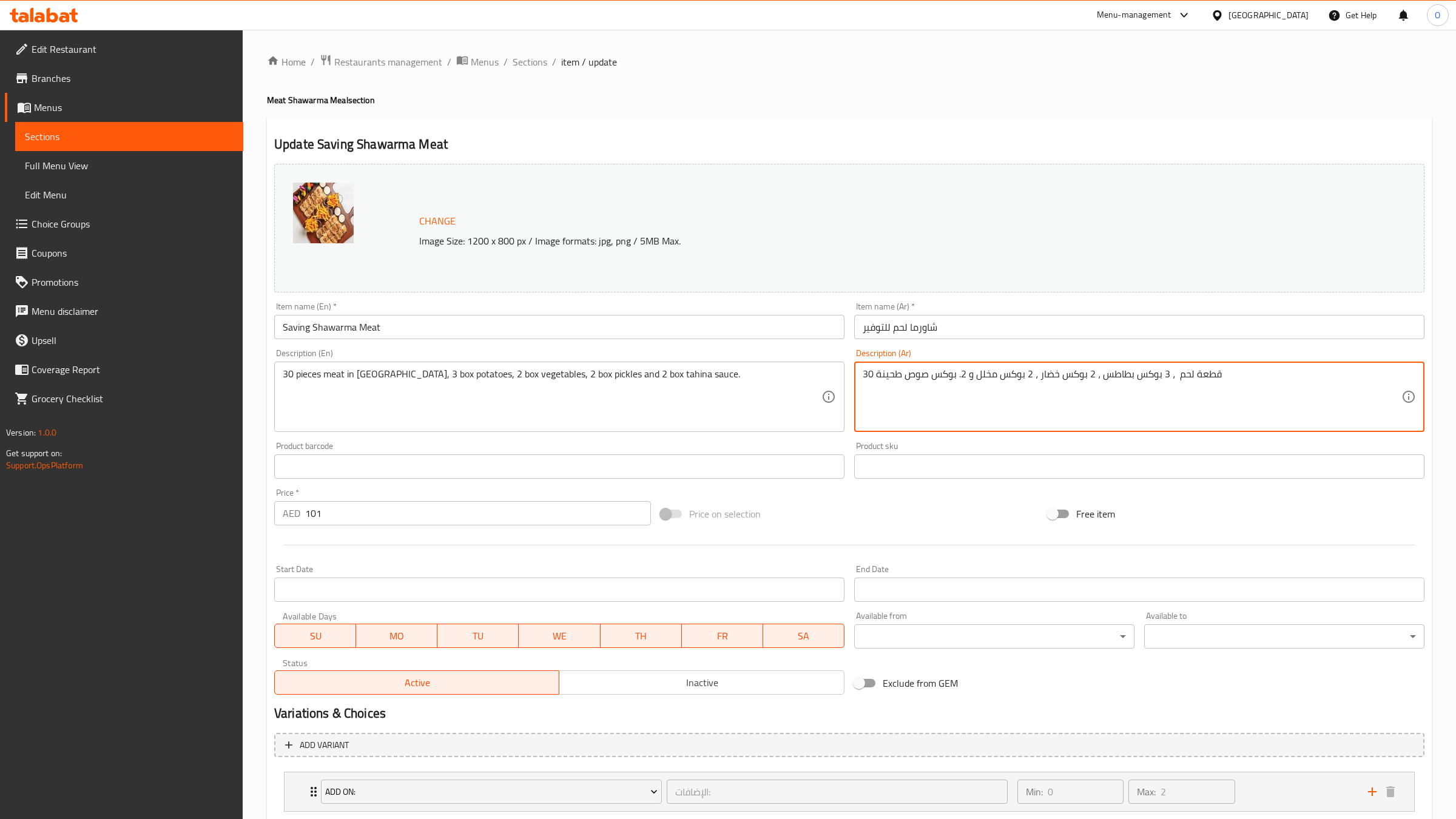
paste textarea "بخبز التورتيلا"
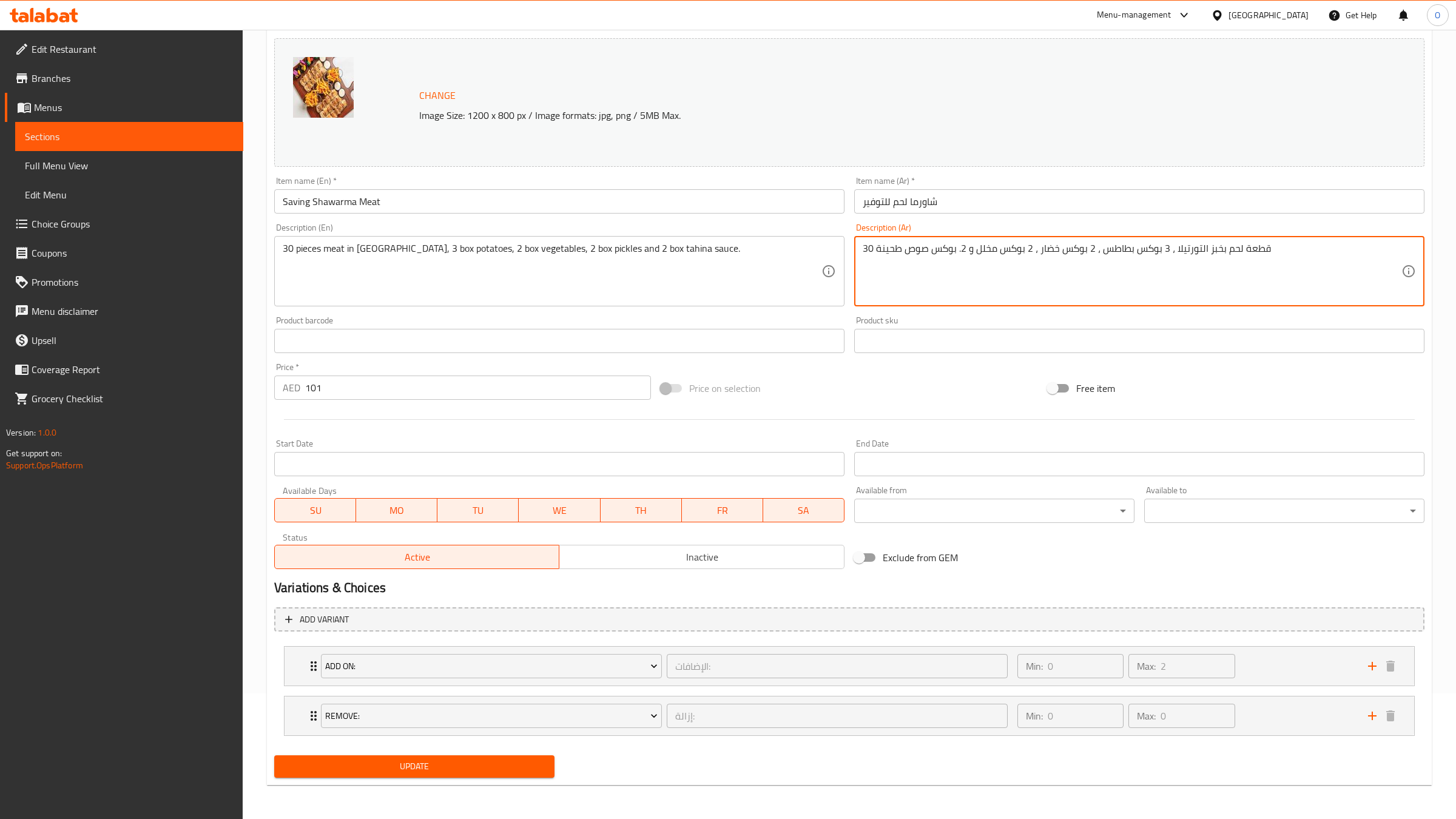
type textarea "30 قطعة لحم بخبز التورتيلا ، 3 بوكس بطاطس ، 2 بوكس خضار ، 2 بوكس مخلل و 2. بوكس…"
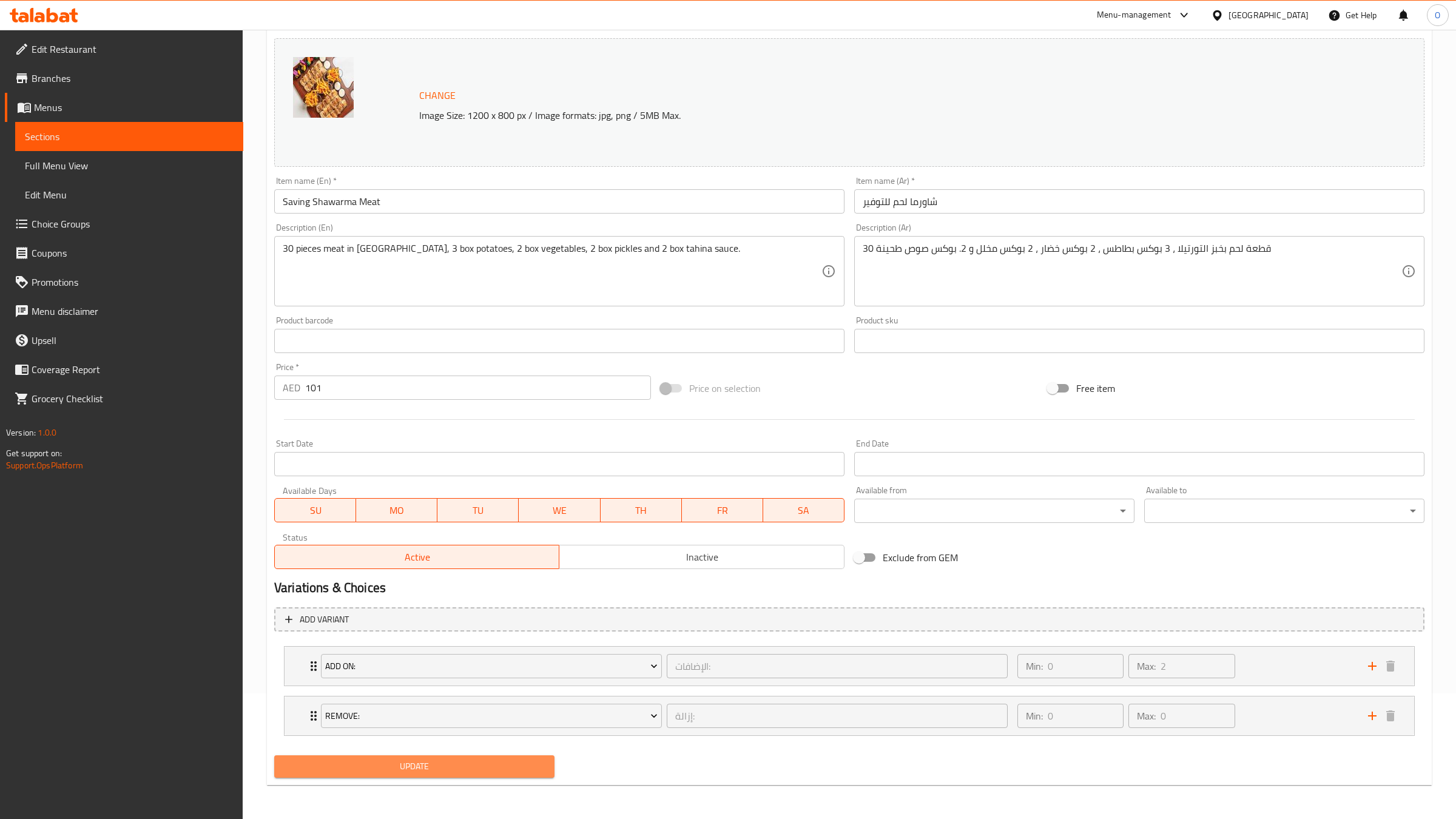
click at [471, 763] on span "Update" at bounding box center [414, 766] width 261 height 15
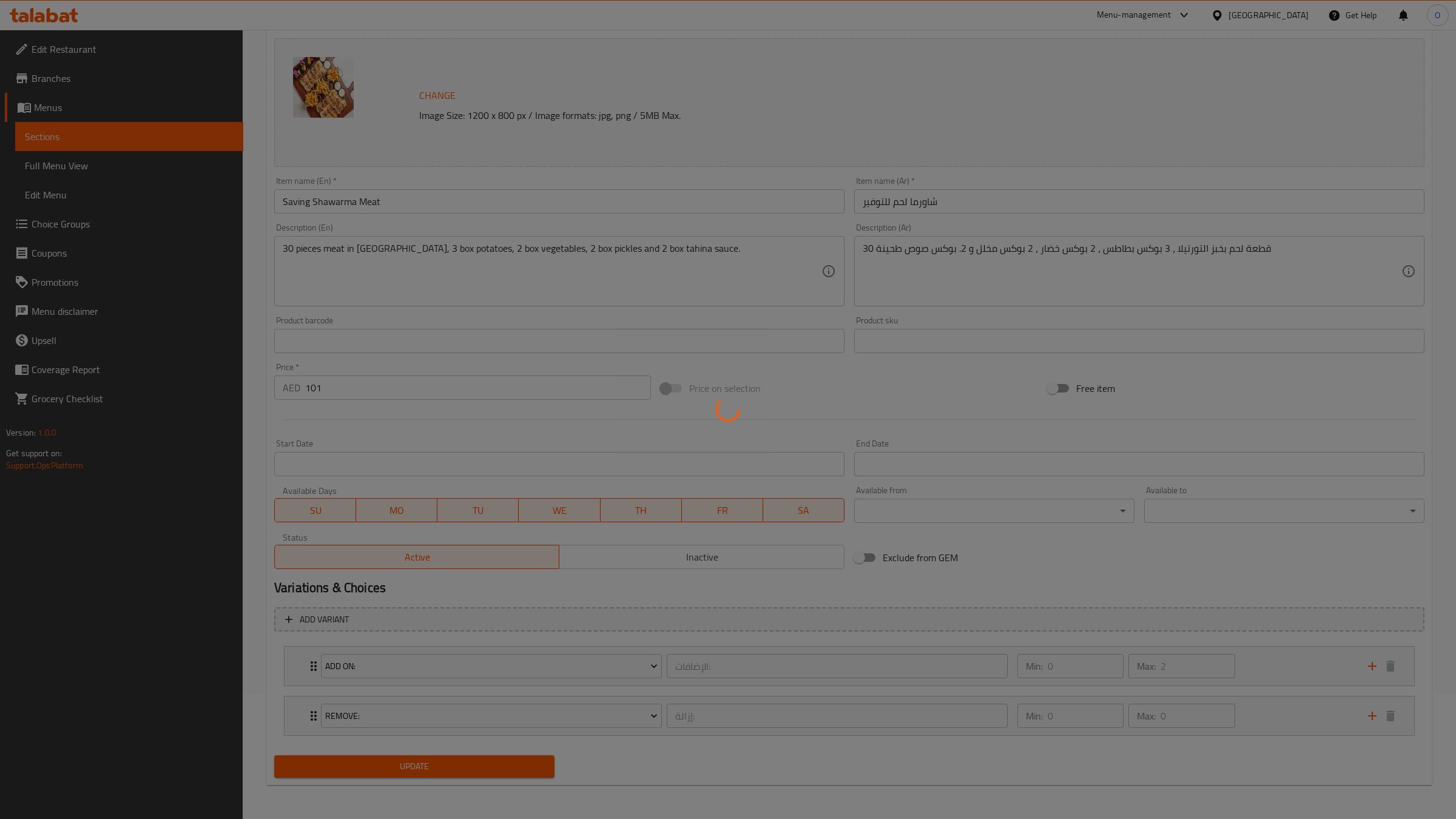
scroll to position [0, 0]
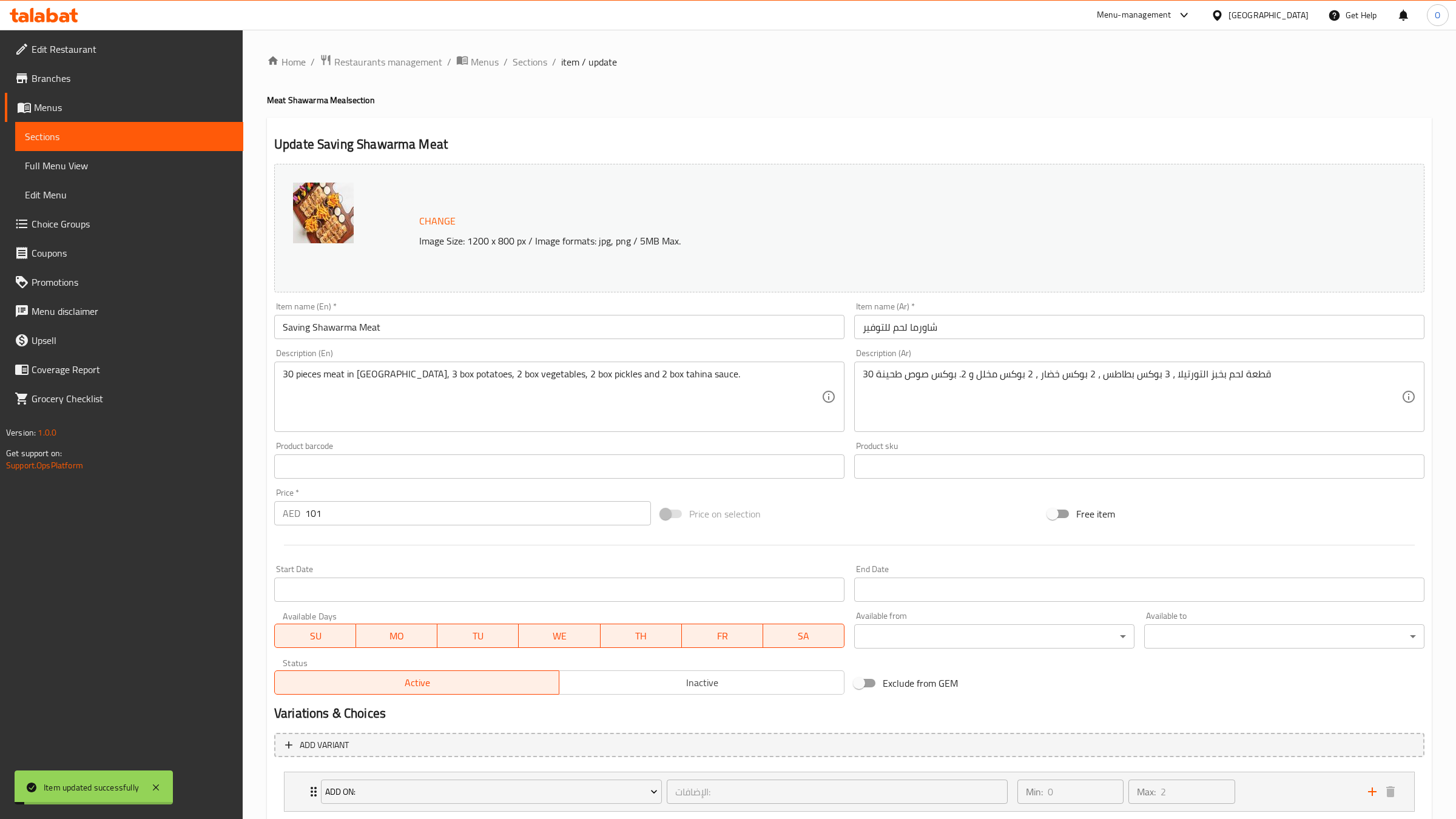
click at [540, 63] on span "Sections" at bounding box center [530, 62] width 34 height 15
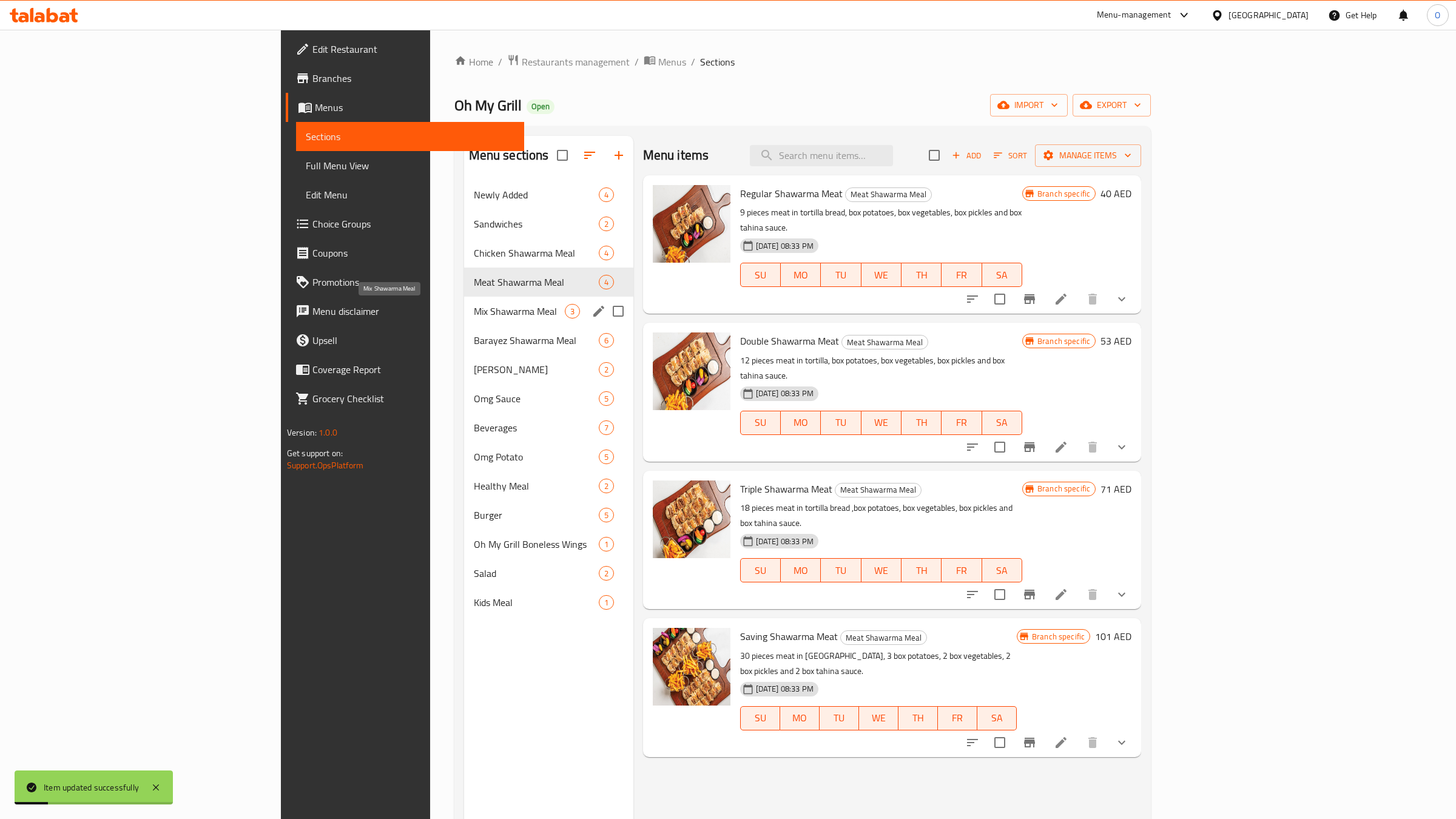
click at [474, 309] on span "Mix Shawarma Meal" at bounding box center [519, 311] width 91 height 15
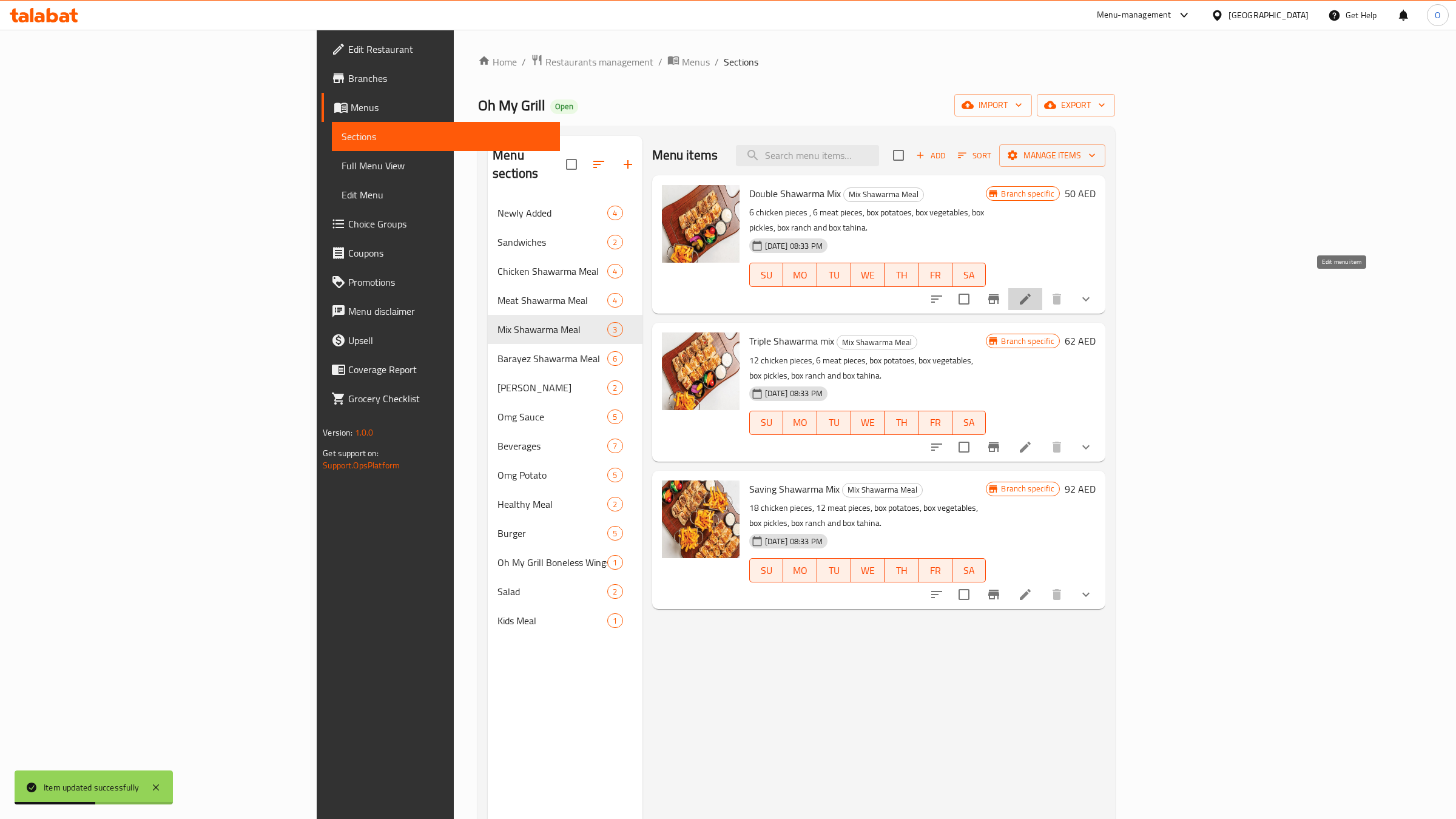
click at [1033, 291] on icon at bounding box center [1025, 298] width 15 height 15
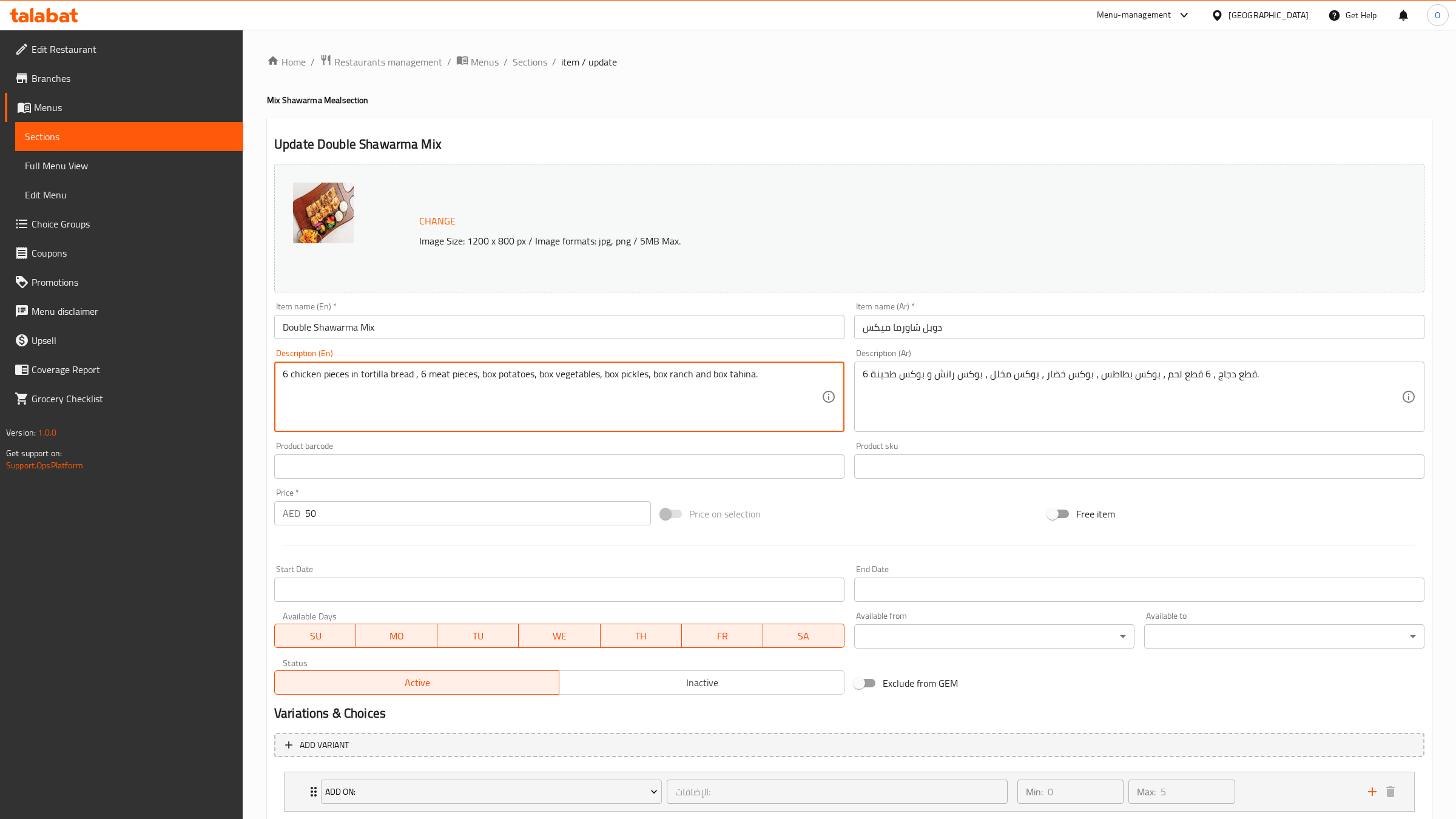
type textarea "6 chicken pieces in tortilla bread , 6 meat pieces, box potatoes, box vegetable…"
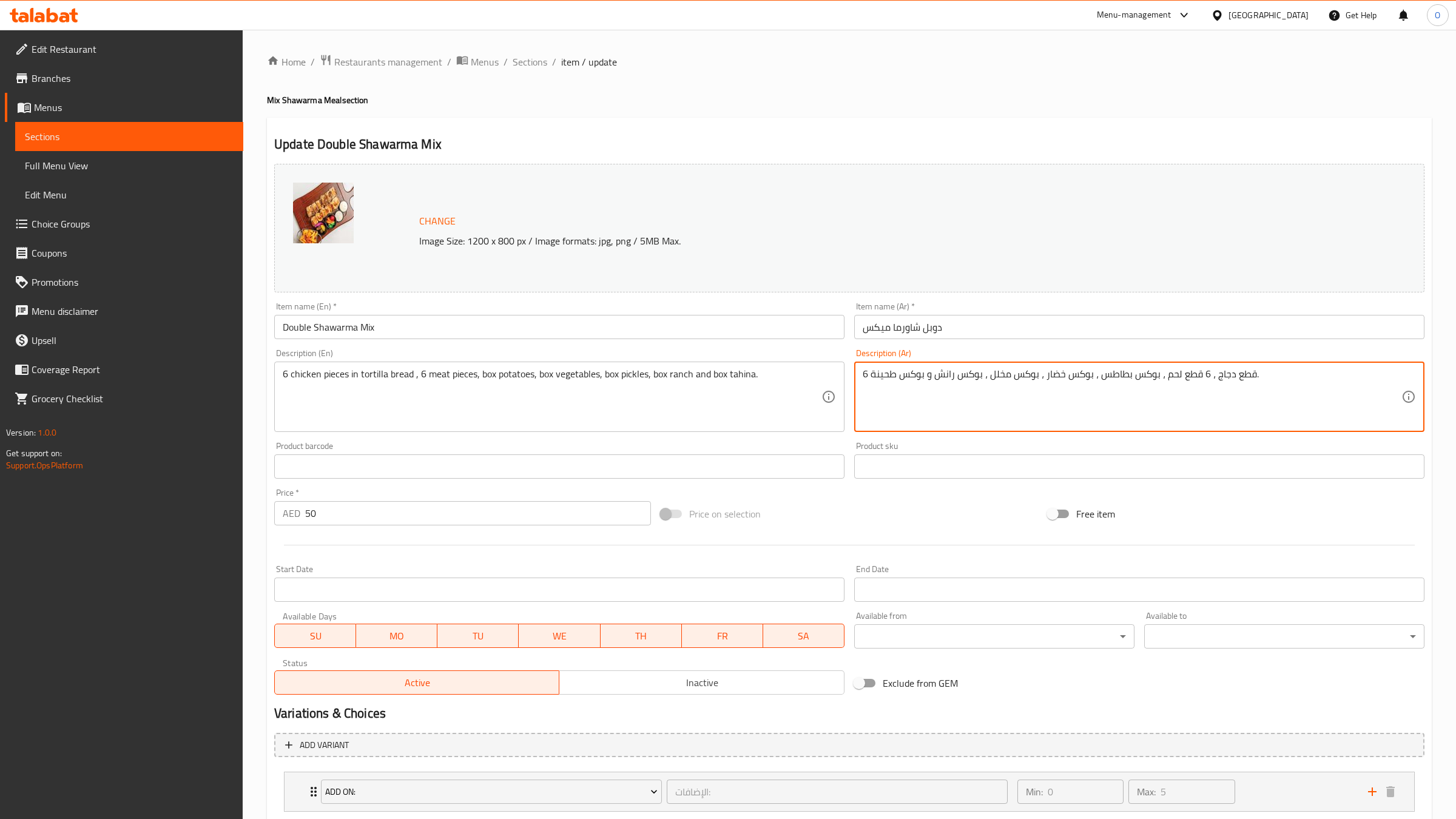
click at [1215, 378] on textarea "6 قطع دجاج ، 6 قطع لحم ، بوكس بطاطس ، بوكس خضار ، بوكس مخلل ، بوكس رانش و بوكس …" at bounding box center [1131, 396] width 539 height 58
paste textarea "بخبز التورتيلا"
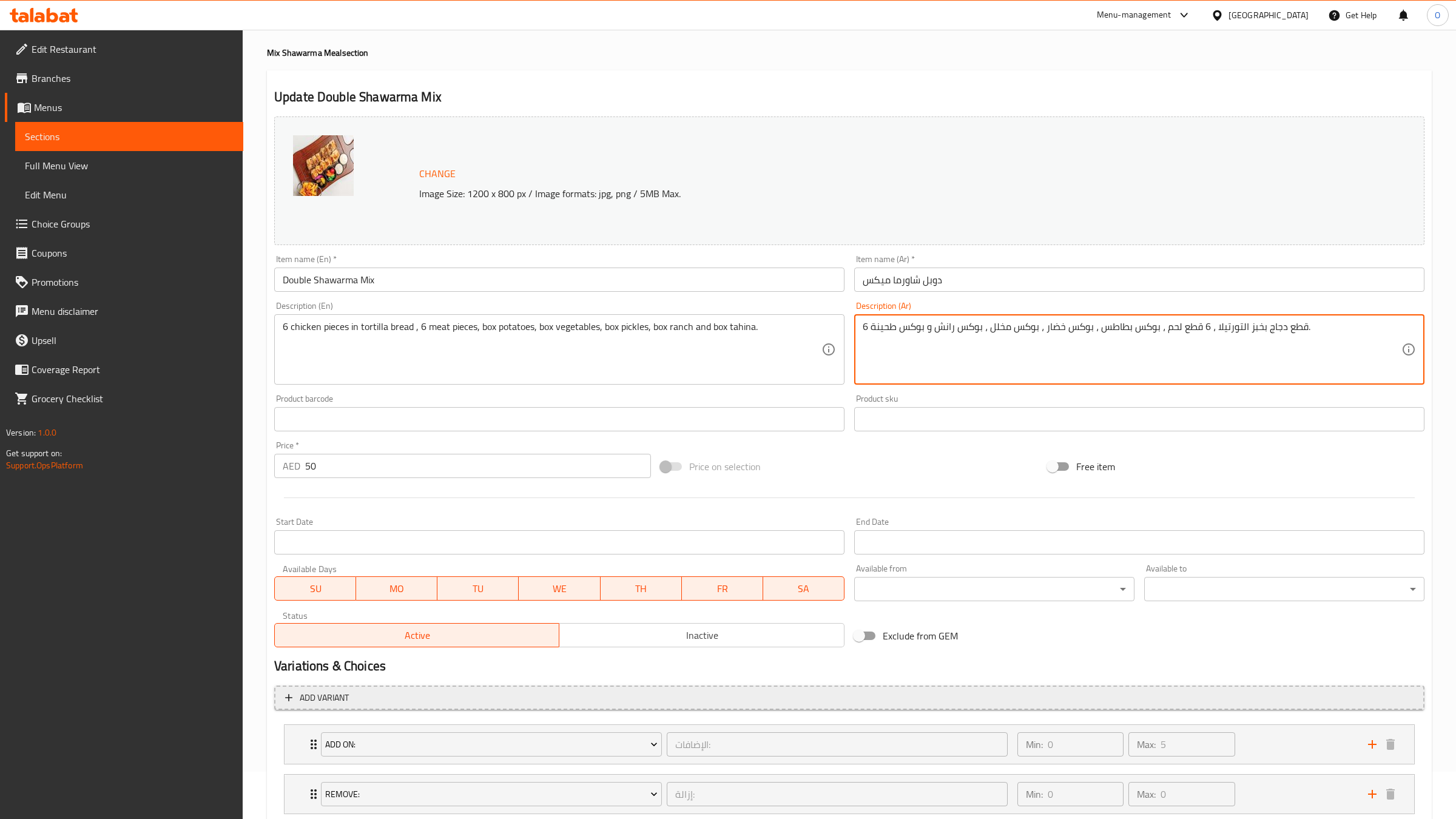
scroll to position [126, 0]
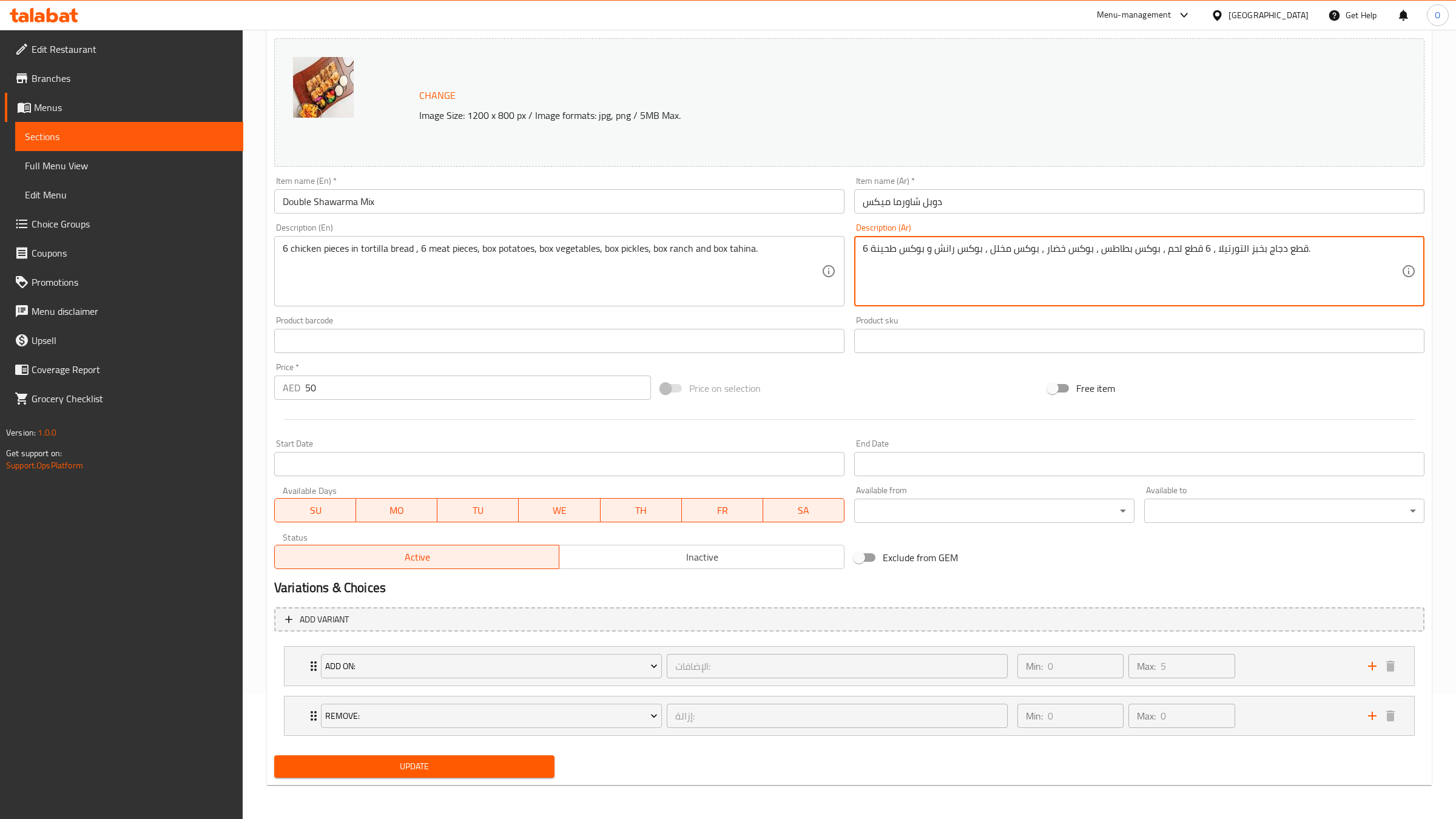
type textarea "6 قطع دجاج بخبز التورتيلا ، 6 قطع لحم ، بوكس بطاطس ، بوكس خضار ، بوكس مخلل ، بو…"
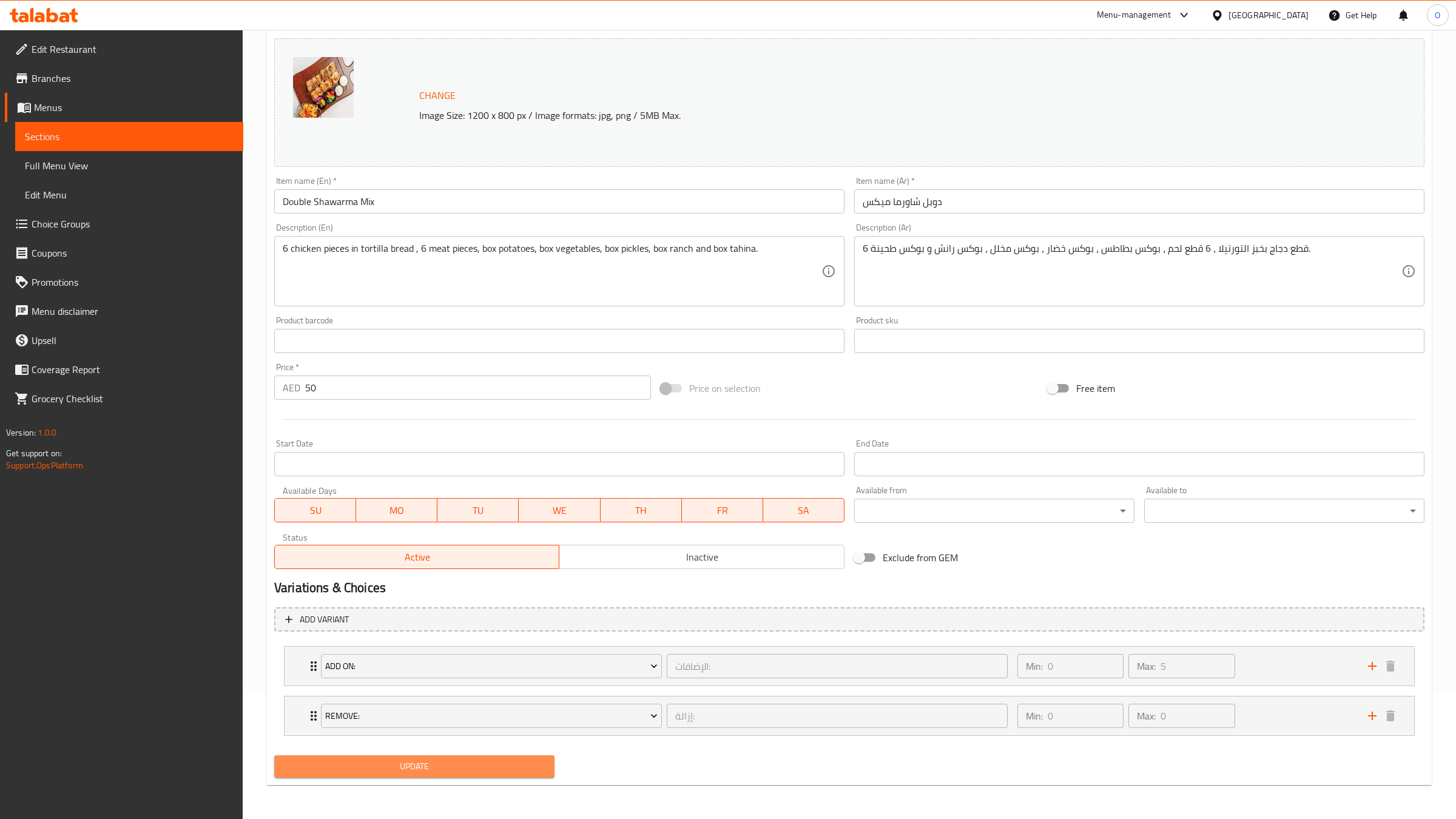
click at [497, 770] on span "Update" at bounding box center [414, 766] width 261 height 15
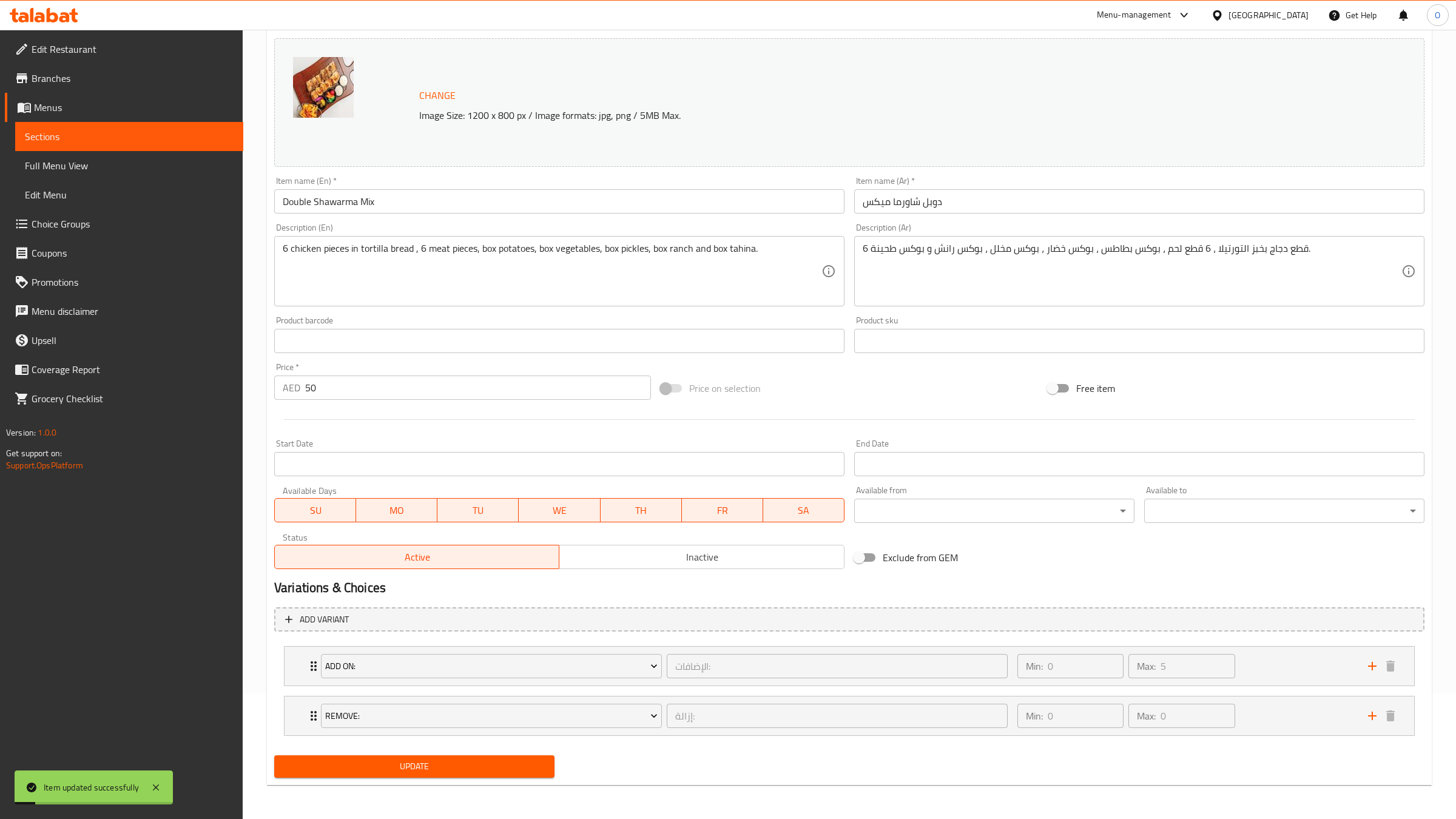
scroll to position [0, 0]
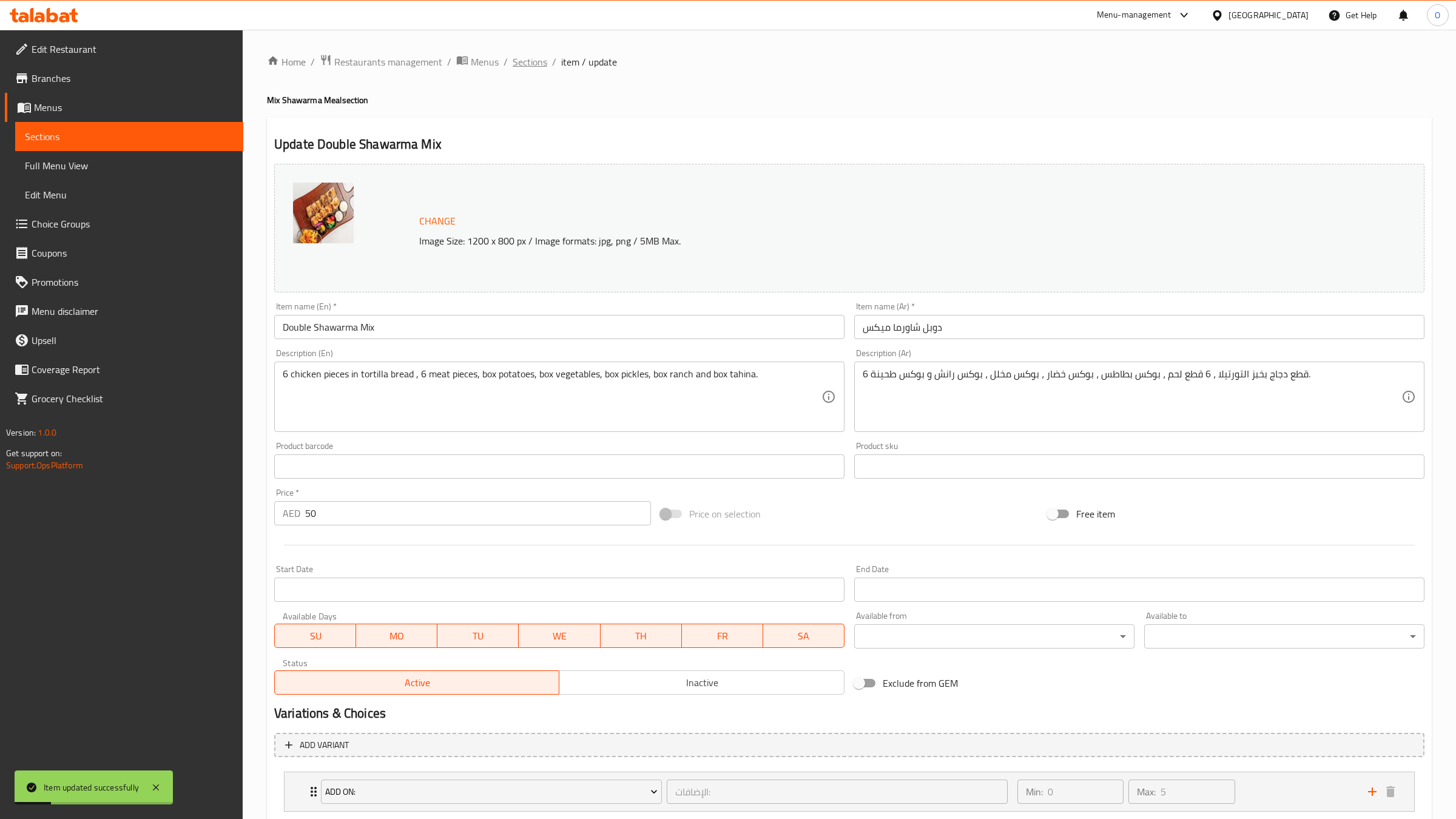
click at [527, 65] on span "Sections" at bounding box center [530, 62] width 34 height 15
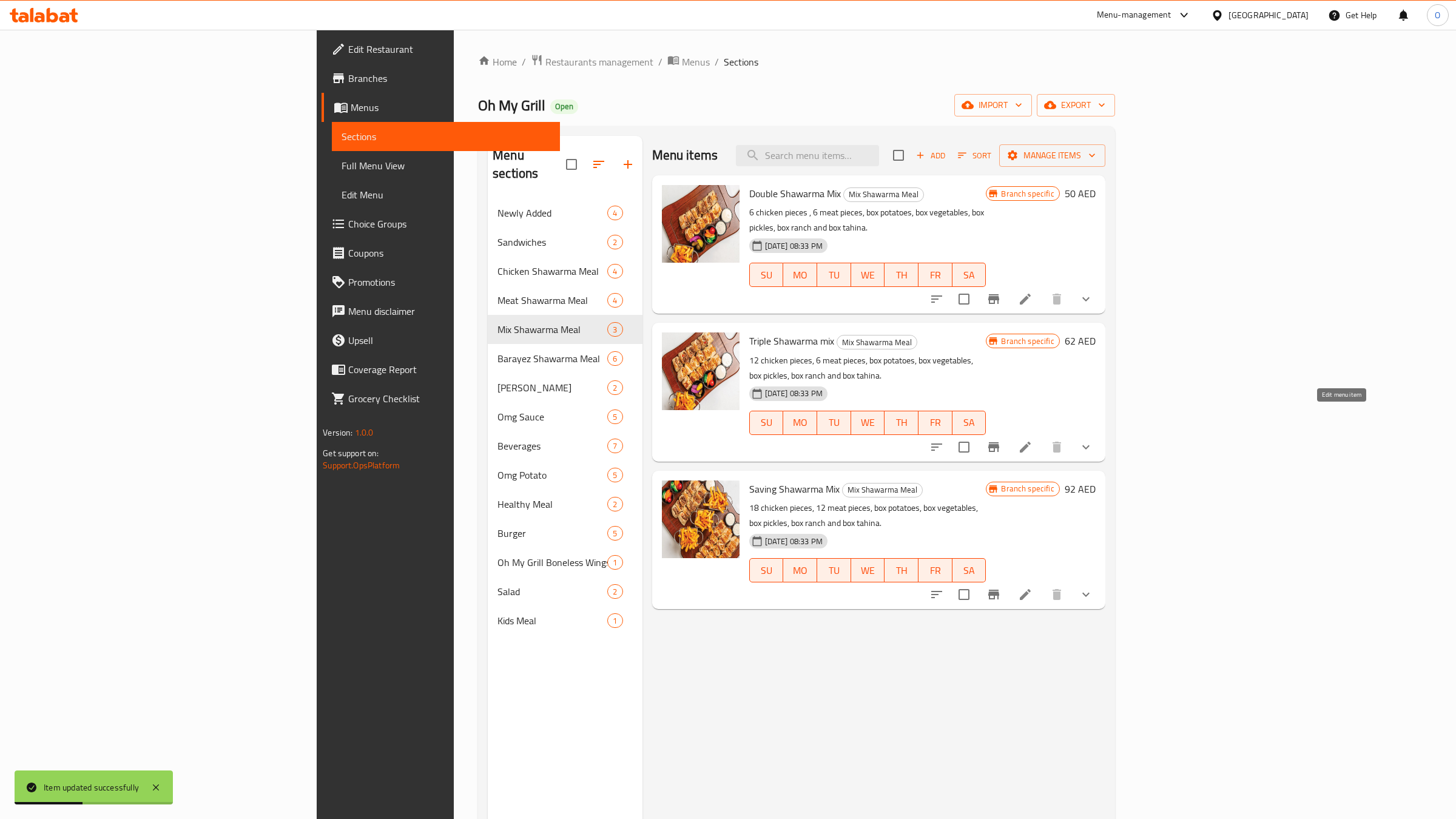
click at [1033, 439] on icon at bounding box center [1025, 446] width 15 height 15
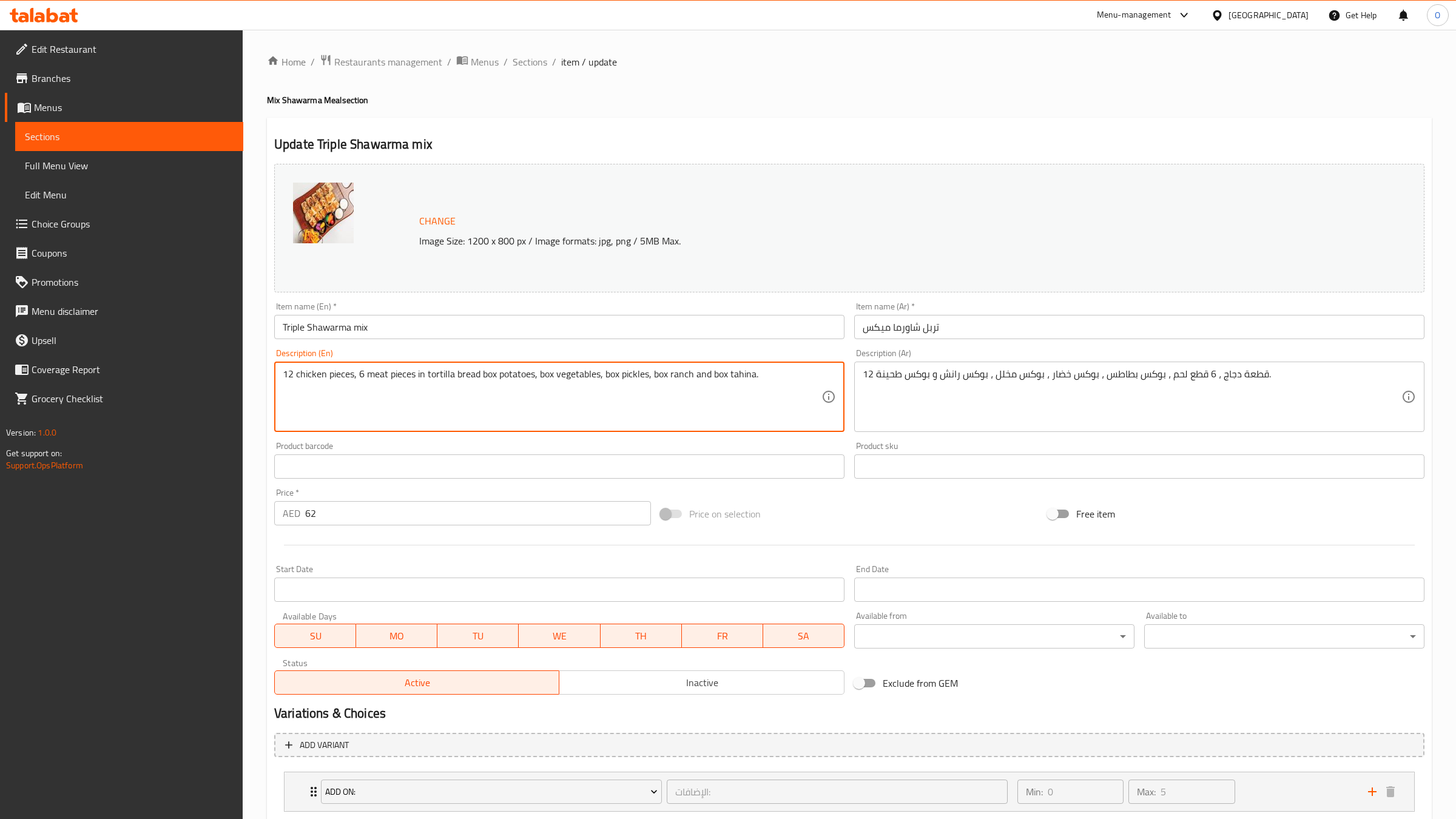
type textarea "12 chicken pieces, 6 meat pieces in tortilla bread box potatoes, box vegetables…"
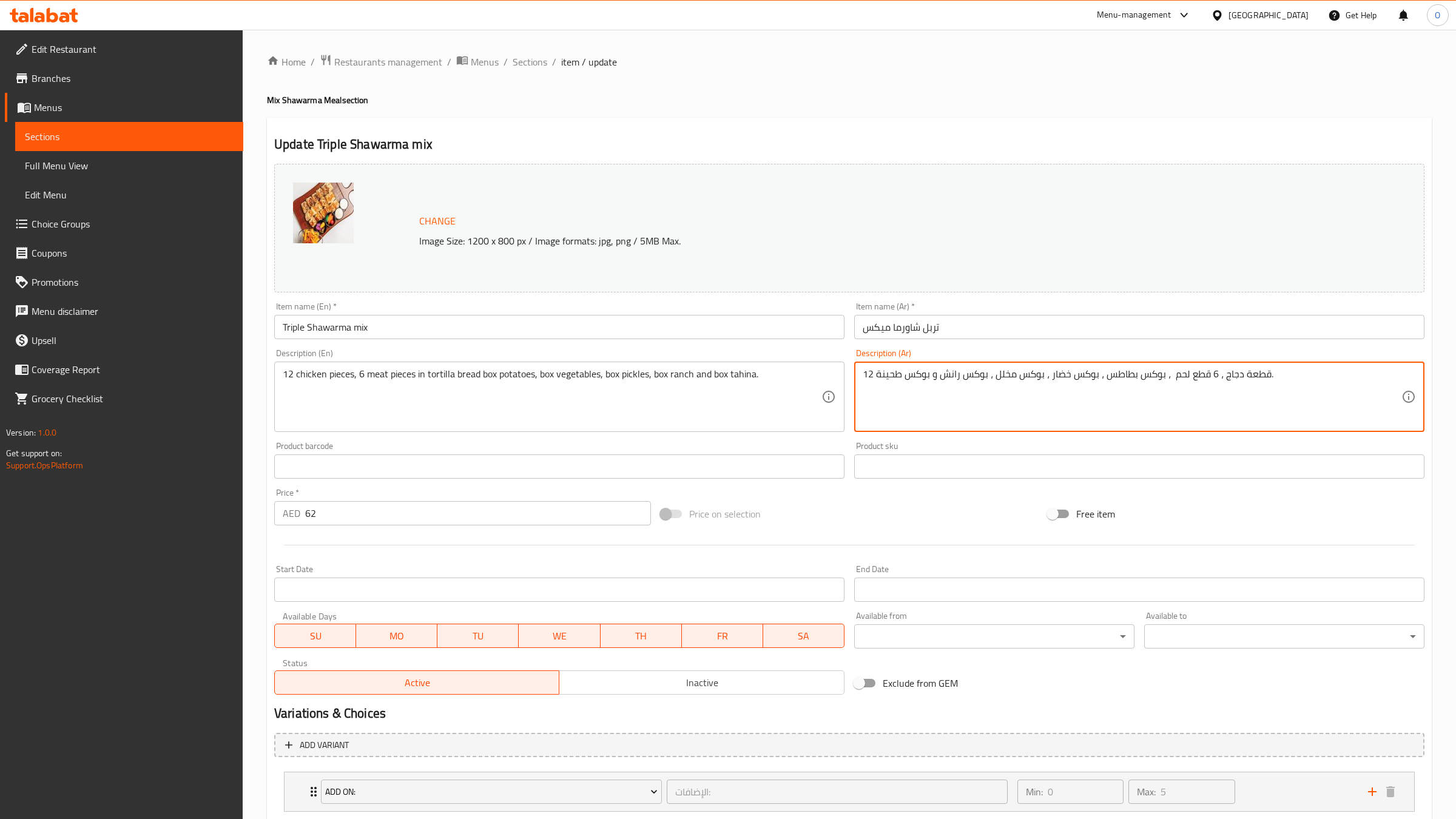
paste textarea "بخبز التورتيلا"
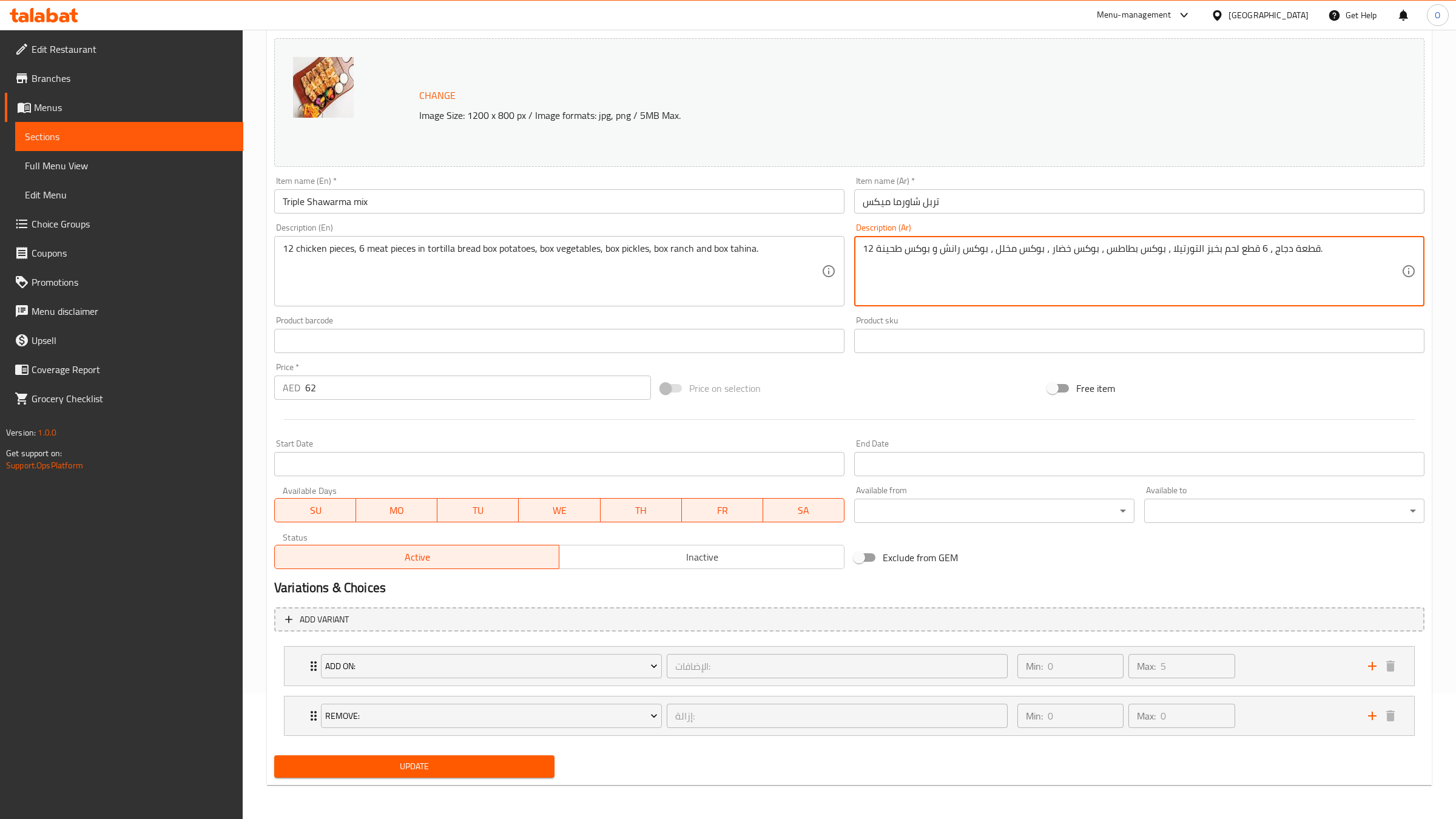
type textarea "12 قطعة دجاج ، 6 قطع لحم بخبز التورتيلا ، بوكس بطاطس ، بوكس خضار ، بوكس مخلل ، …"
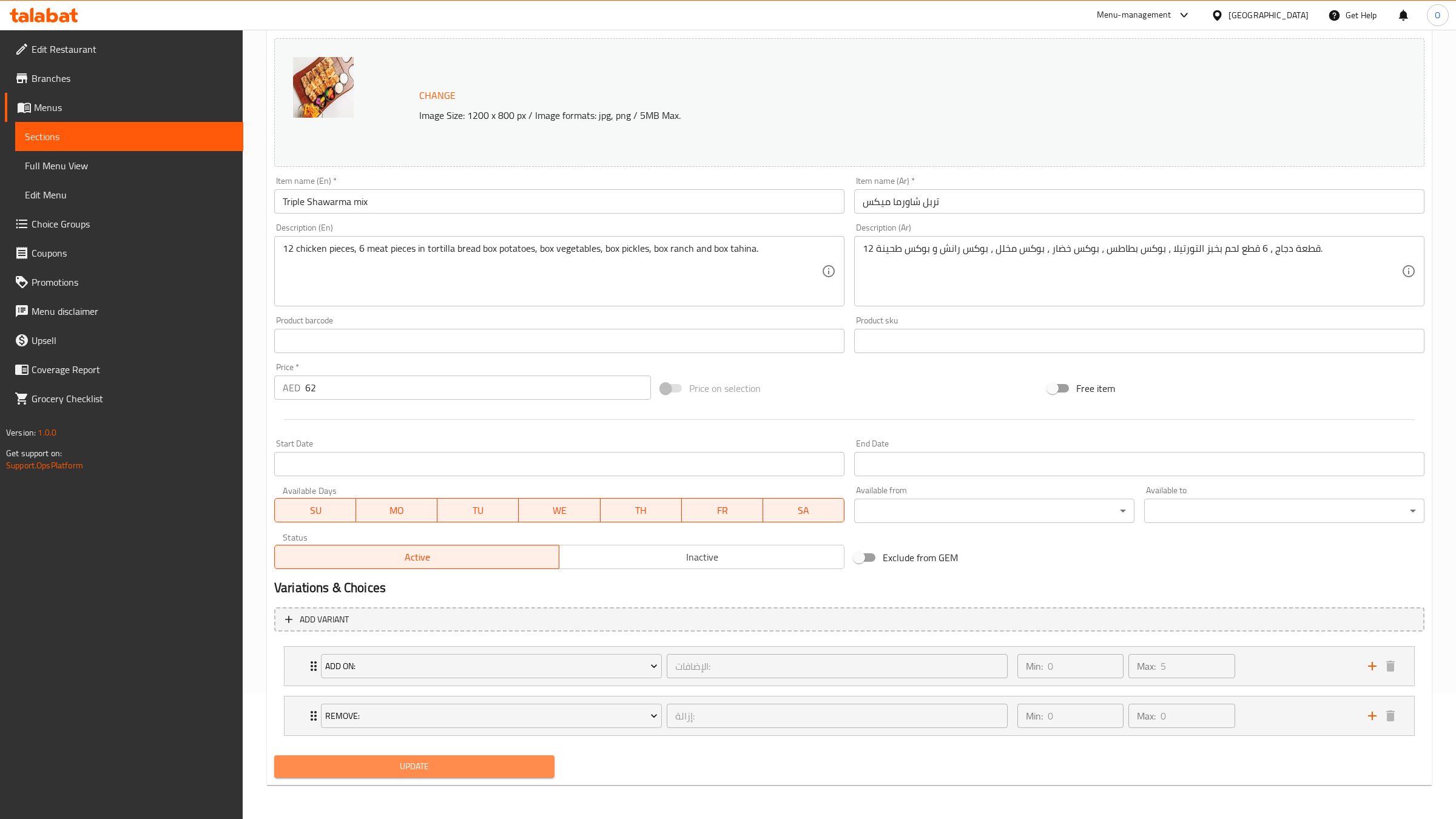
click at [461, 764] on span "Update" at bounding box center [414, 766] width 261 height 15
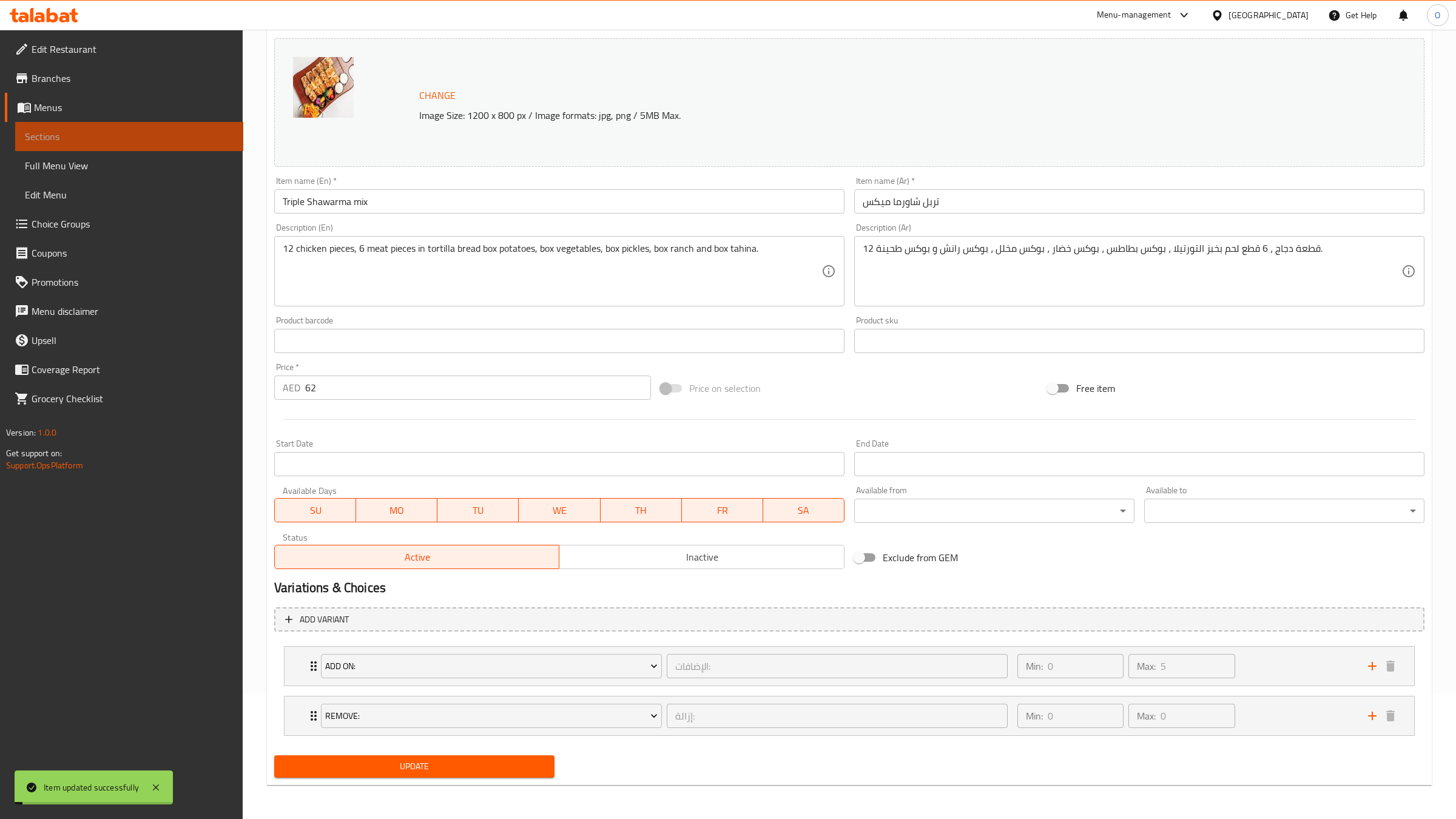
click at [151, 137] on span "Sections" at bounding box center [129, 136] width 209 height 15
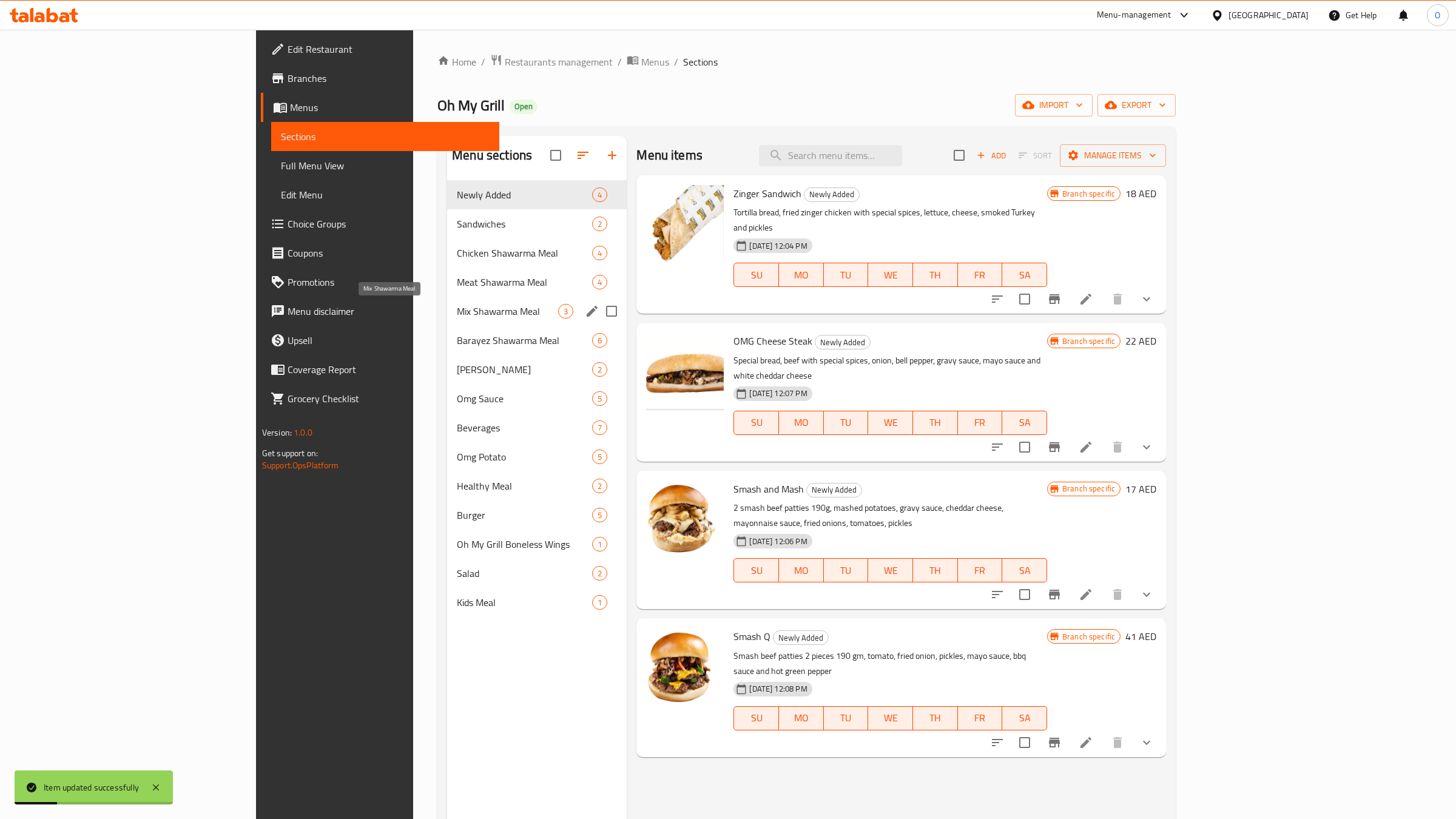
click at [457, 314] on span "Mix Shawarma Meal" at bounding box center [507, 311] width 101 height 15
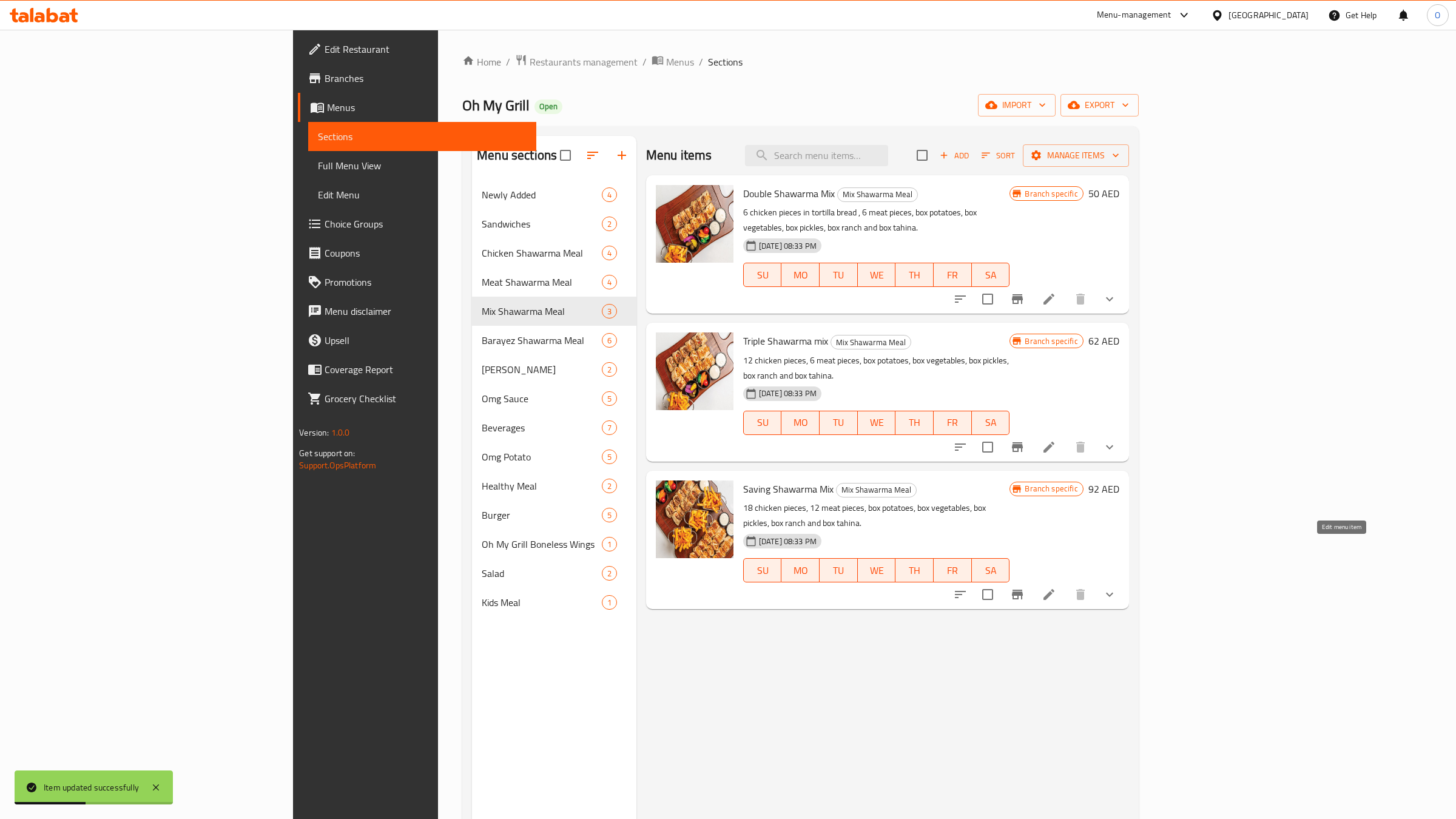
click at [1057, 588] on icon at bounding box center [1049, 594] width 15 height 15
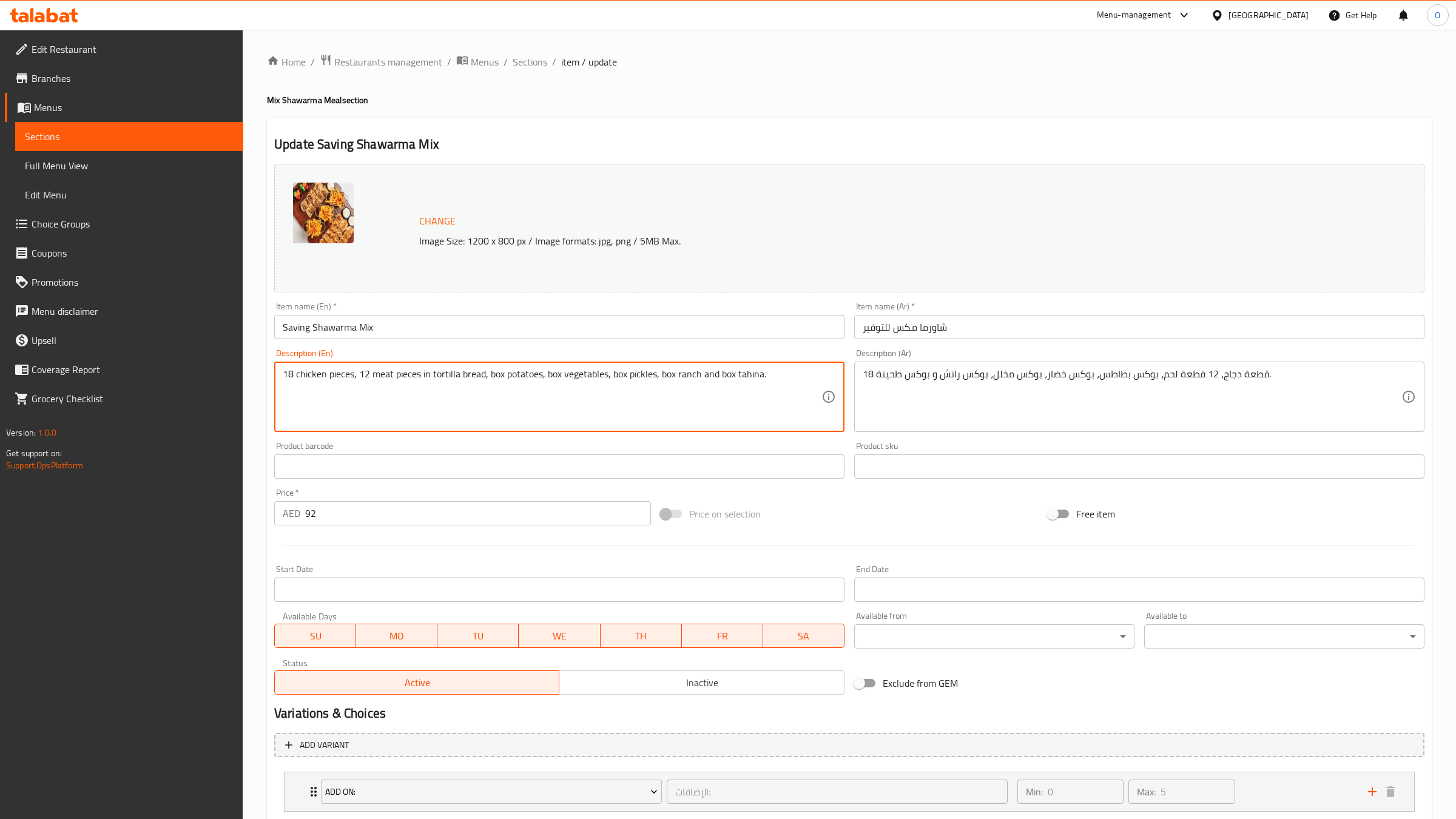
type textarea "18 chicken pieces, 12 meat pieces in tortilla bread, box potatoes, box vegetabl…"
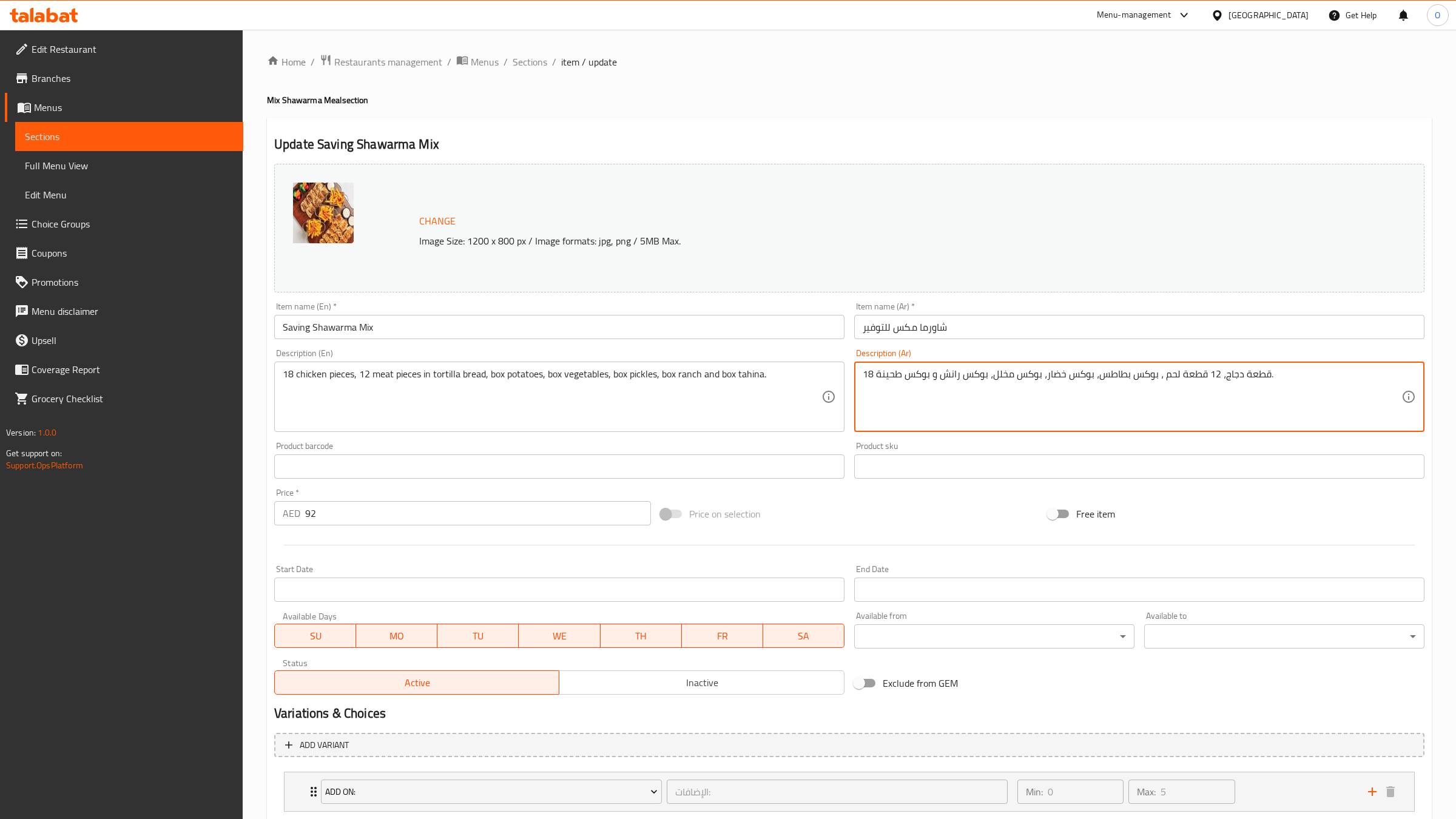
paste textarea "خبز التورتيلا"
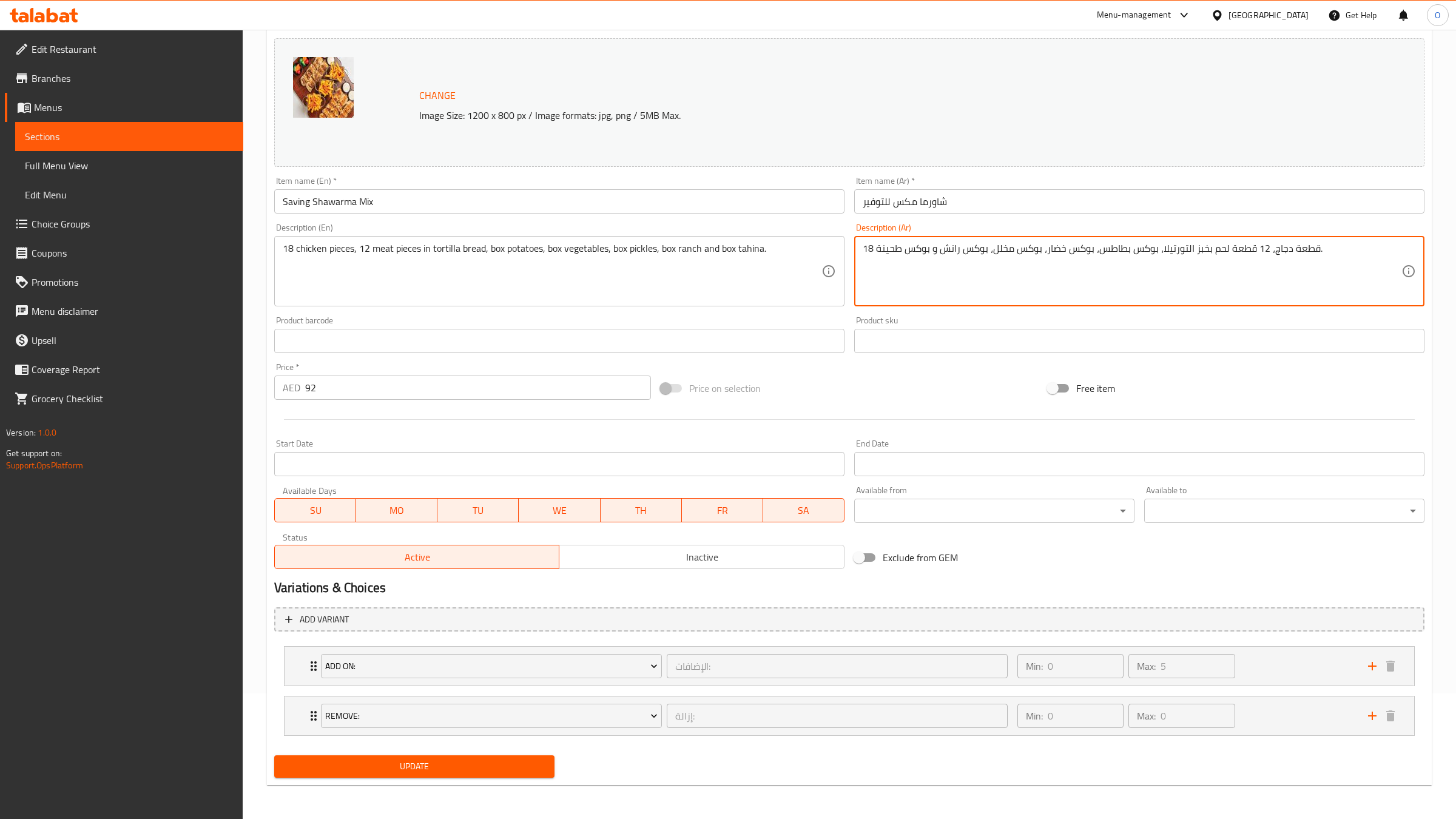
type textarea "18 قطعة دجاج، 12 قطعة لحم بخبز التورتيلا، بوكس بطاطس، بوكس خضار، بوكس مخلل، بوك…"
click at [448, 764] on span "Update" at bounding box center [414, 766] width 261 height 15
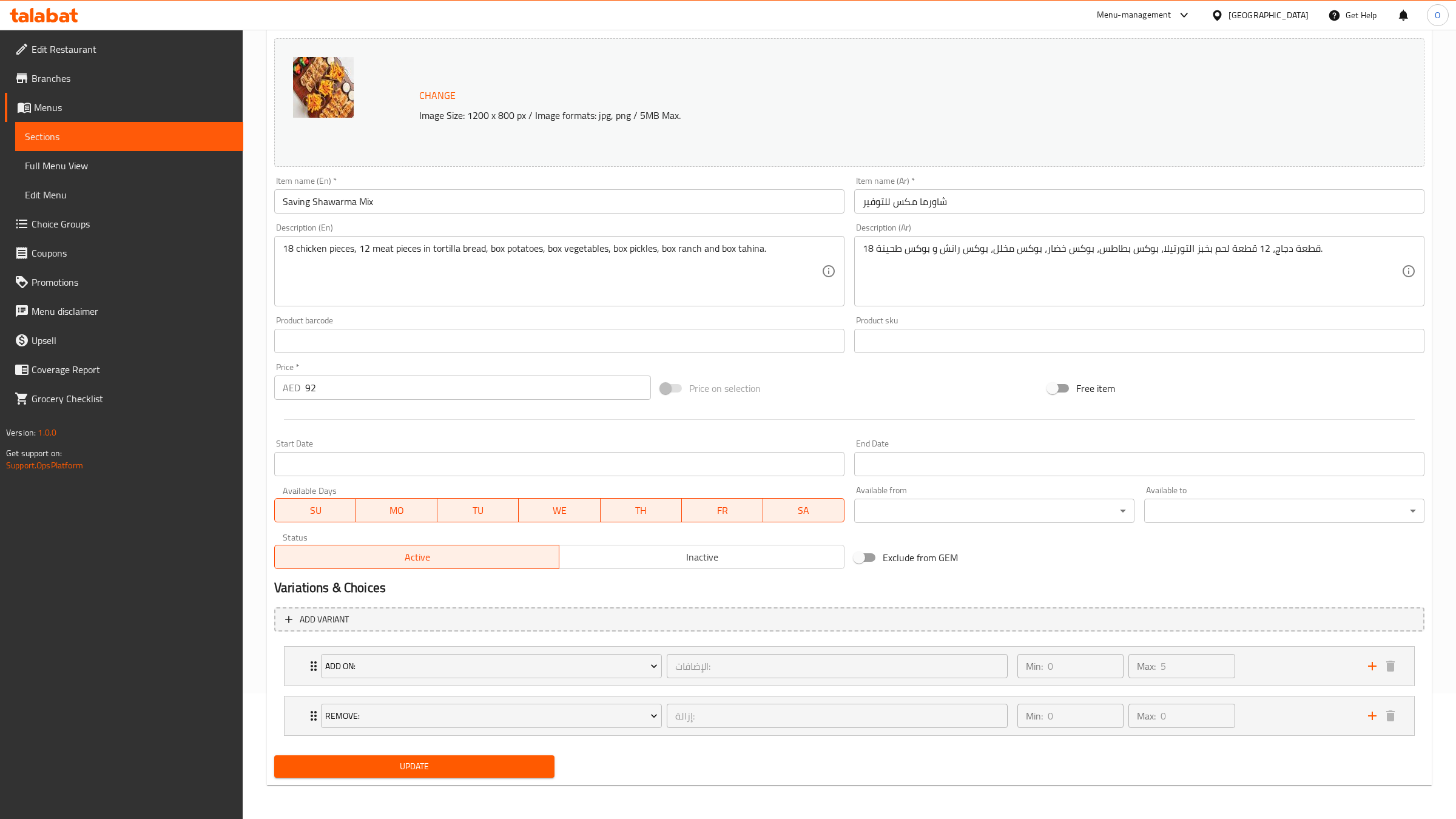
scroll to position [125, 0]
